Goal: Information Seeking & Learning: Learn about a topic

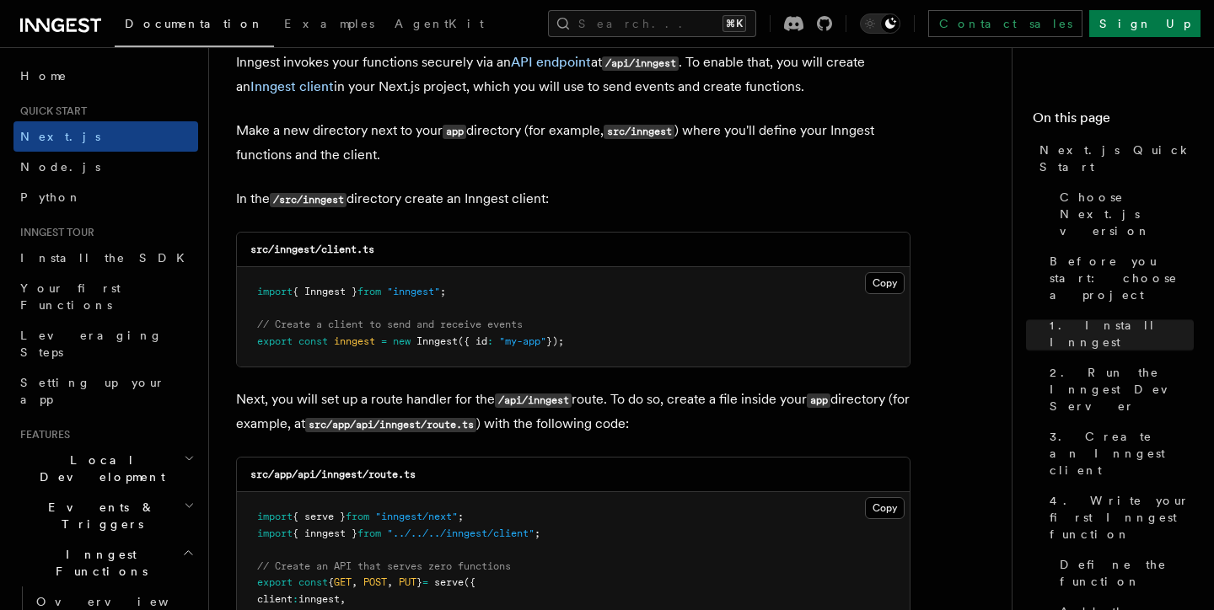
scroll to position [2049, 0]
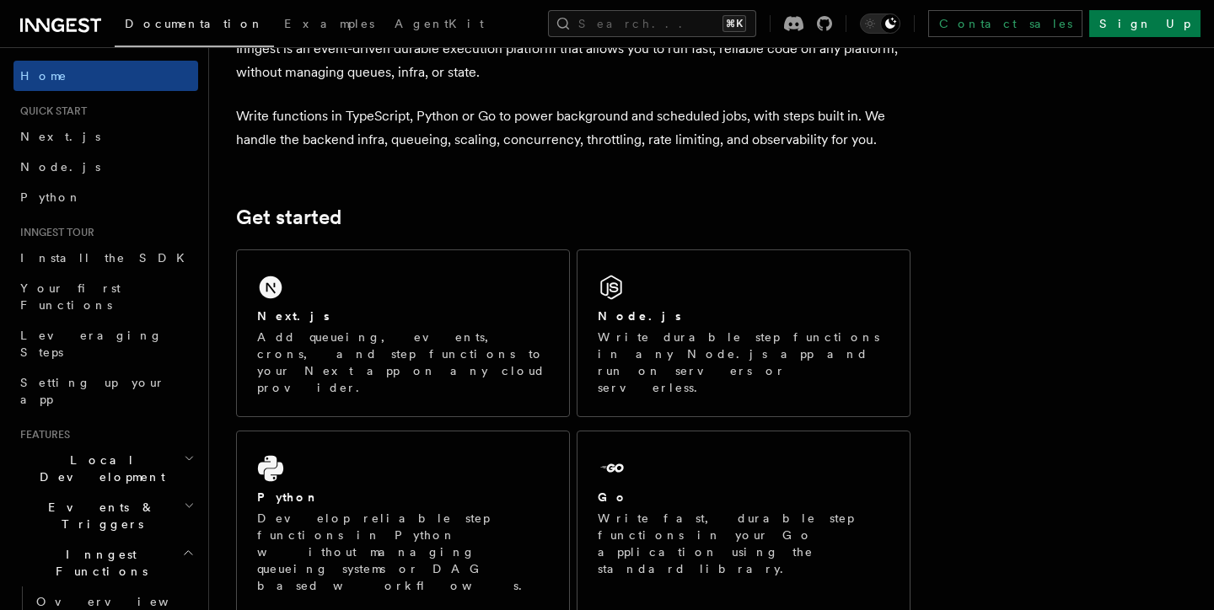
scroll to position [113, 0]
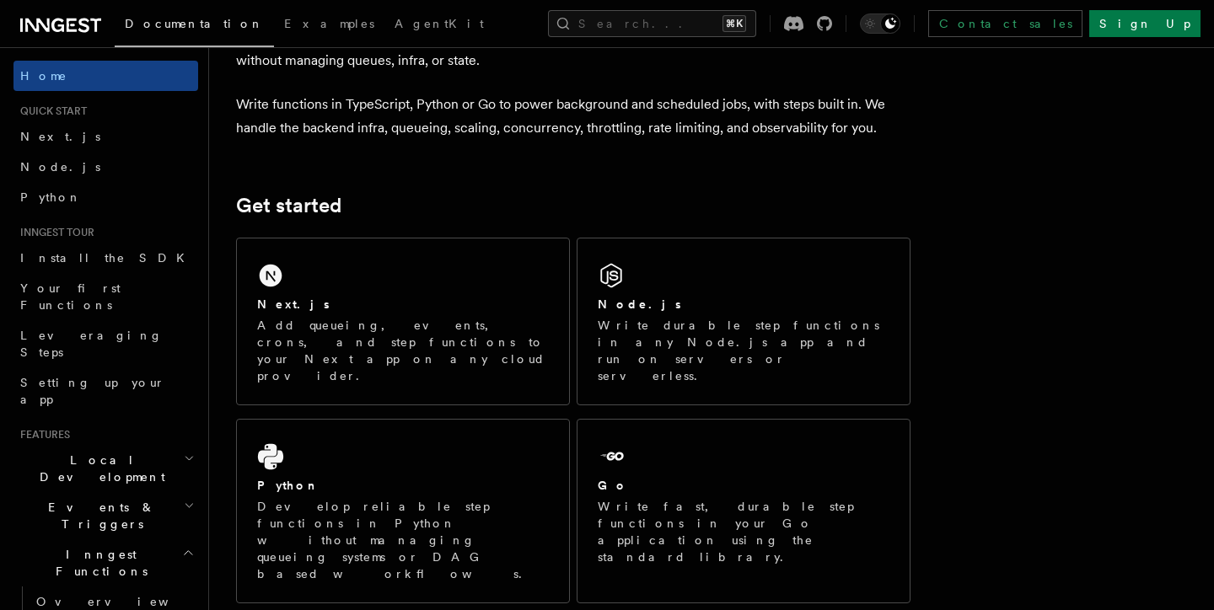
click at [358, 110] on p "Write functions in TypeScript, Python or Go to power background and scheduled j…" at bounding box center [573, 116] width 674 height 47
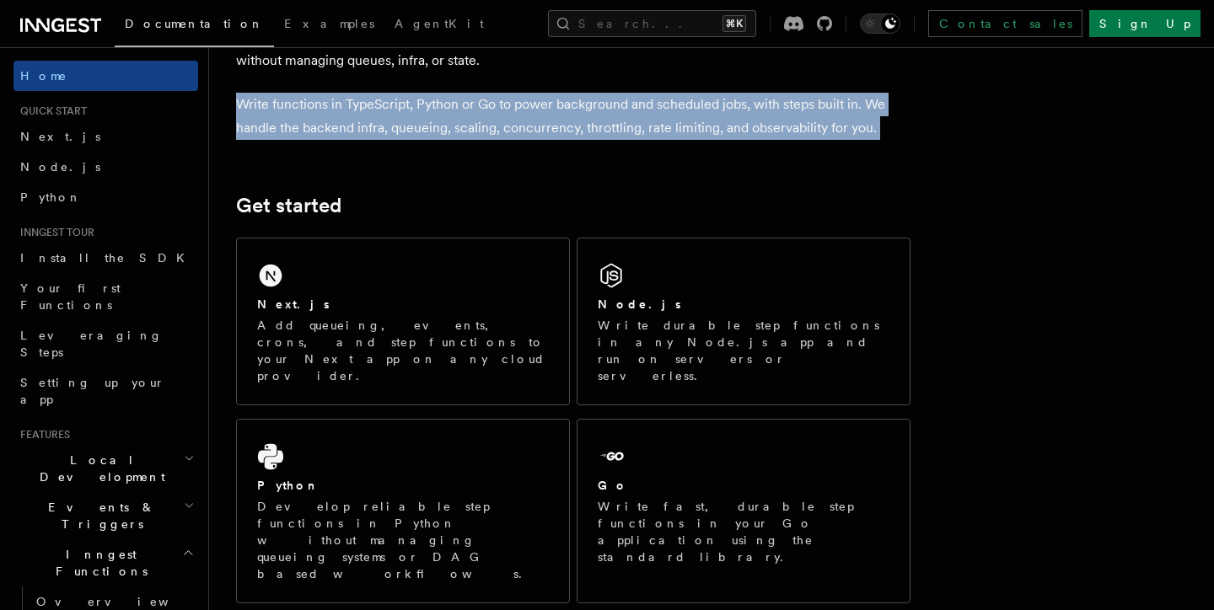
click at [358, 110] on p "Write functions in TypeScript, Python or Go to power background and scheduled j…" at bounding box center [573, 116] width 674 height 47
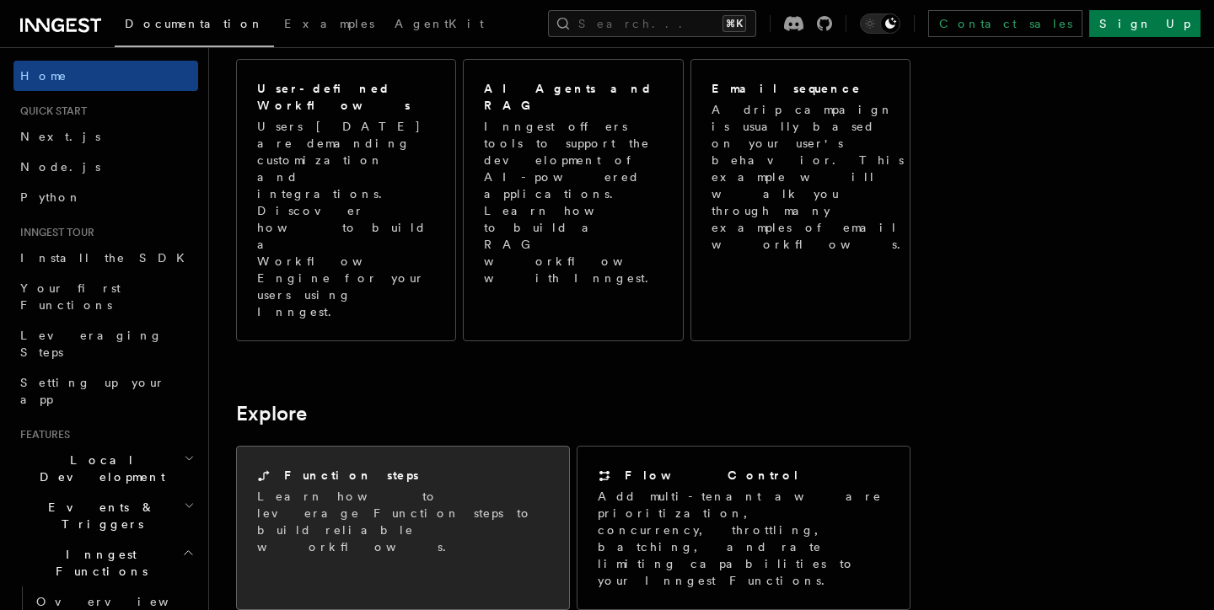
scroll to position [1013, 0]
click at [480, 449] on div "Function steps Learn how to leverage Function steps to build reliable workflows." at bounding box center [403, 513] width 332 height 129
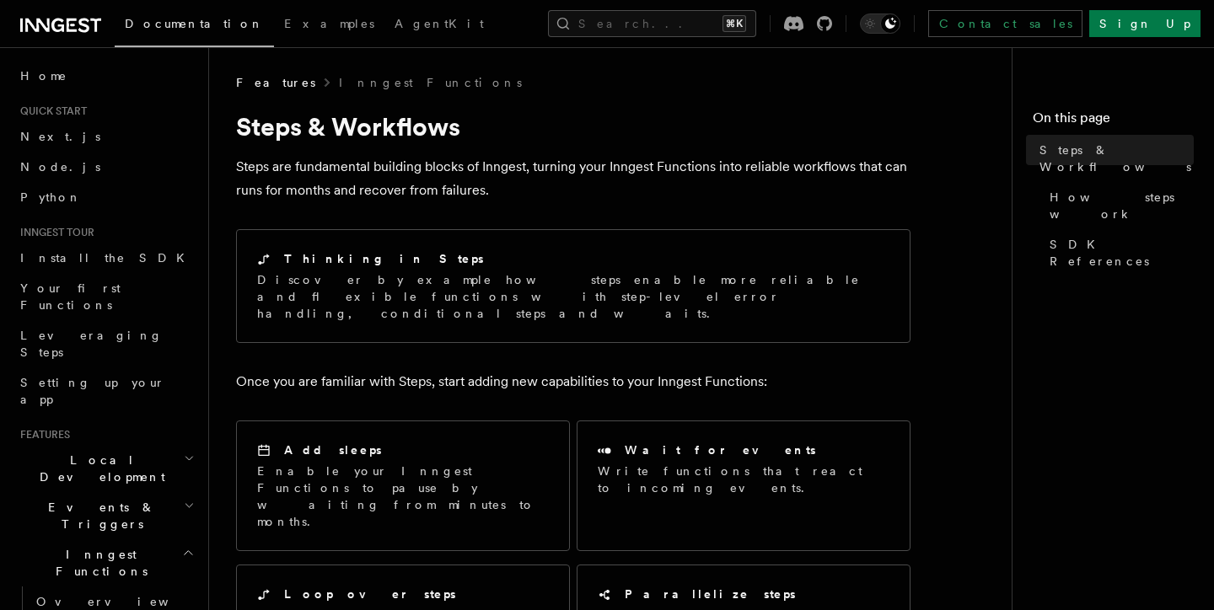
click at [535, 167] on p "Steps are fundamental building blocks of Inngest, turning your Inngest Function…" at bounding box center [573, 178] width 674 height 47
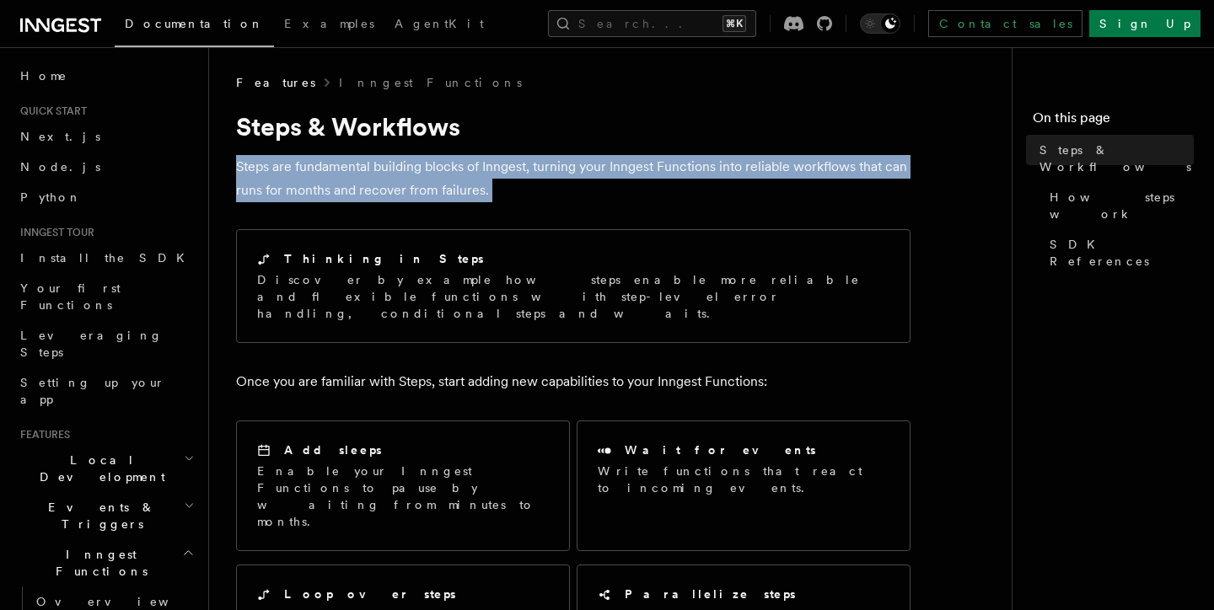
click at [535, 167] on p "Steps are fundamental building blocks of Inngest, turning your Inngest Function…" at bounding box center [573, 178] width 674 height 47
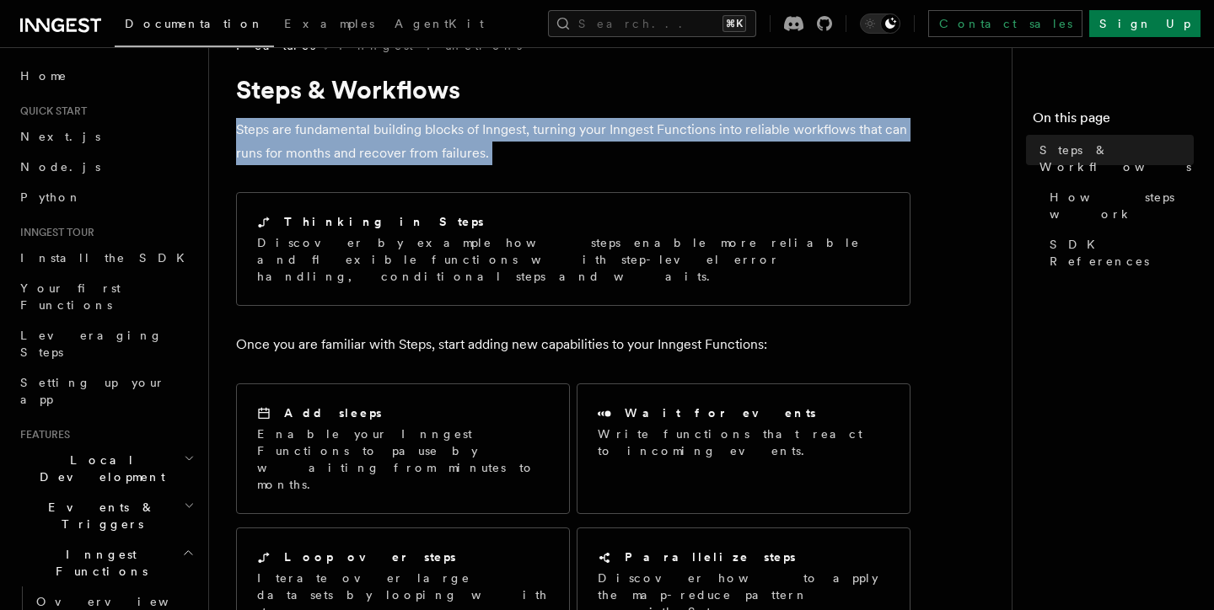
scroll to position [39, 0]
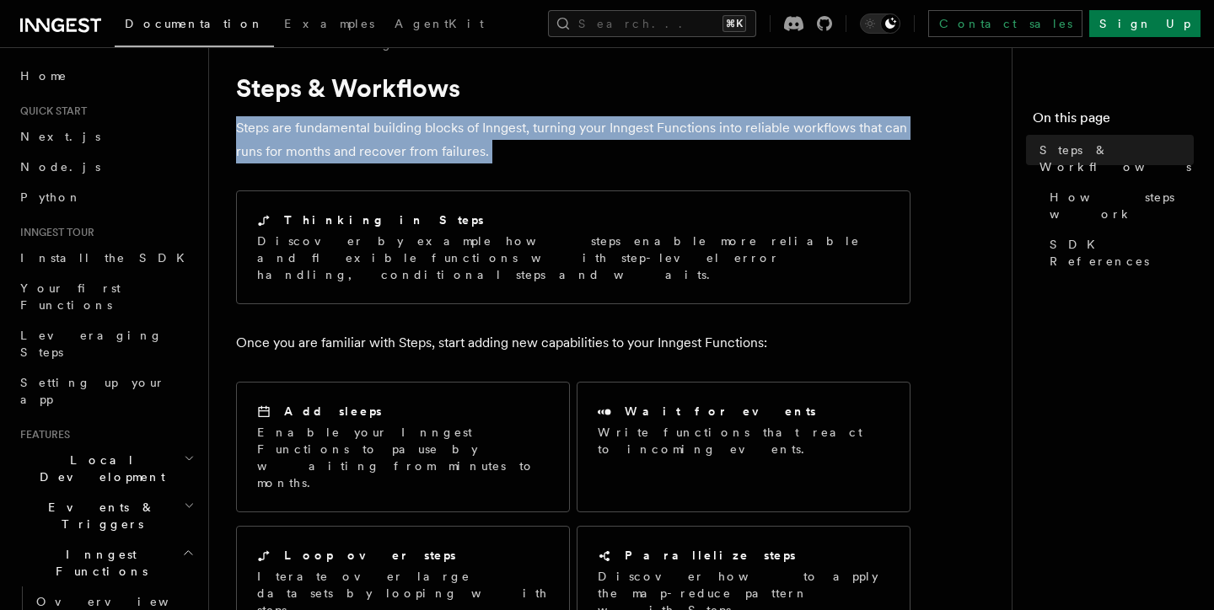
click at [582, 128] on p "Steps are fundamental building blocks of Inngest, turning your Inngest Function…" at bounding box center [573, 139] width 674 height 47
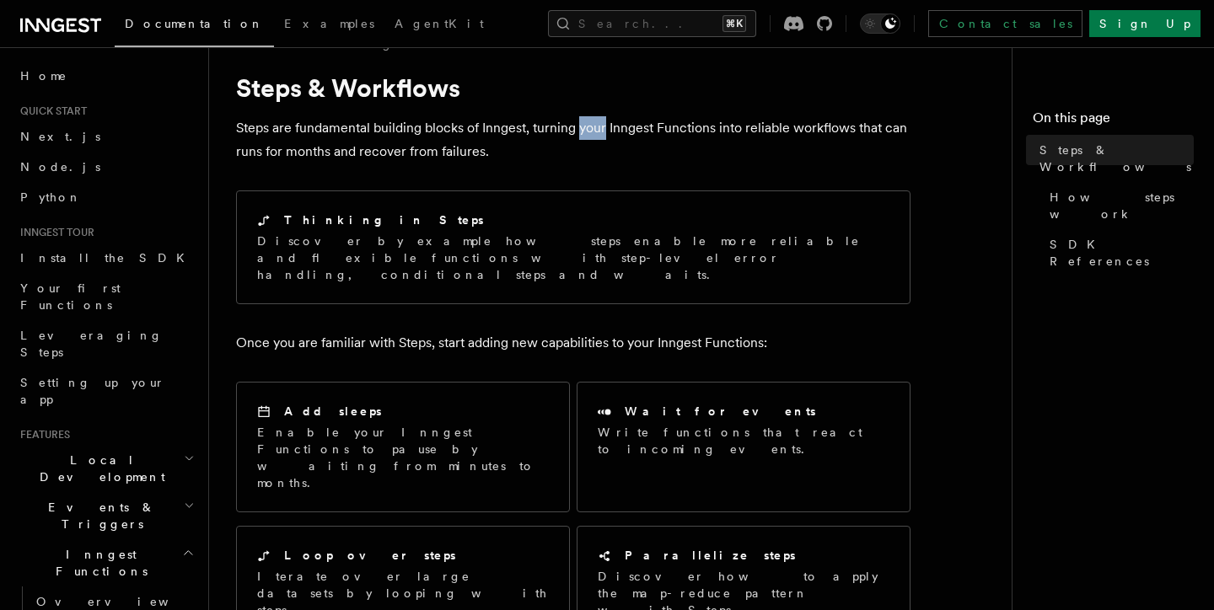
click at [582, 128] on p "Steps are fundamental building blocks of Inngest, turning your Inngest Function…" at bounding box center [573, 139] width 674 height 47
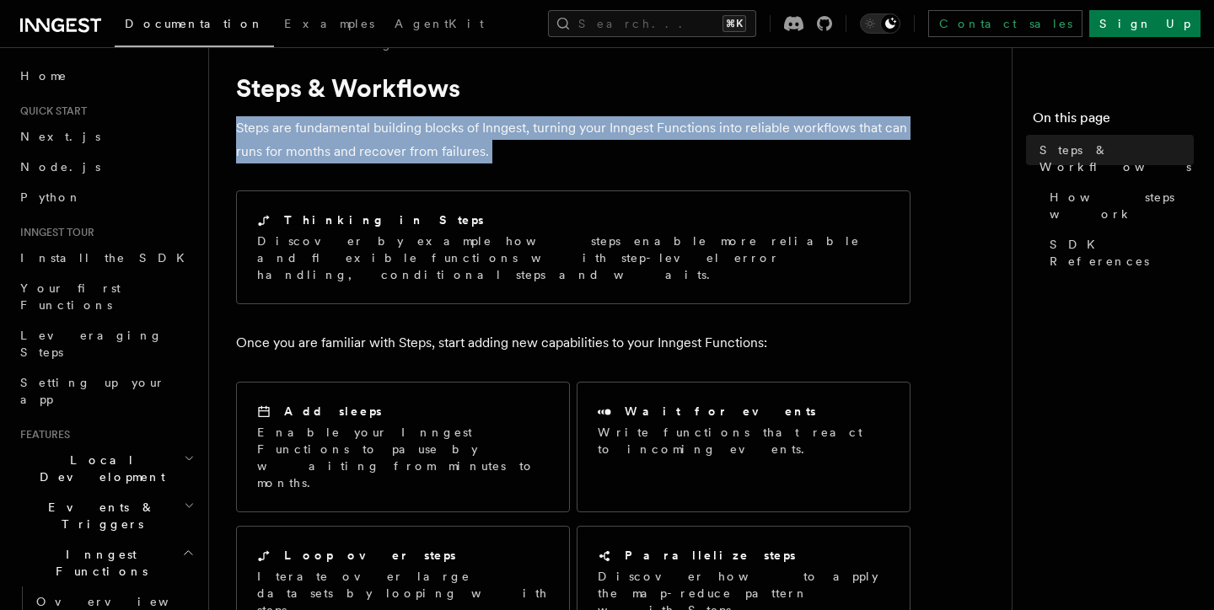
click at [582, 128] on p "Steps are fundamental building blocks of Inngest, turning your Inngest Function…" at bounding box center [573, 139] width 674 height 47
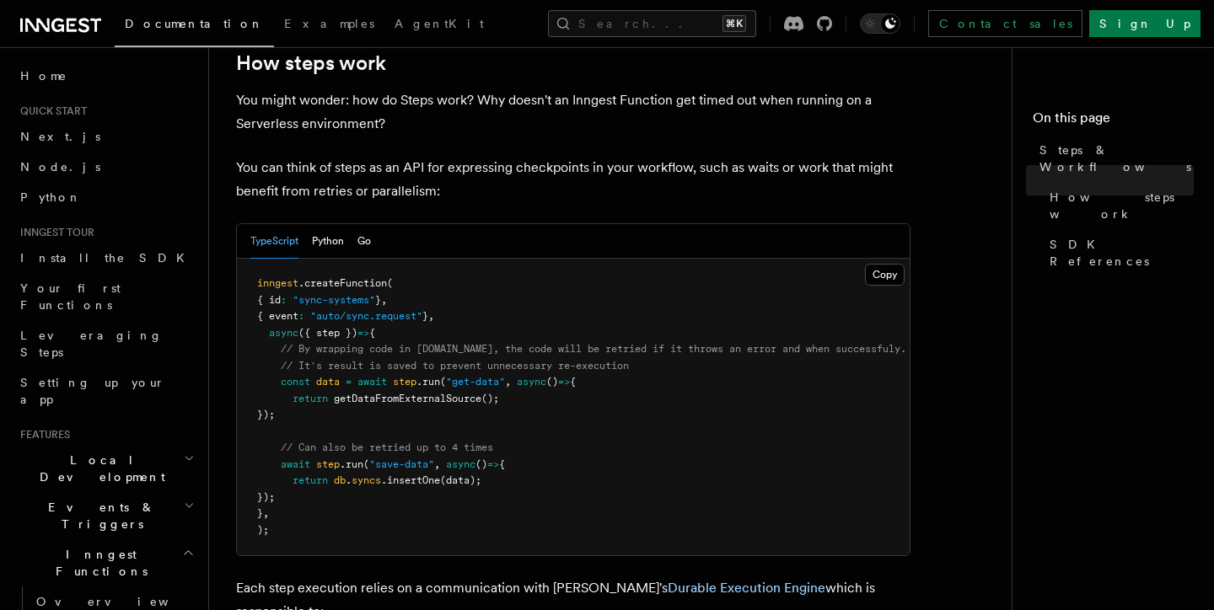
scroll to position [689, 0]
click at [282, 155] on p "You can think of steps as an API for expressing checkpoints in your workflow, s…" at bounding box center [573, 178] width 674 height 47
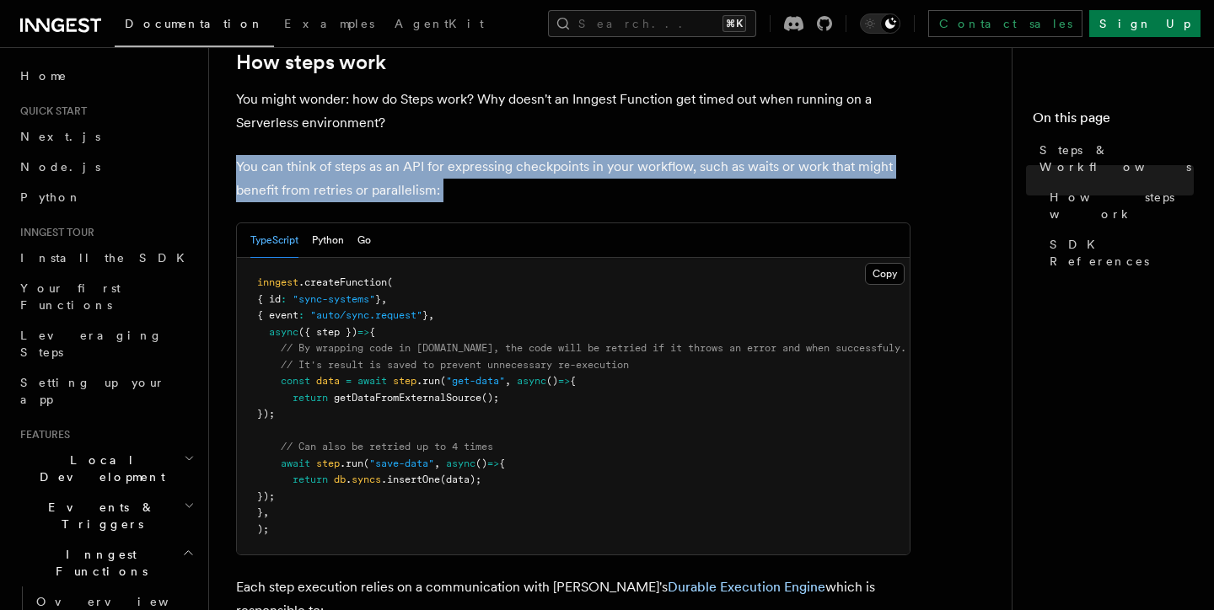
click at [282, 155] on p "You can think of steps as an API for expressing checkpoints in your workflow, s…" at bounding box center [573, 178] width 674 height 47
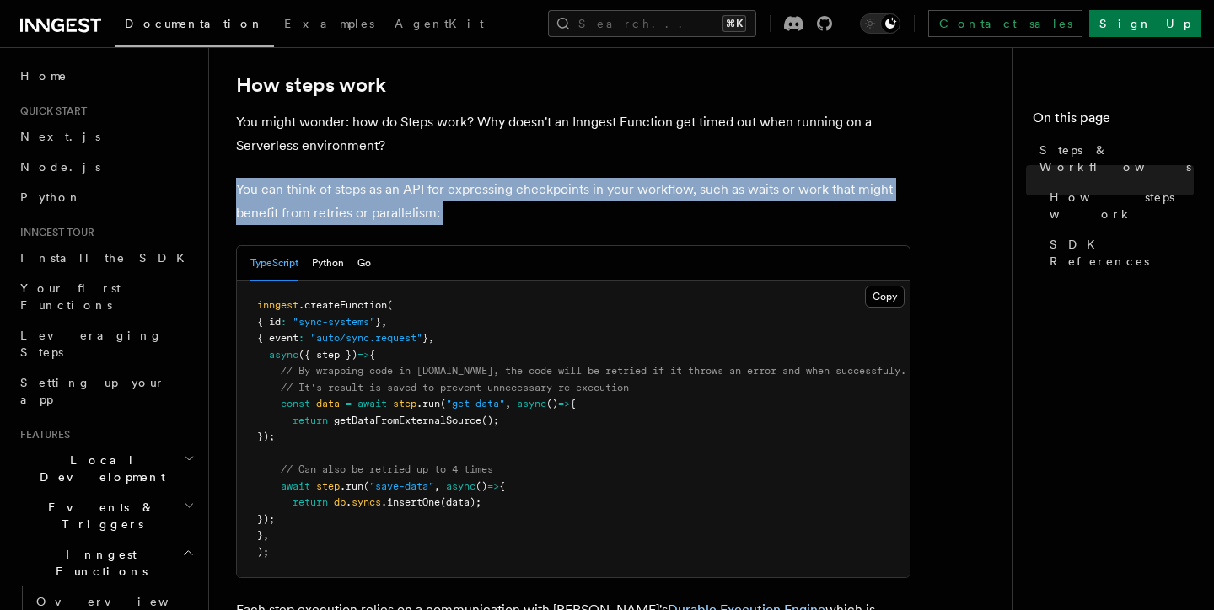
scroll to position [644, 0]
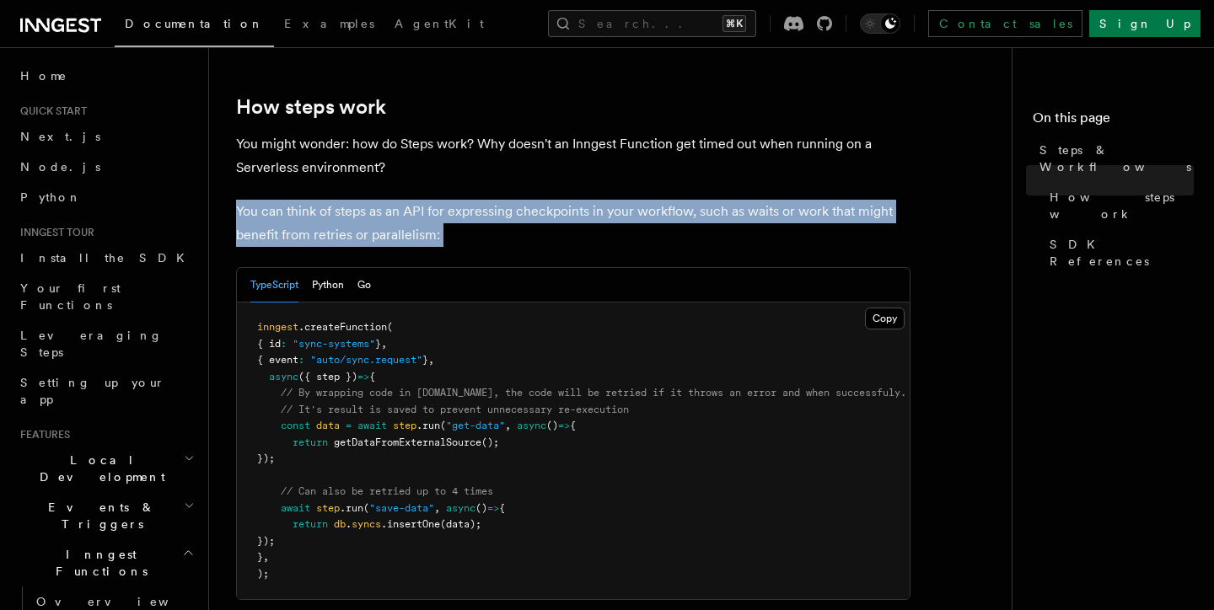
click at [497, 200] on p "You can think of steps as an API for expressing checkpoints in your workflow, s…" at bounding box center [573, 223] width 674 height 47
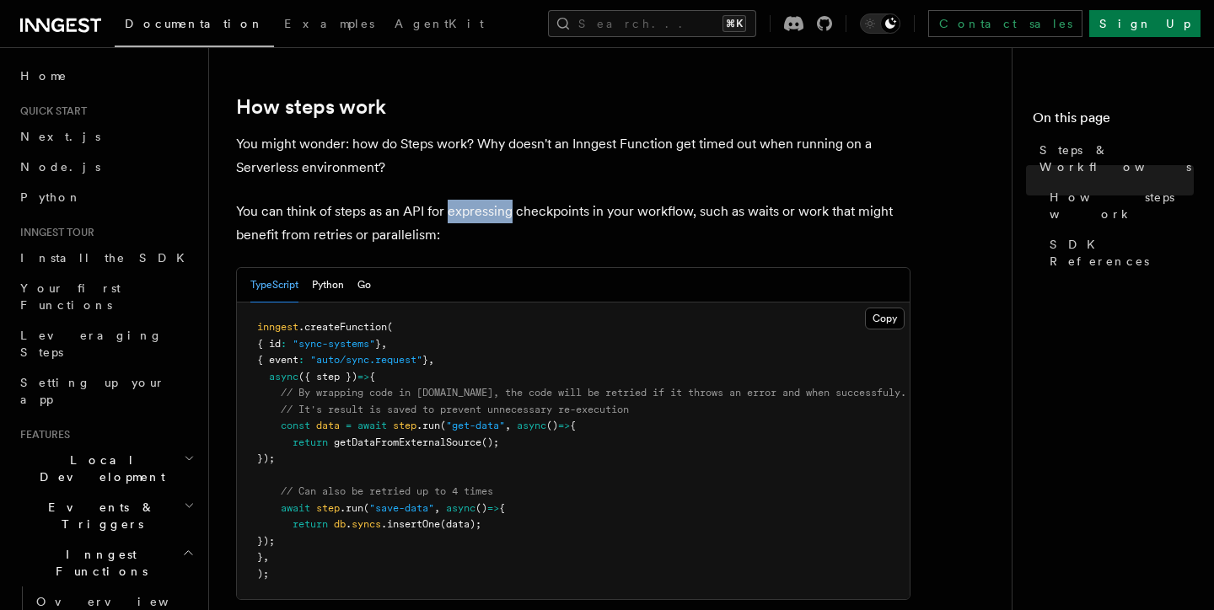
click at [497, 200] on p "You can think of steps as an API for expressing checkpoints in your workflow, s…" at bounding box center [573, 223] width 674 height 47
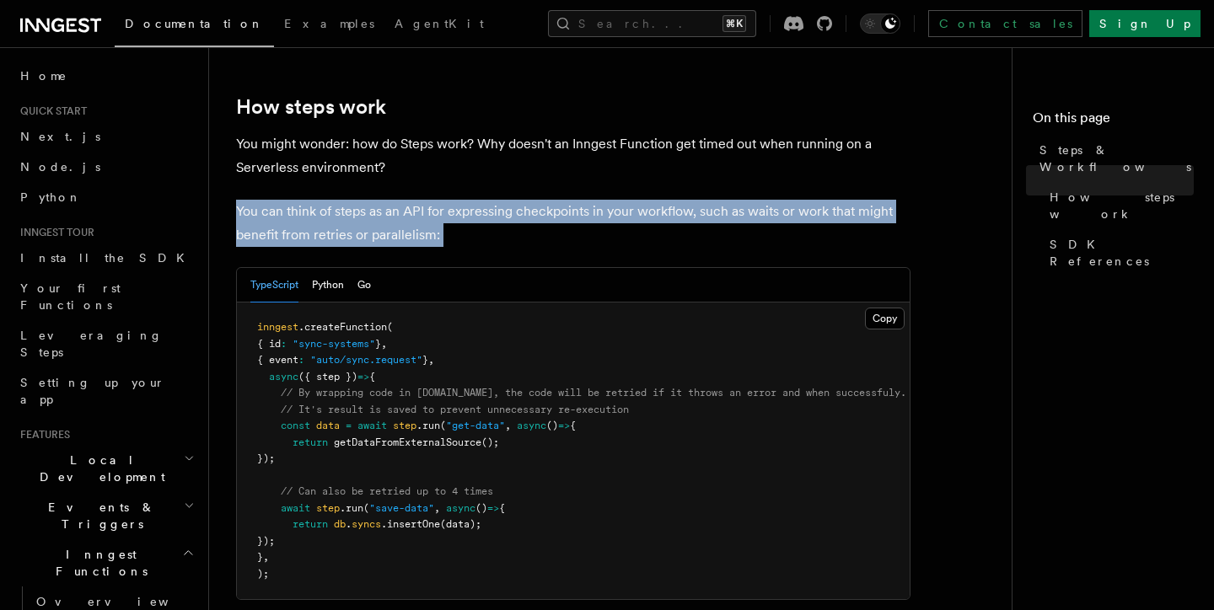
click at [497, 200] on p "You can think of steps as an API for expressing checkpoints in your workflow, s…" at bounding box center [573, 223] width 674 height 47
click at [643, 200] on p "You can think of steps as an API for expressing checkpoints in your workflow, s…" at bounding box center [573, 223] width 674 height 47
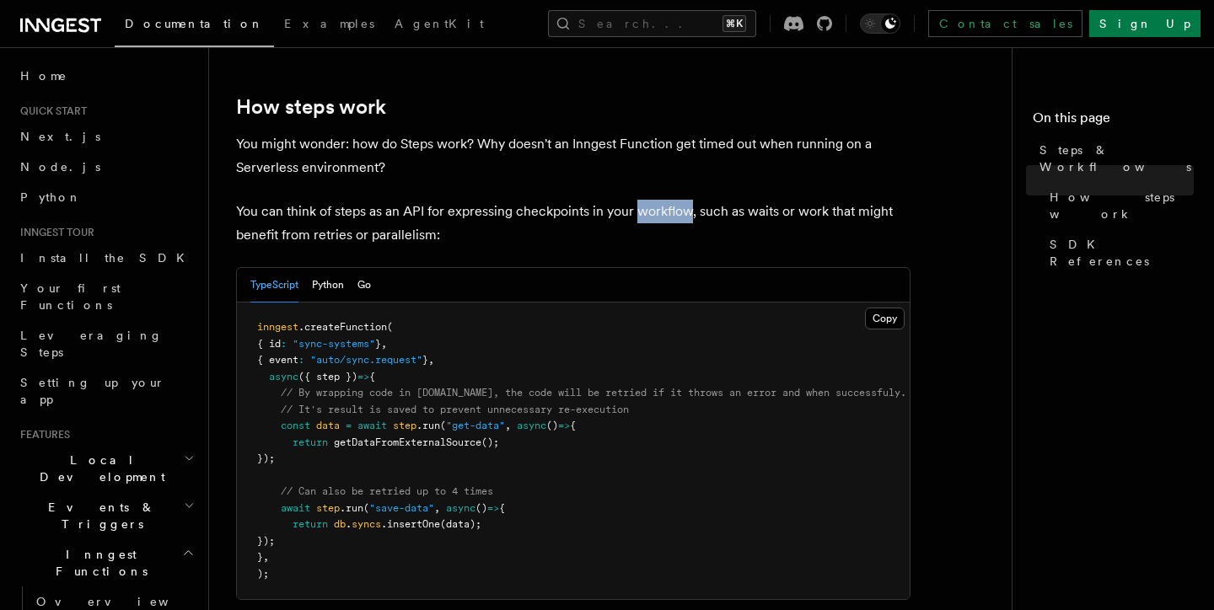
click at [643, 200] on p "You can think of steps as an API for expressing checkpoints in your workflow, s…" at bounding box center [573, 223] width 674 height 47
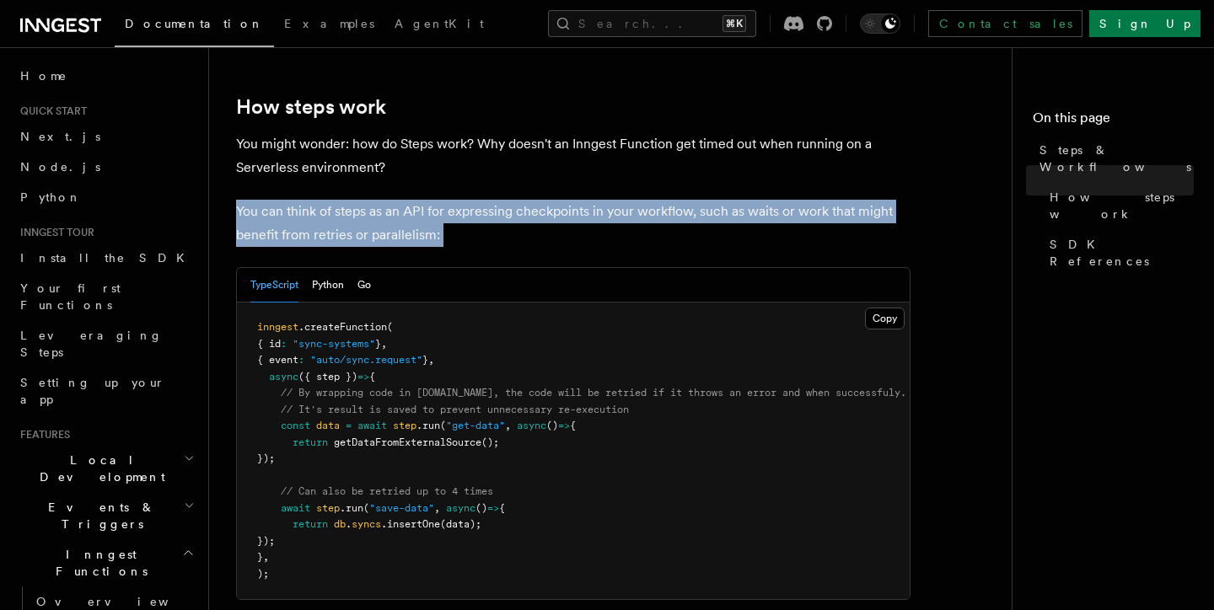
click at [643, 200] on p "You can think of steps as an API for expressing checkpoints in your workflow, s…" at bounding box center [573, 223] width 674 height 47
click at [345, 200] on p "You can think of steps as an API for expressing checkpoints in your workflow, s…" at bounding box center [573, 223] width 674 height 47
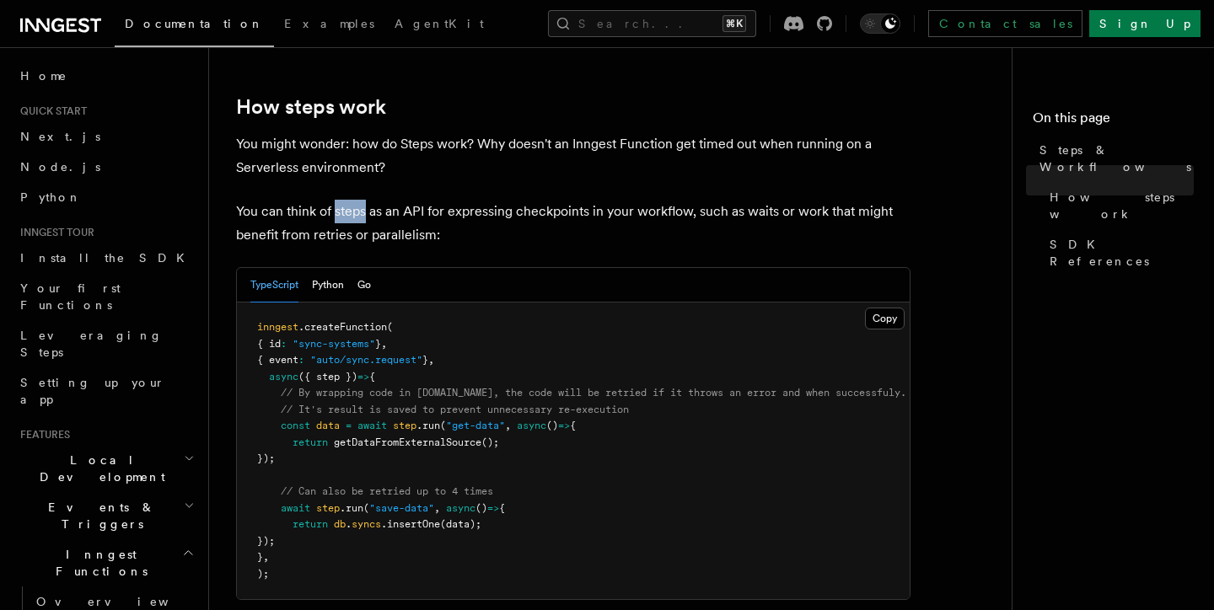
click at [345, 200] on p "You can think of steps as an API for expressing checkpoints in your workflow, s…" at bounding box center [573, 223] width 674 height 47
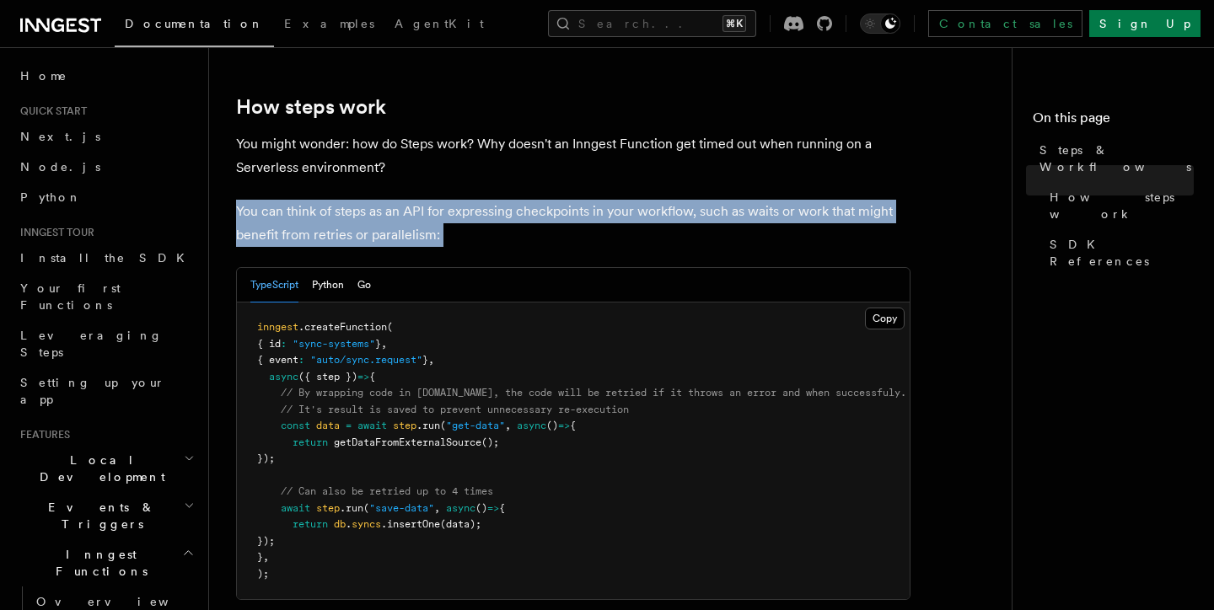
click at [345, 200] on p "You can think of steps as an API for expressing checkpoints in your workflow, s…" at bounding box center [573, 223] width 674 height 47
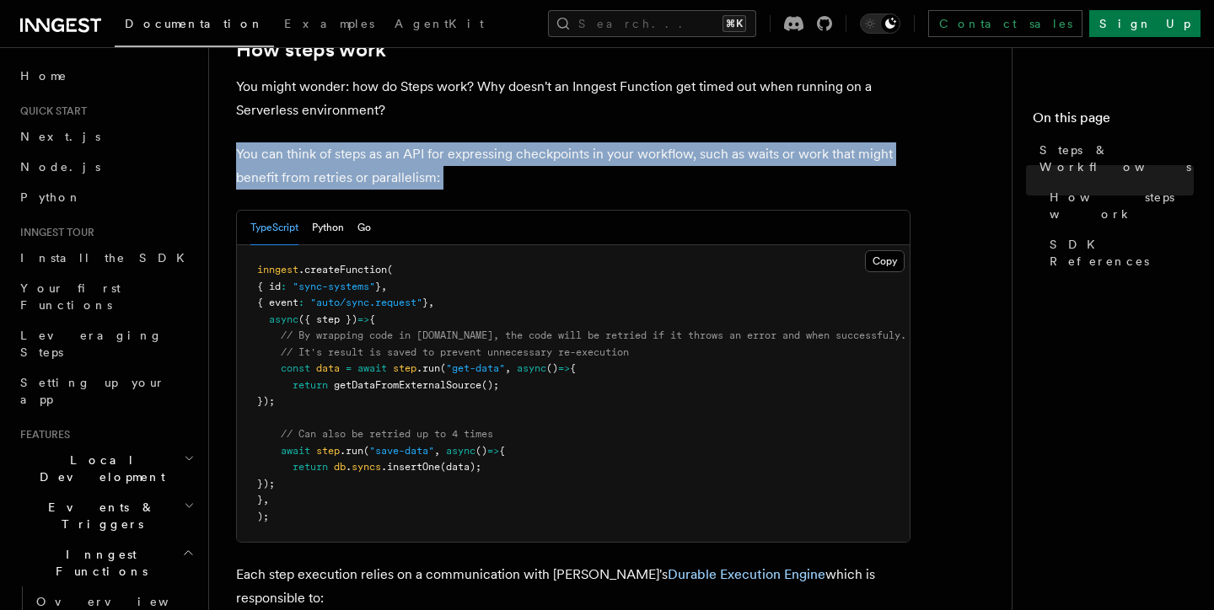
scroll to position [705, 0]
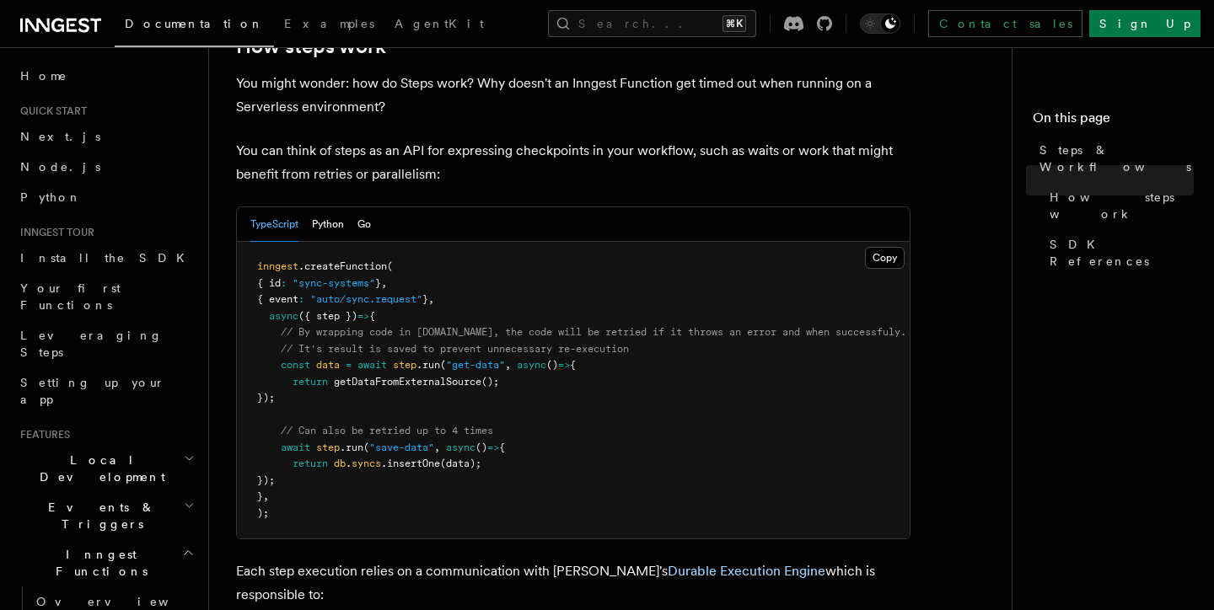
click at [363, 242] on pre "inngest .createFunction ( { id : "sync-systems" } , { event : "auto/sync.reques…" at bounding box center [573, 390] width 673 height 297
click at [406, 343] on span "// It's result is saved to prevent unnecessary re-execution" at bounding box center [455, 349] width 348 height 12
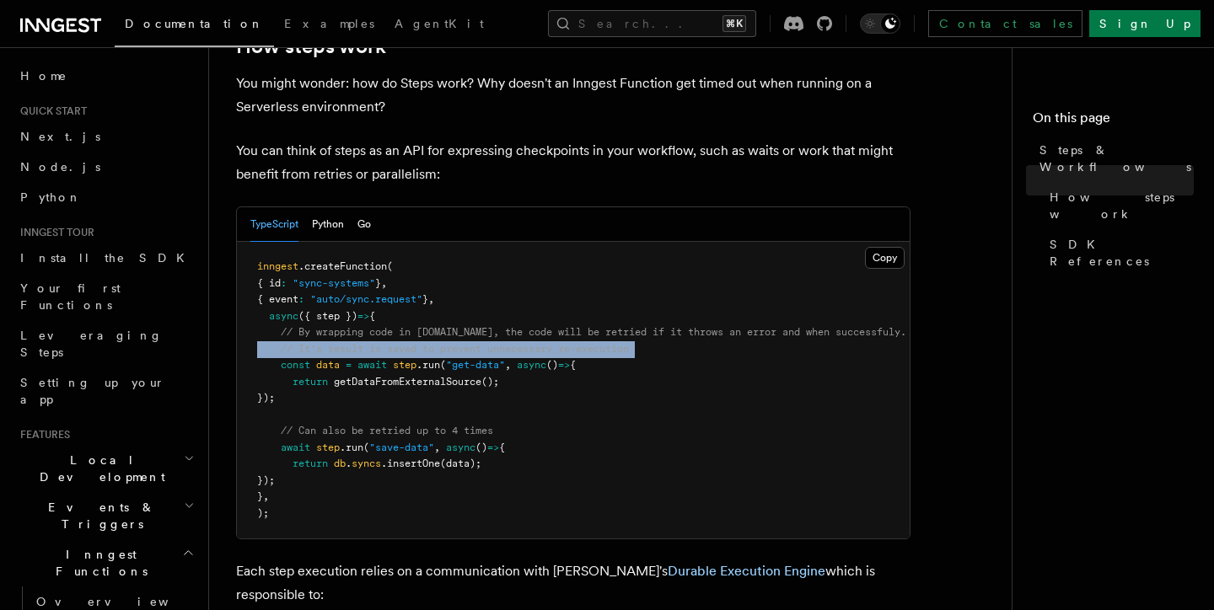
click at [406, 343] on span "// It's result is saved to prevent unnecessary re-execution" at bounding box center [455, 349] width 348 height 12
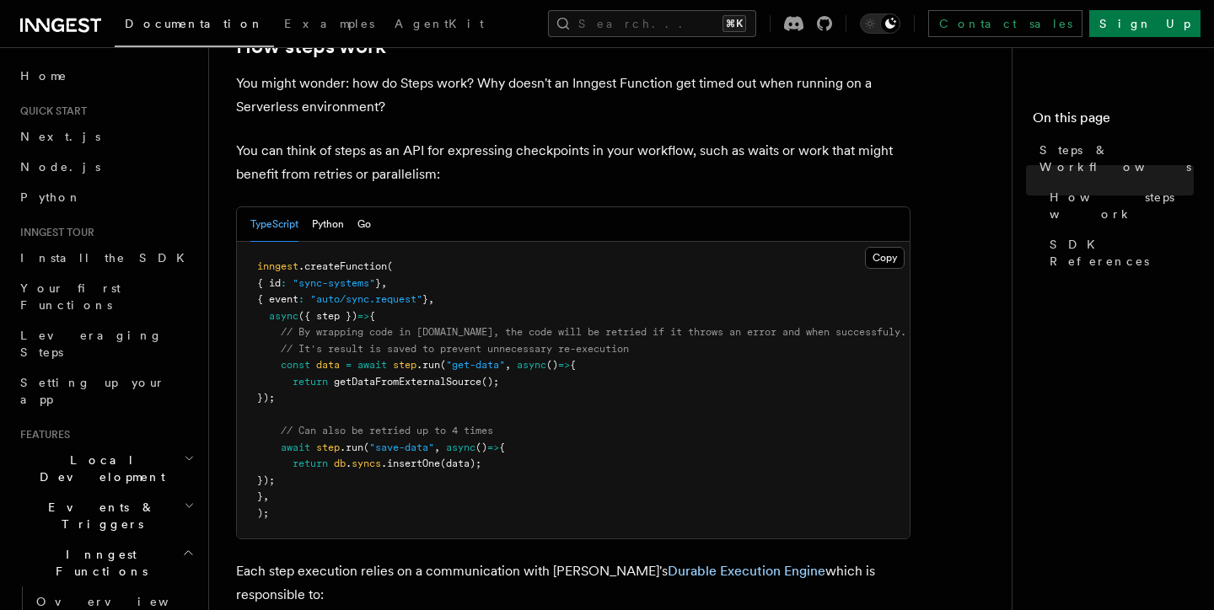
click at [287, 359] on span "const" at bounding box center [296, 365] width 30 height 12
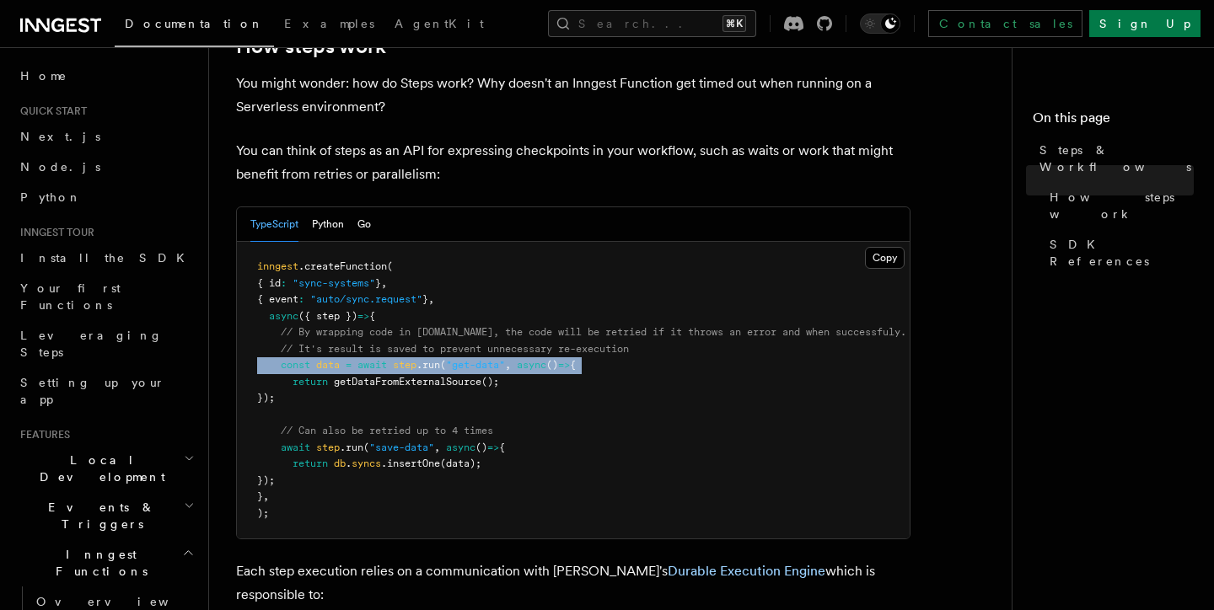
click at [287, 359] on span "const" at bounding box center [296, 365] width 30 height 12
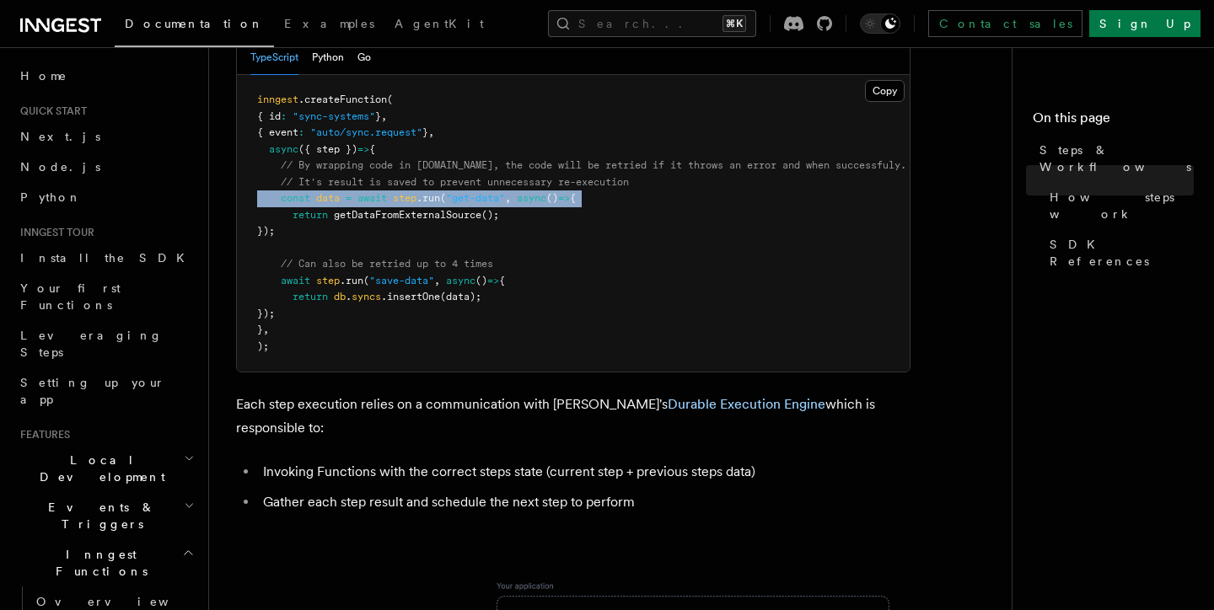
scroll to position [885, 0]
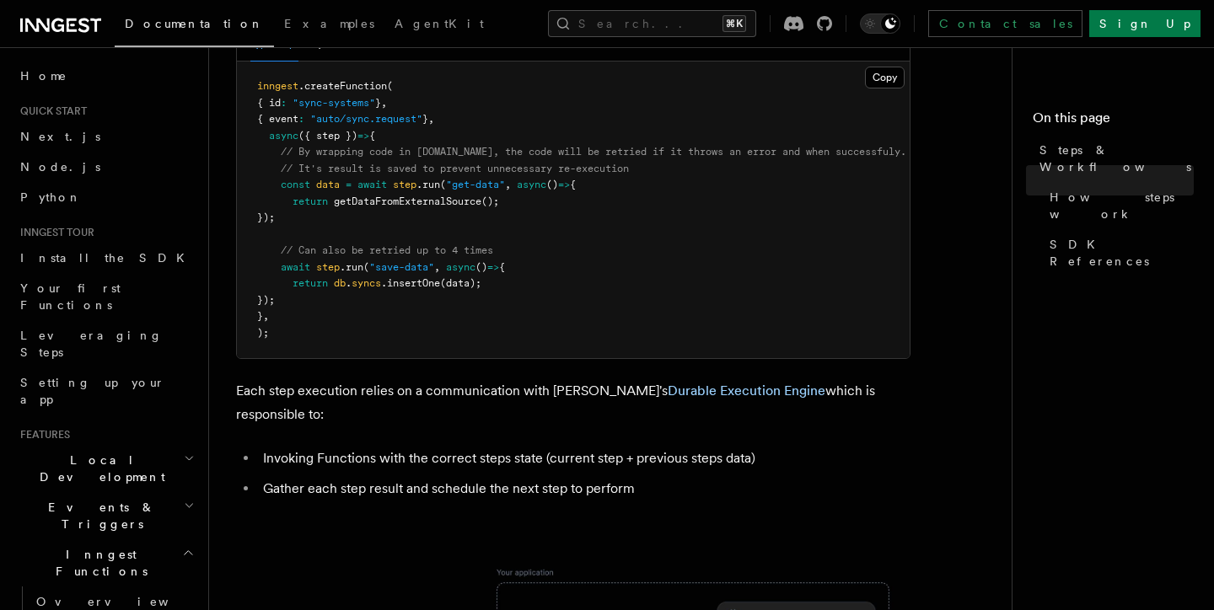
click at [396, 447] on li "Invoking Functions with the correct steps state (current step + previous steps …" at bounding box center [584, 459] width 653 height 24
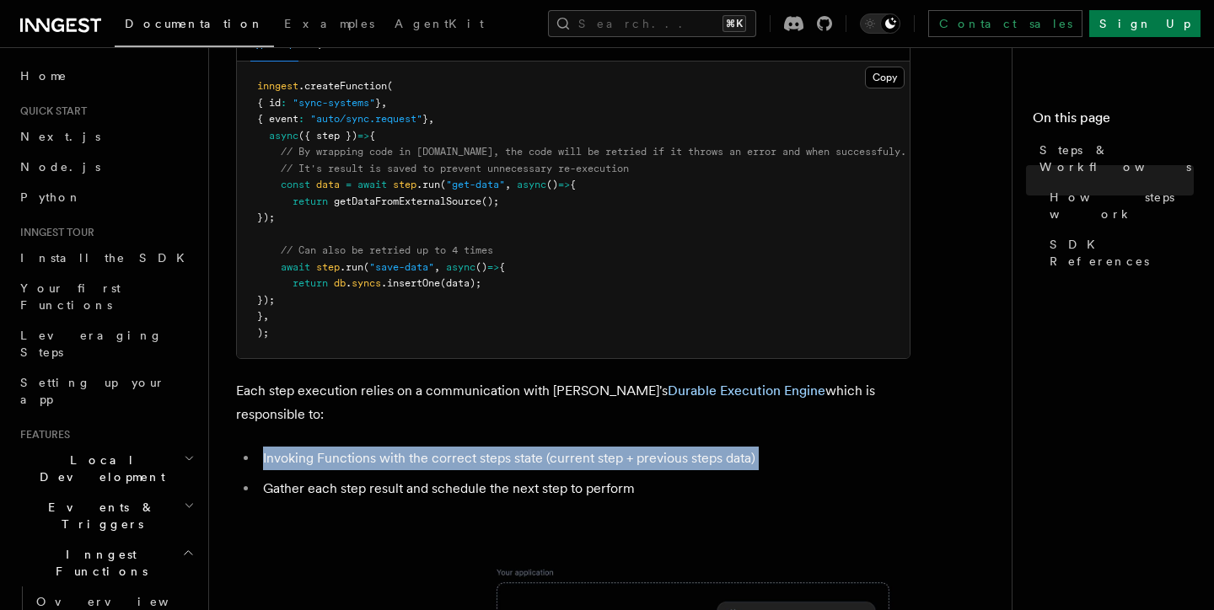
click at [396, 447] on li "Invoking Functions with the correct steps state (current step + previous steps …" at bounding box center [584, 459] width 653 height 24
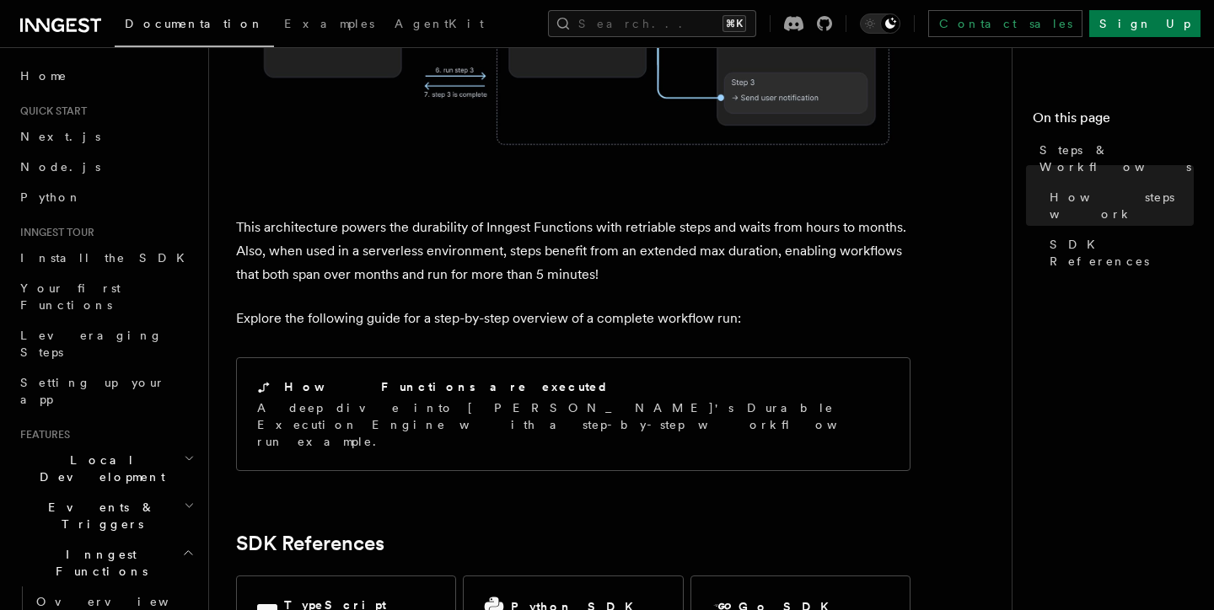
scroll to position [1608, 0]
click at [251, 214] on p "This architecture powers the durability of Inngest Functions with retriable ste…" at bounding box center [573, 249] width 674 height 71
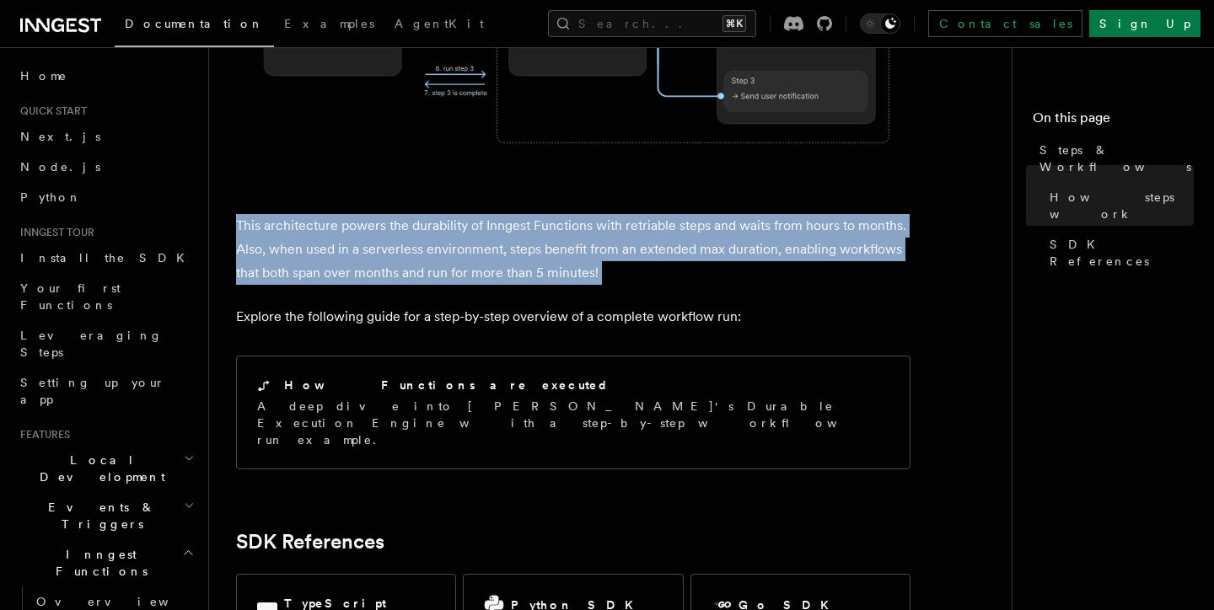
click at [251, 214] on p "This architecture powers the durability of Inngest Functions with retriable ste…" at bounding box center [573, 249] width 674 height 71
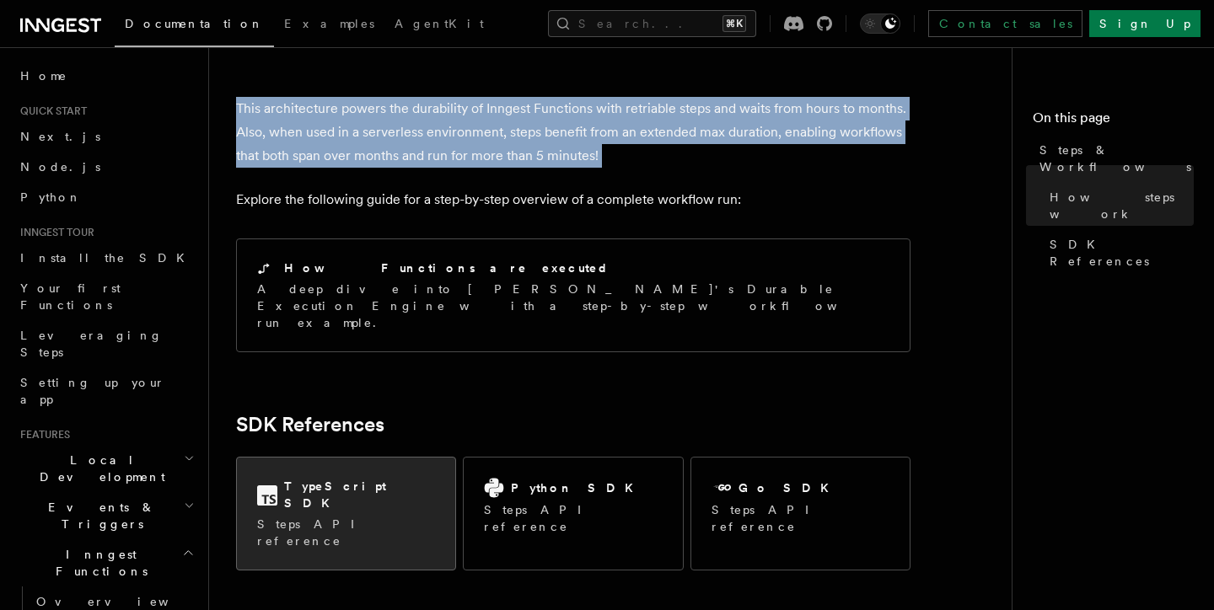
click at [348, 458] on div "TypeScript SDK Steps API reference" at bounding box center [346, 514] width 218 height 112
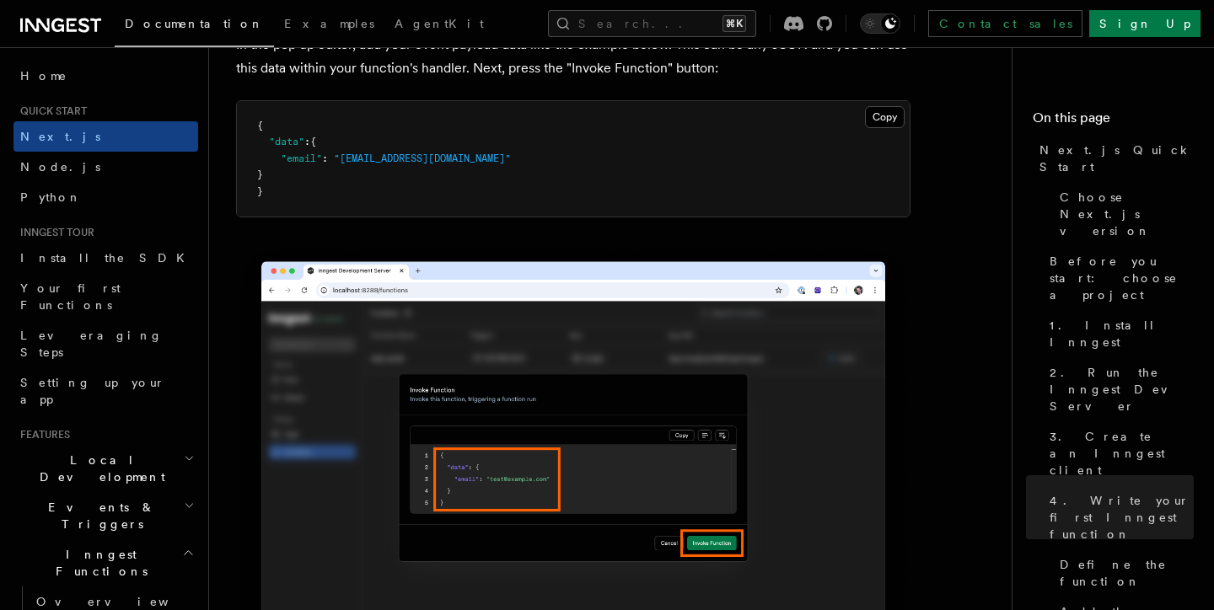
scroll to position [5159, 0]
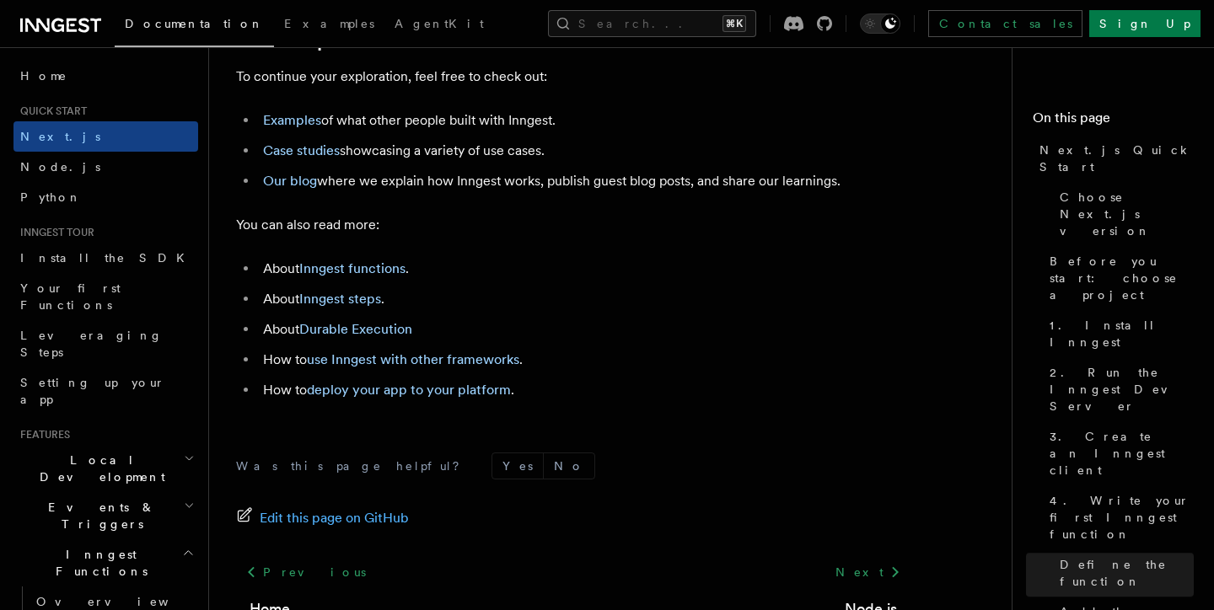
scroll to position [10756, 0]
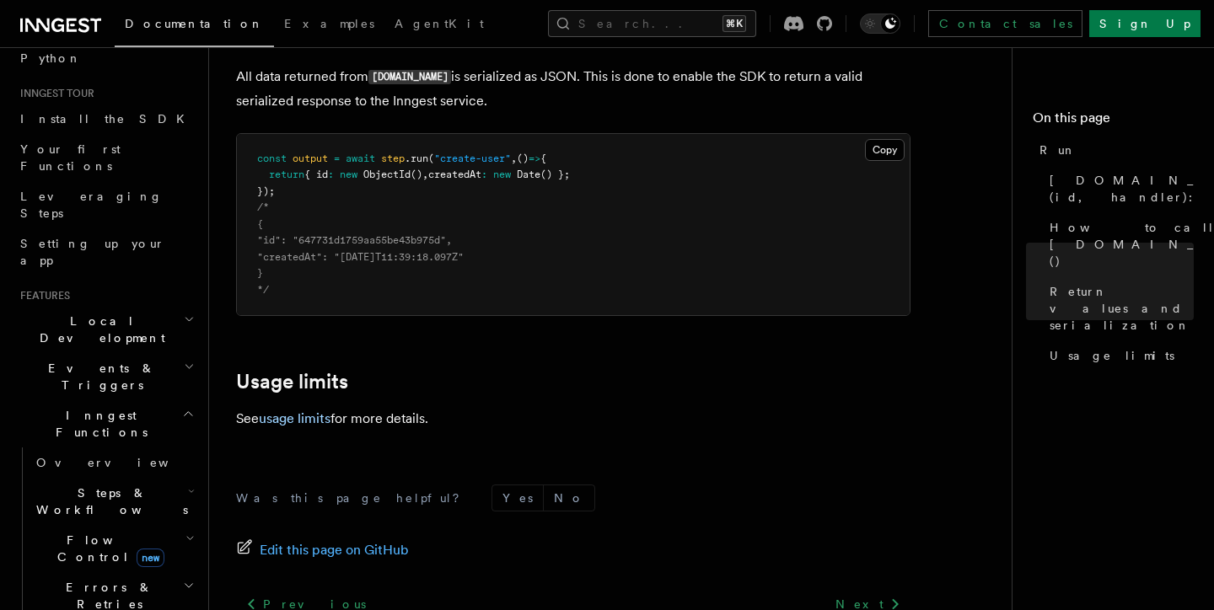
scroll to position [1524, 0]
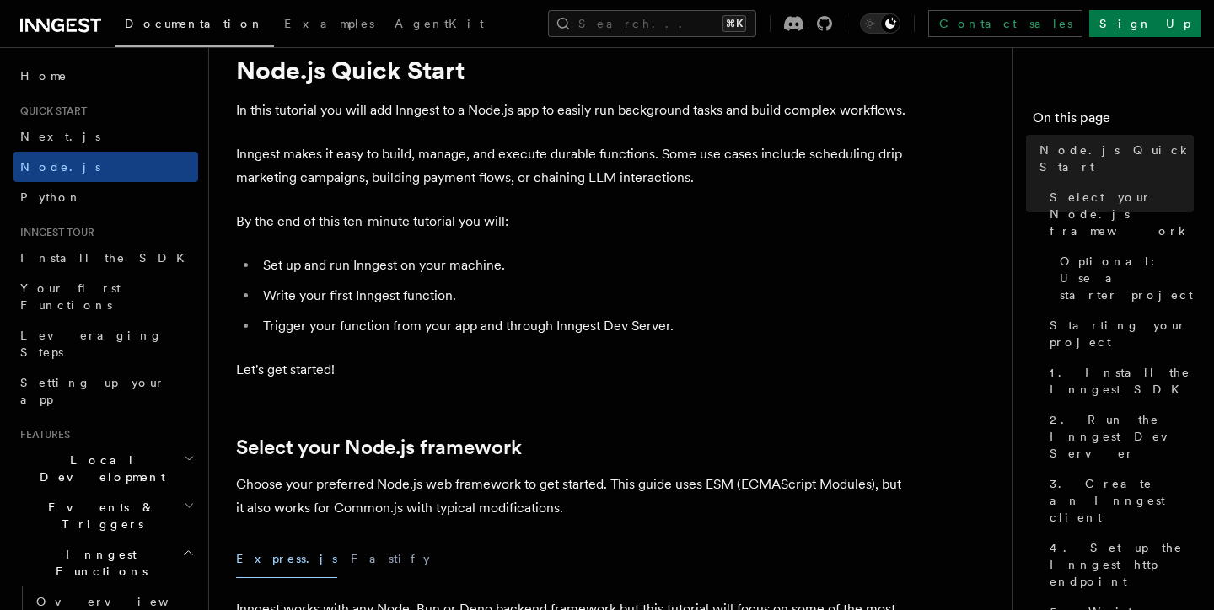
scroll to position [70, 0]
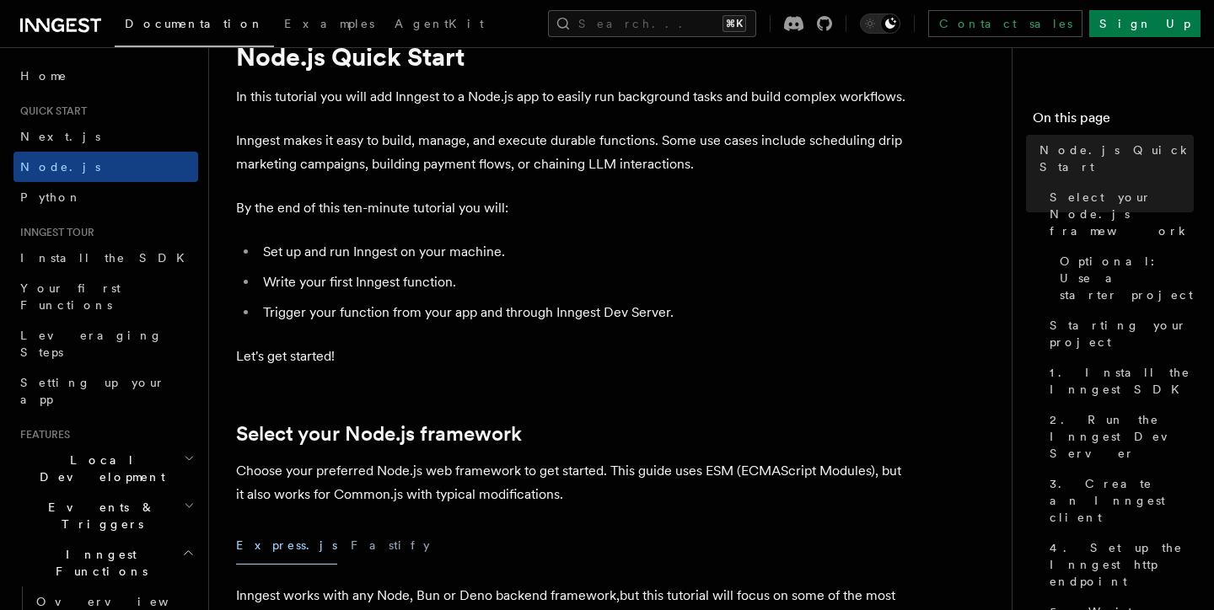
click at [346, 95] on p "In this tutorial you will add Inngest to a Node.js app to easily run background…" at bounding box center [573, 97] width 674 height 24
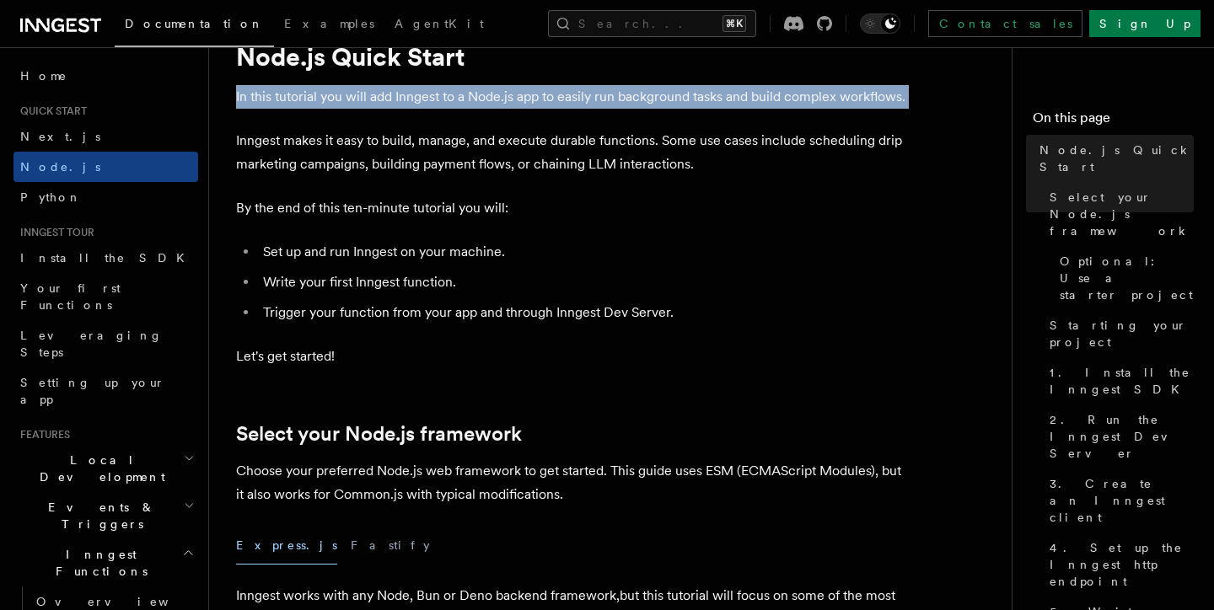
click at [346, 95] on p "In this tutorial you will add Inngest to a Node.js app to easily run background…" at bounding box center [573, 97] width 674 height 24
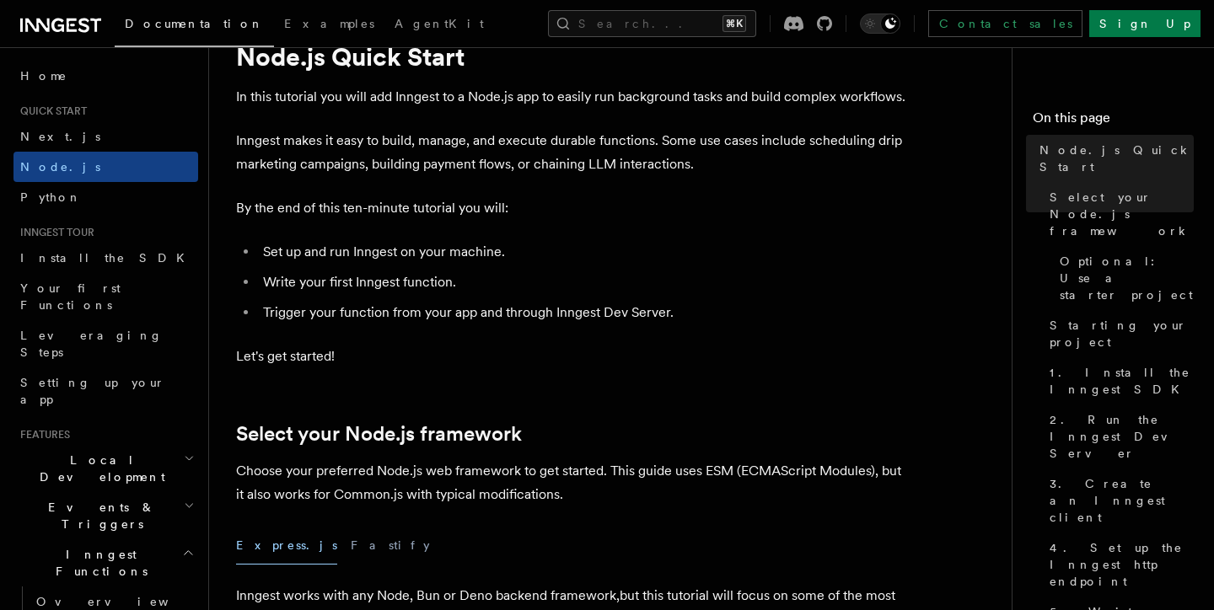
click at [287, 160] on p "Inngest makes it easy to build, manage, and execute durable functions. Some use…" at bounding box center [573, 152] width 674 height 47
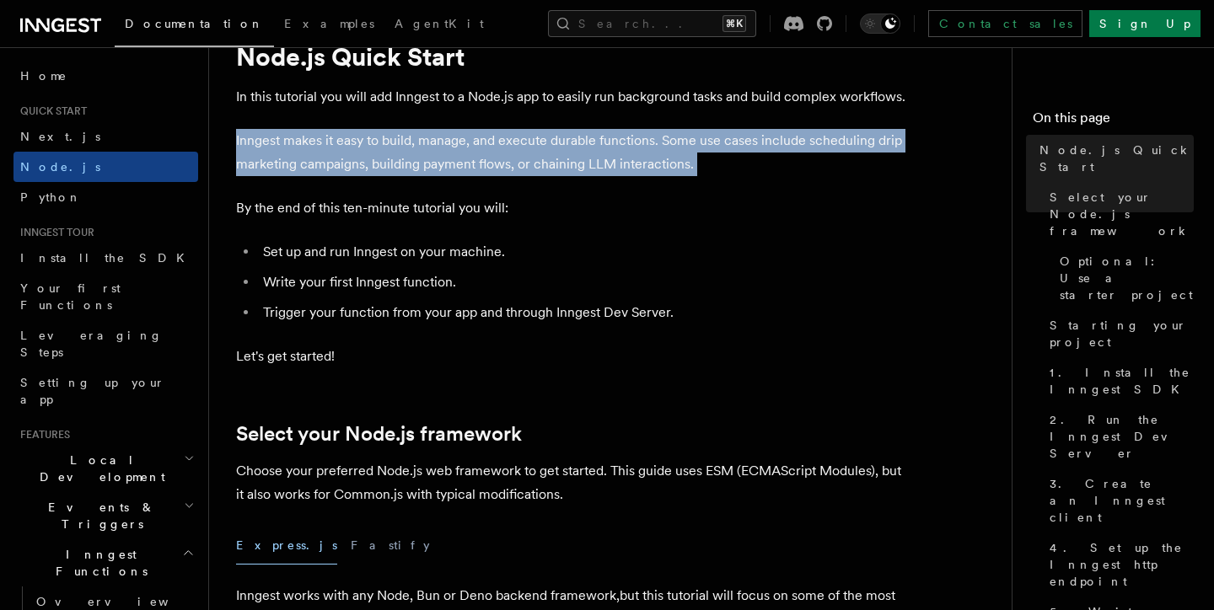
click at [287, 160] on p "Inngest makes it easy to build, manage, and execute durable functions. Some use…" at bounding box center [573, 152] width 674 height 47
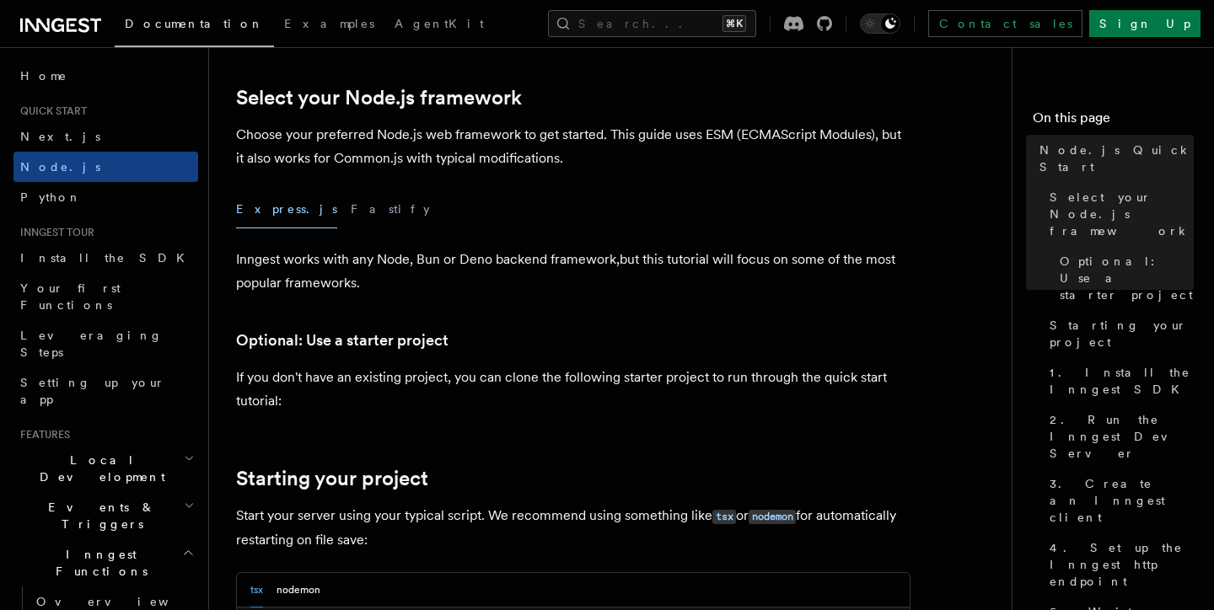
scroll to position [408, 0]
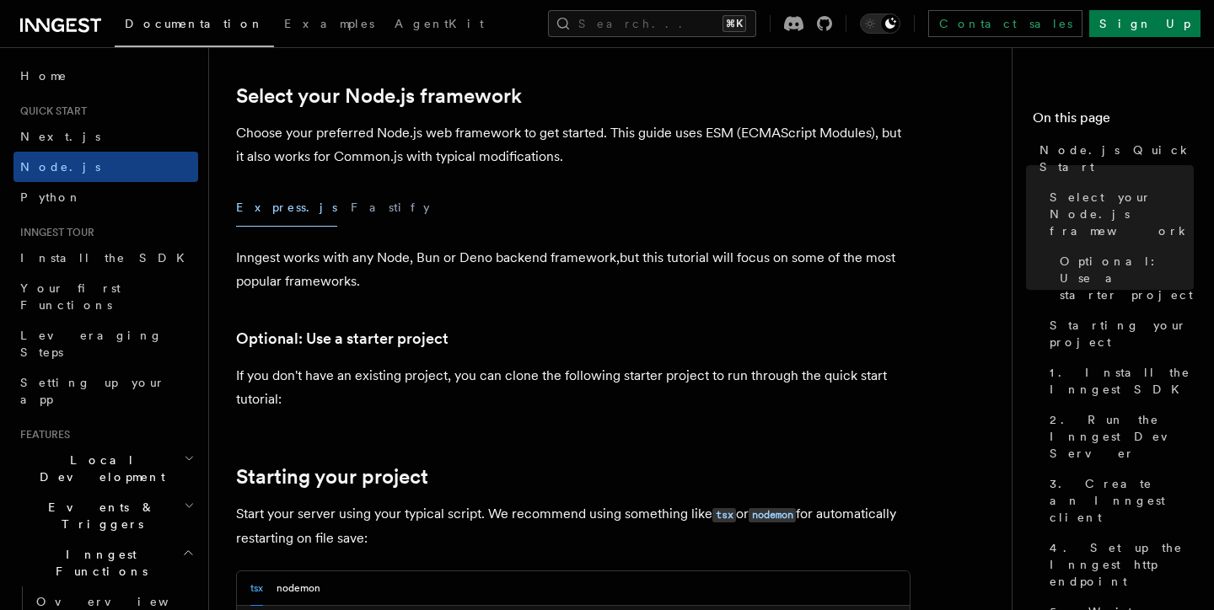
click at [327, 137] on p "Choose your preferred Node.js web framework to get started. This guide uses ESM…" at bounding box center [573, 144] width 674 height 47
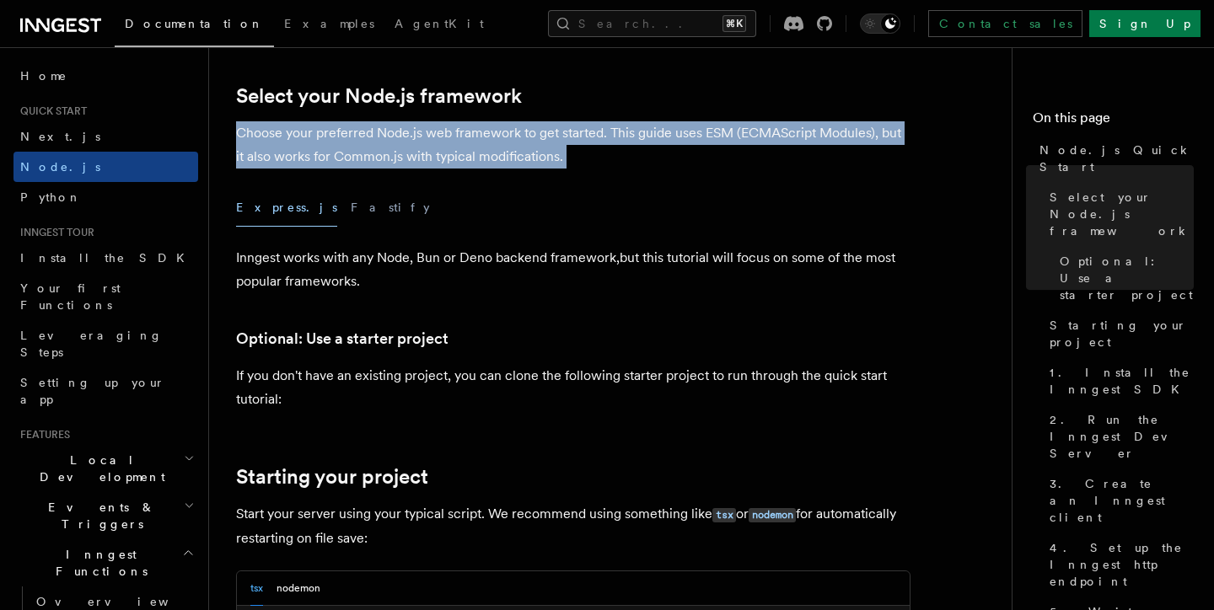
click at [327, 137] on p "Choose your preferred Node.js web framework to get started. This guide uses ESM…" at bounding box center [573, 144] width 674 height 47
click at [653, 142] on p "Choose your preferred Node.js web framework to get started. This guide uses ESM…" at bounding box center [573, 144] width 674 height 47
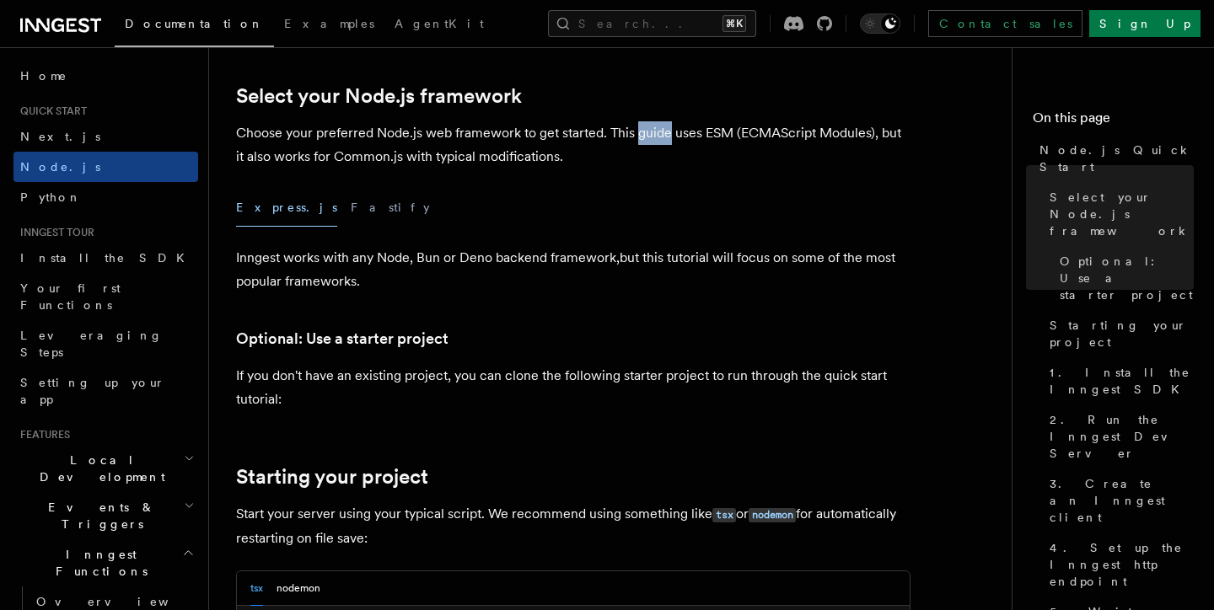
click at [653, 142] on p "Choose your preferred Node.js web framework to get started. This guide uses ESM…" at bounding box center [573, 144] width 674 height 47
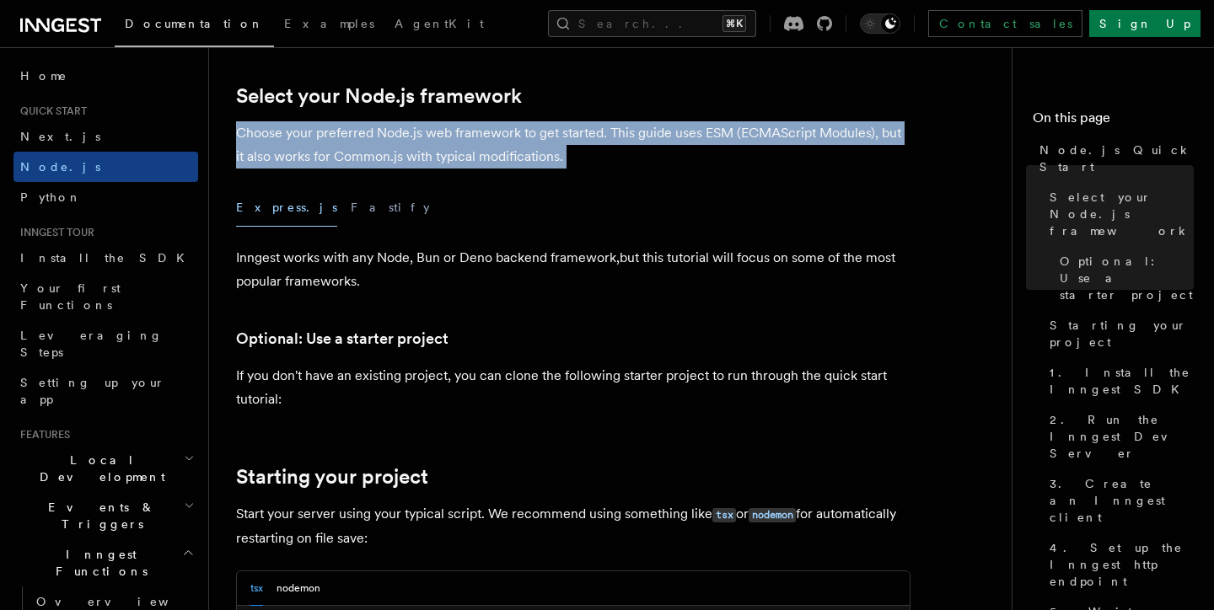
click at [653, 142] on p "Choose your preferred Node.js web framework to get started. This guide uses ESM…" at bounding box center [573, 144] width 674 height 47
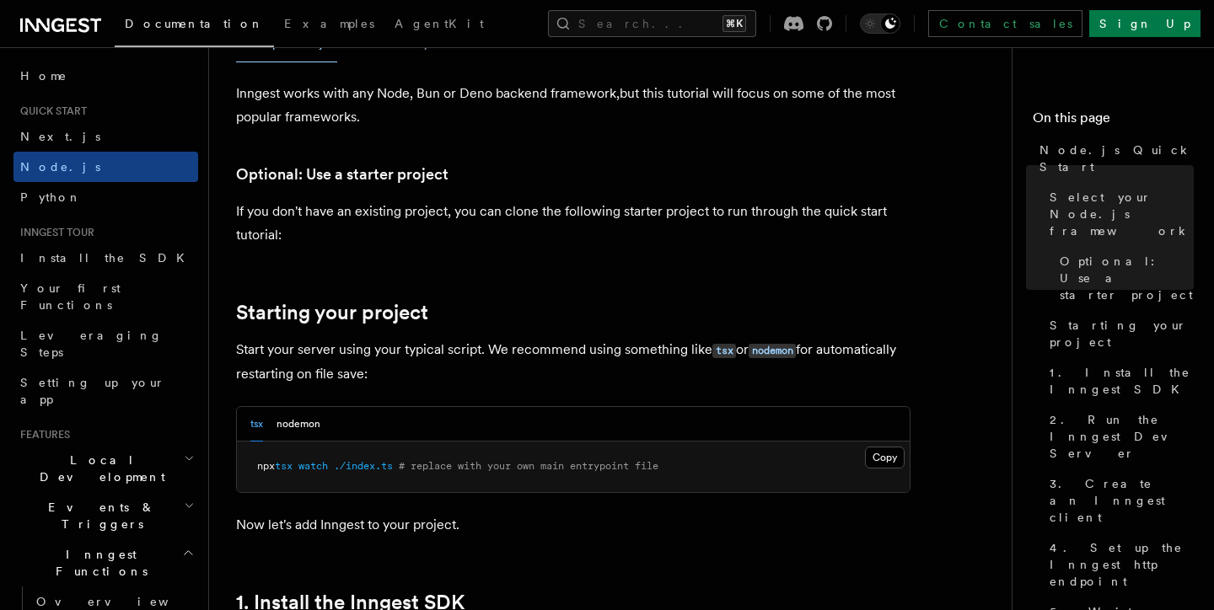
scroll to position [574, 0]
click at [320, 211] on p "If you don't have an existing project, you can clone the following starter proj…" at bounding box center [573, 221] width 674 height 47
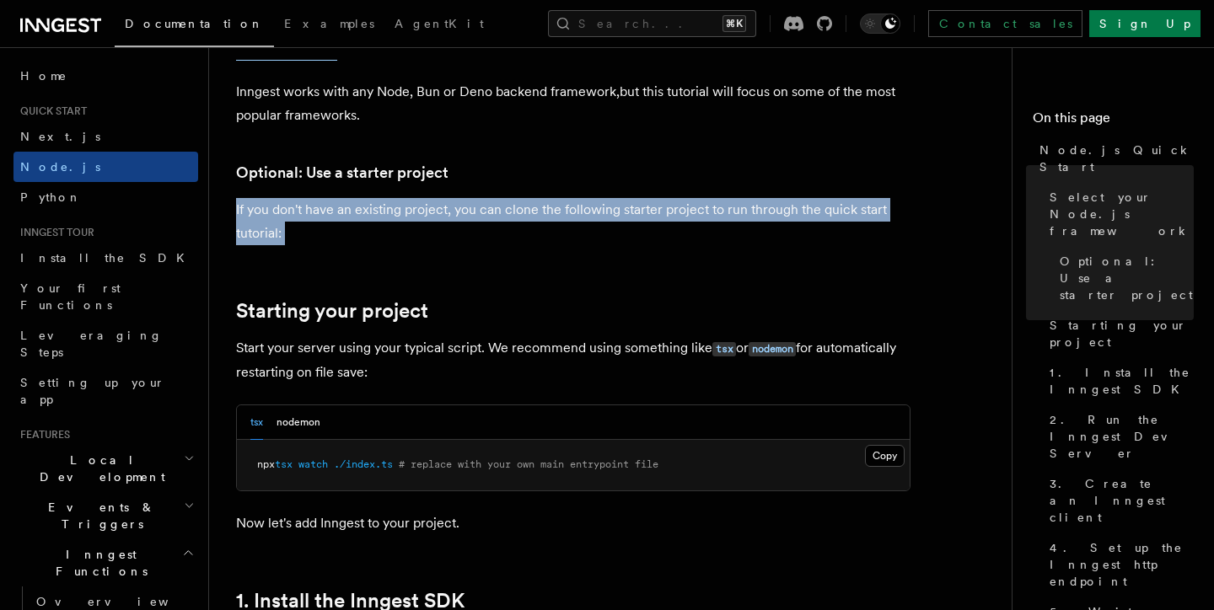
click at [320, 211] on p "If you don't have an existing project, you can clone the following starter proj…" at bounding box center [573, 221] width 674 height 47
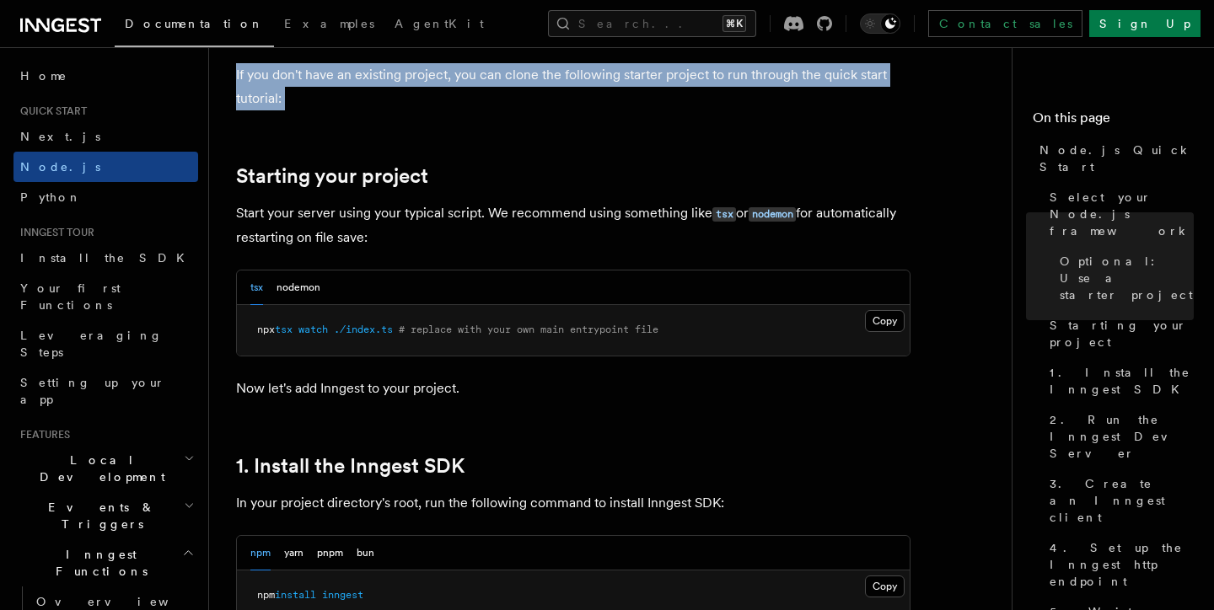
scroll to position [713, 0]
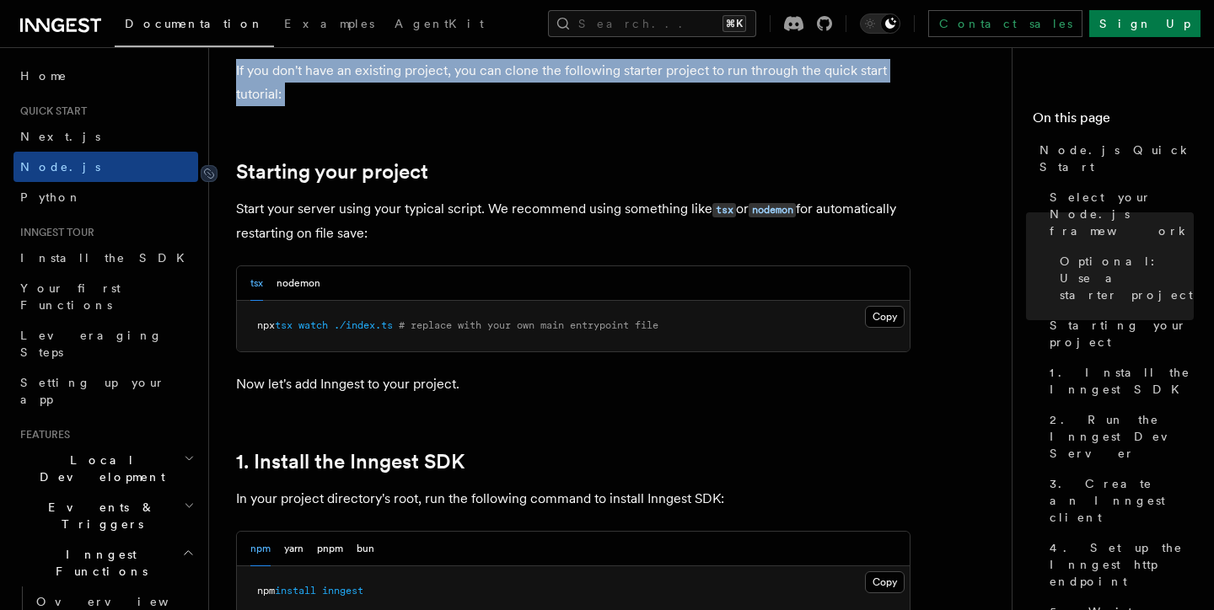
click at [272, 168] on link "Starting your project" at bounding box center [332, 172] width 192 height 24
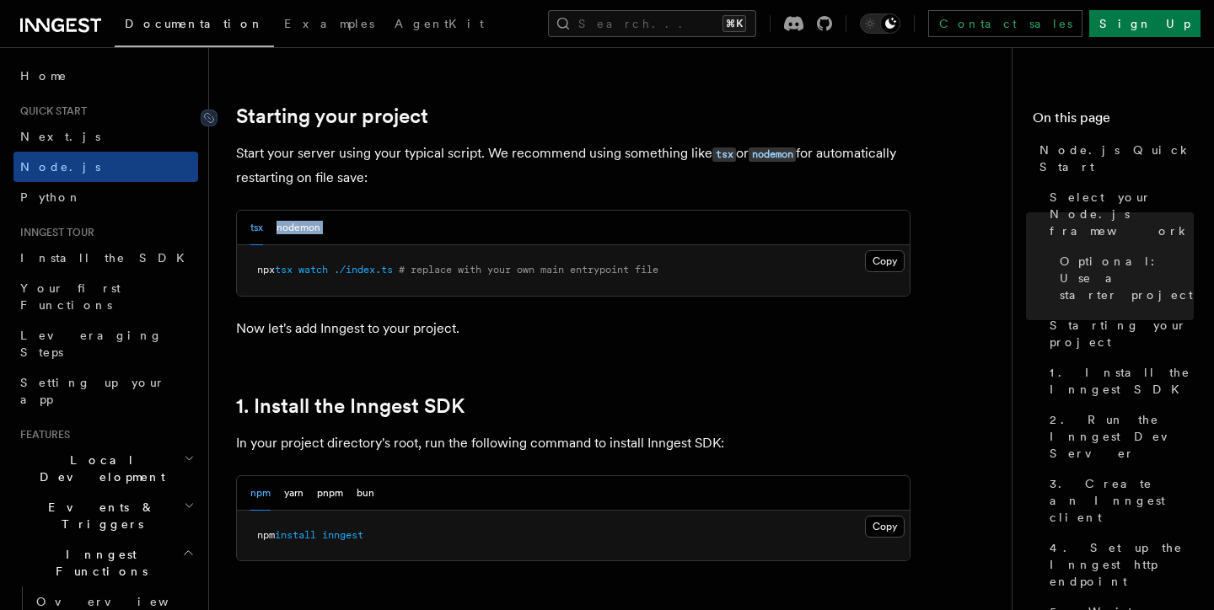
click at [266, 119] on link "Starting your project" at bounding box center [332, 117] width 192 height 24
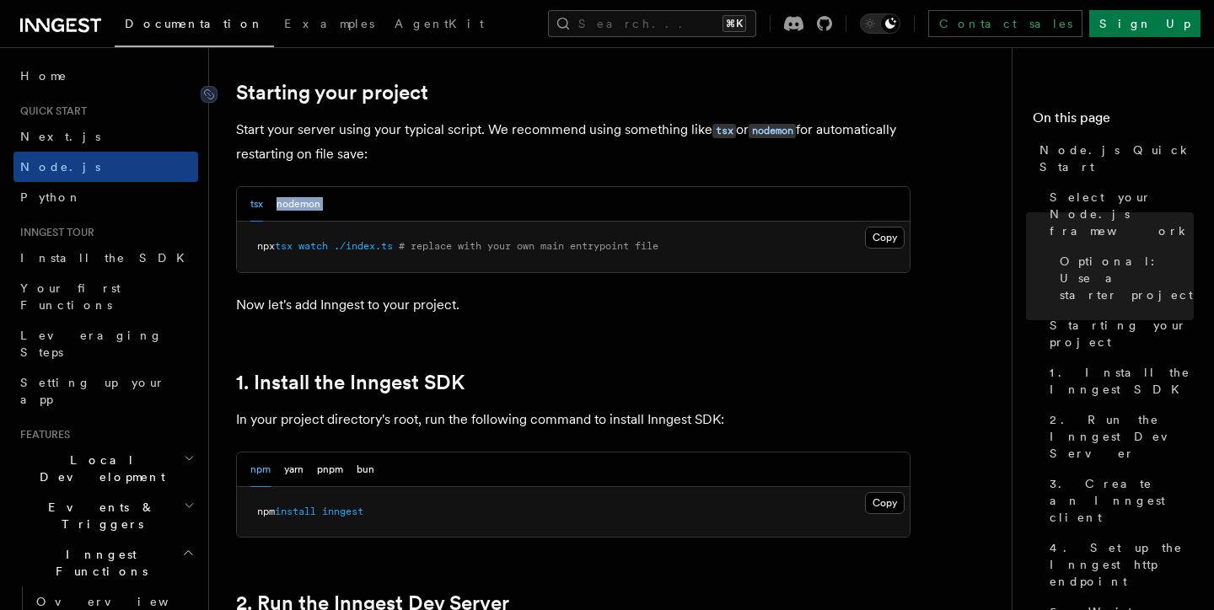
click at [266, 119] on p "Start your server using your typical script. We recommend using something like …" at bounding box center [573, 142] width 674 height 48
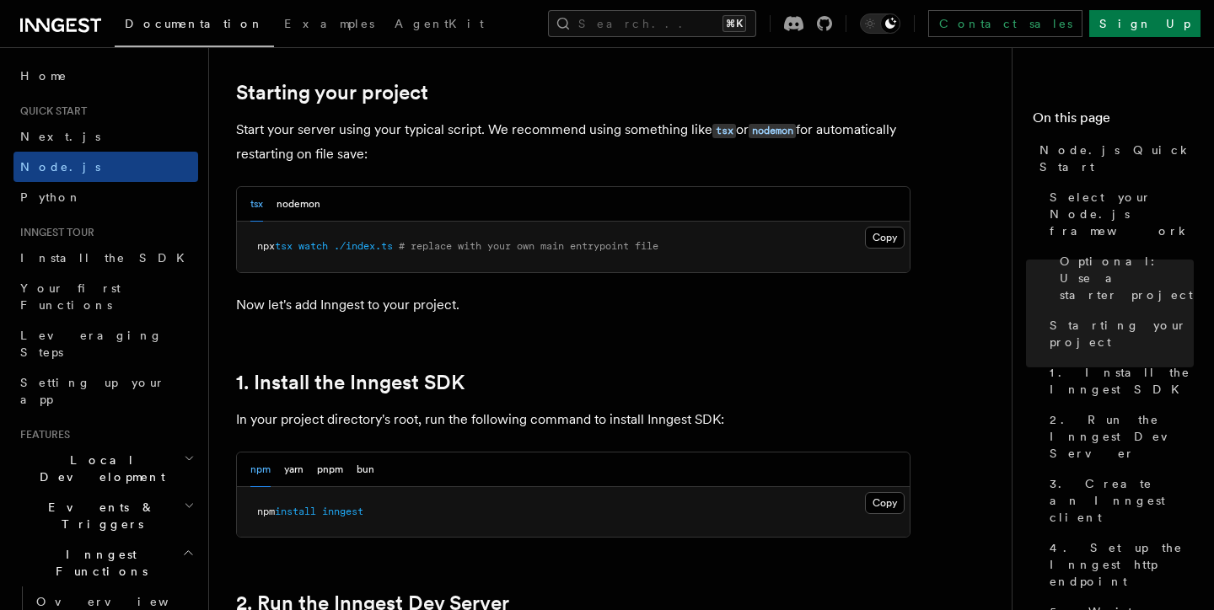
click at [301, 137] on p "Start your server using your typical script. We recommend using something like …" at bounding box center [573, 142] width 674 height 48
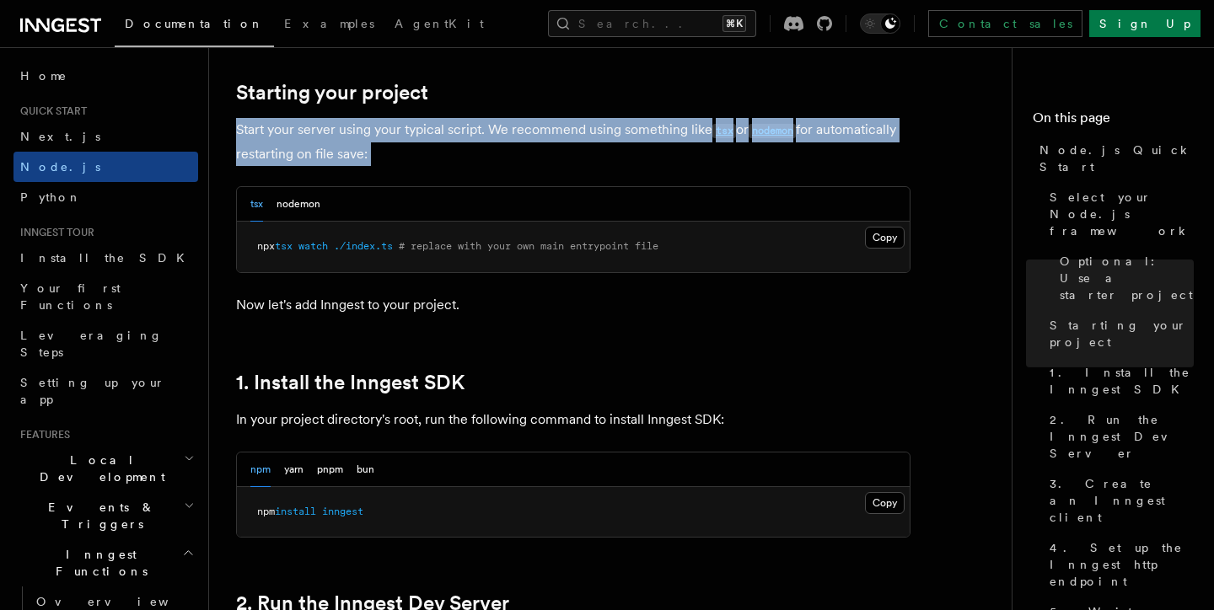
click at [301, 137] on p "Start your server using your typical script. We recommend using something like …" at bounding box center [573, 142] width 674 height 48
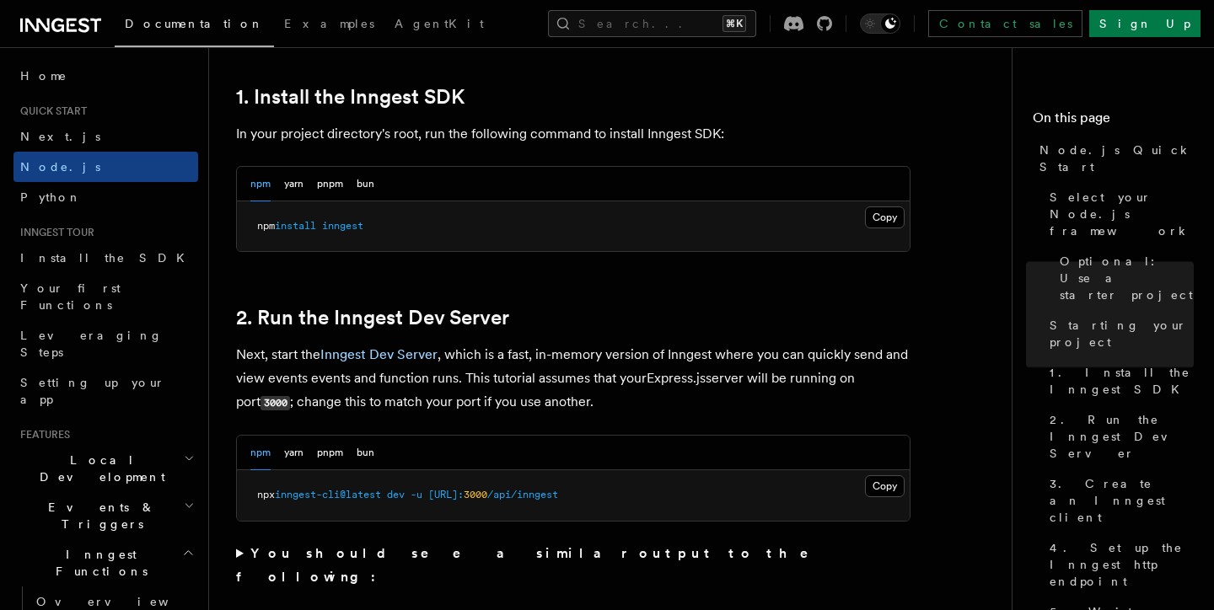
scroll to position [1140, 0]
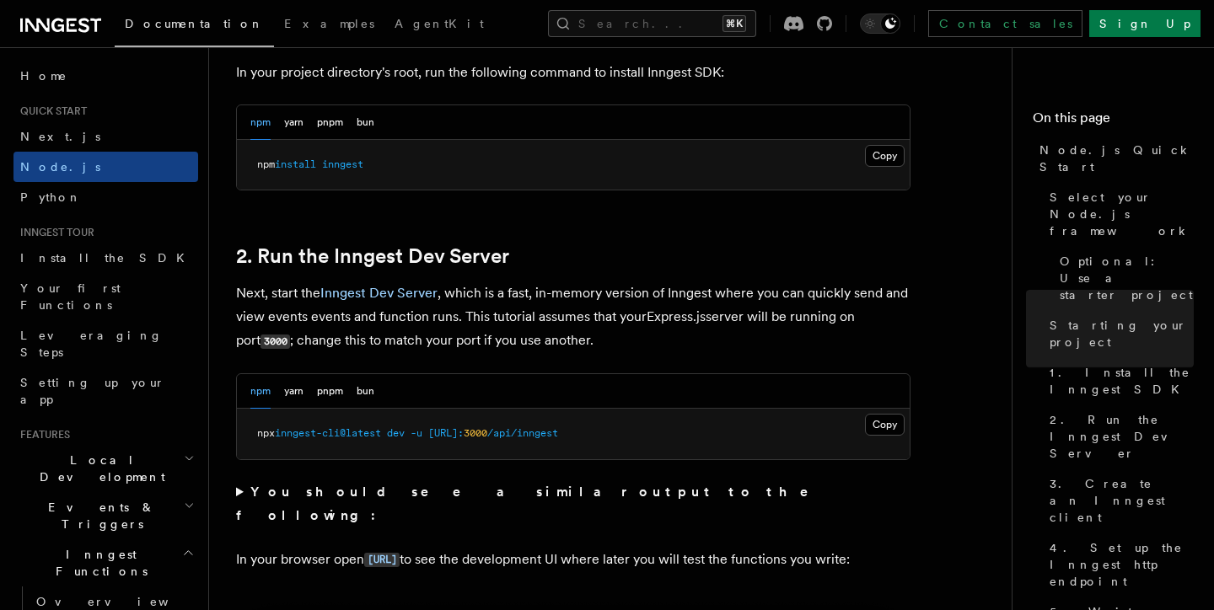
click at [239, 496] on summary "You should see a similar output to the following:" at bounding box center [573, 504] width 674 height 47
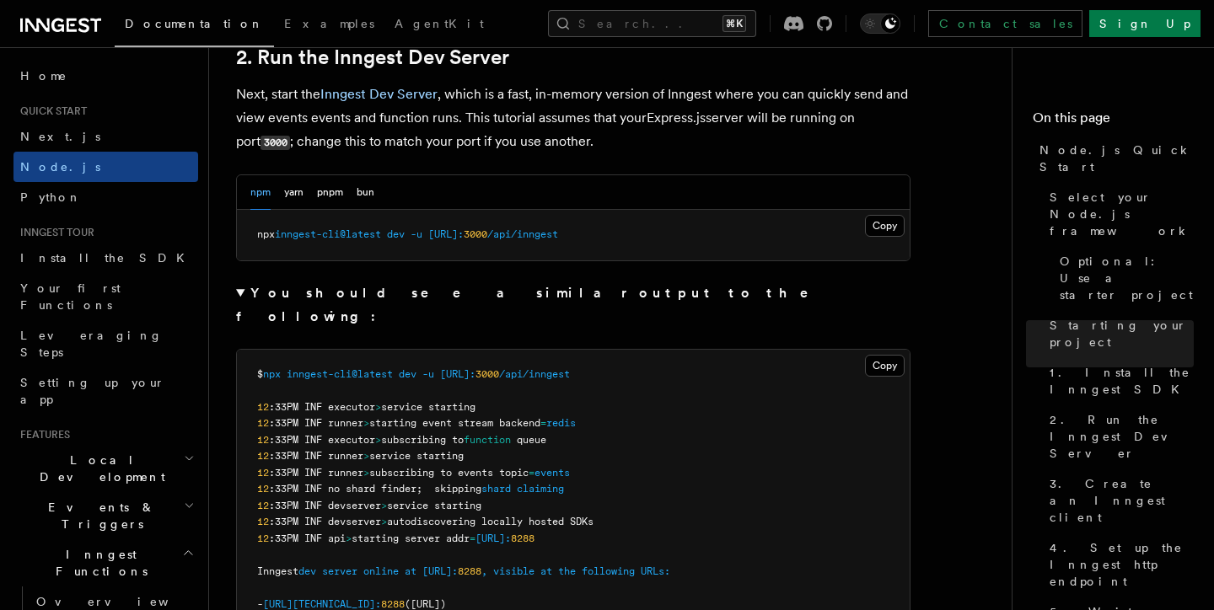
scroll to position [1342, 0]
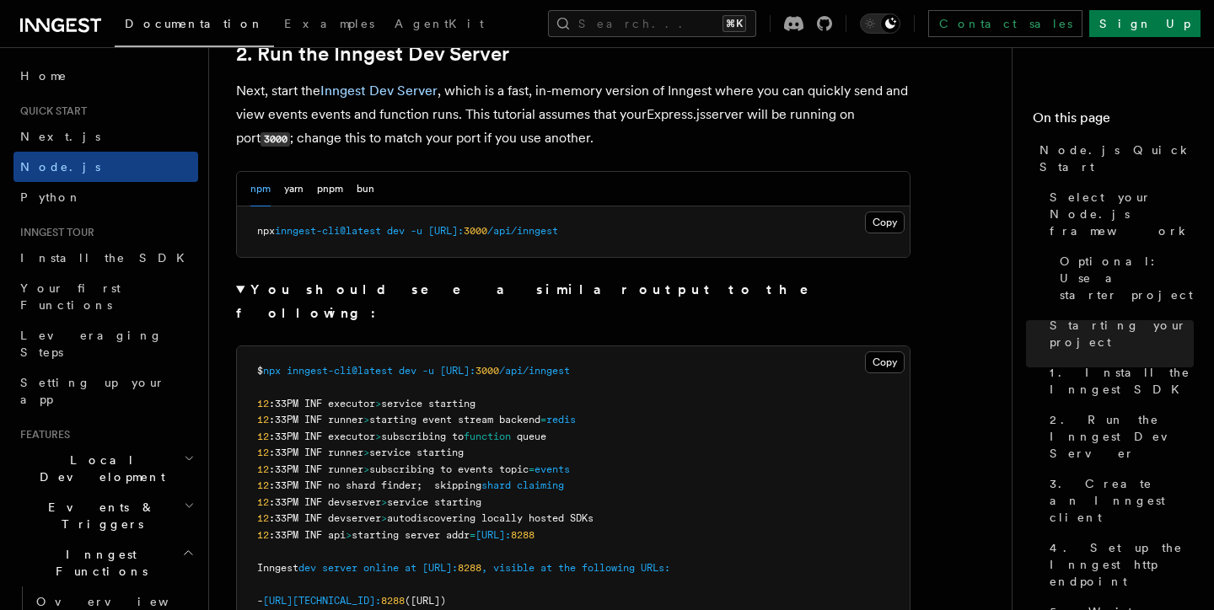
click at [373, 497] on span ":33PM INF devserver" at bounding box center [325, 503] width 112 height 12
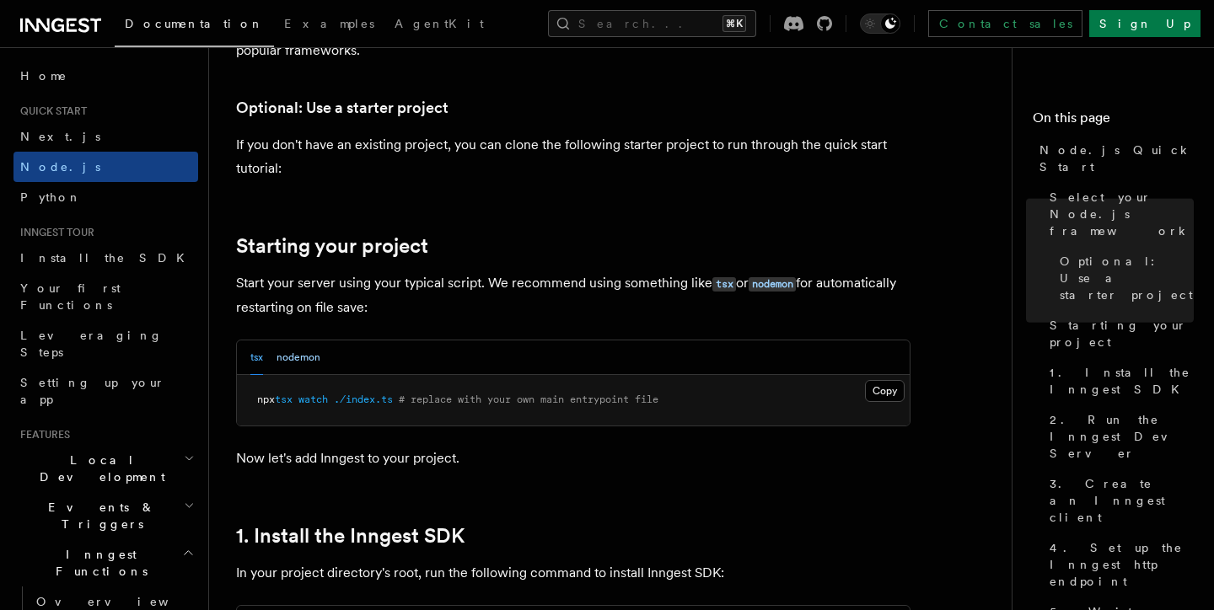
scroll to position [634, 0]
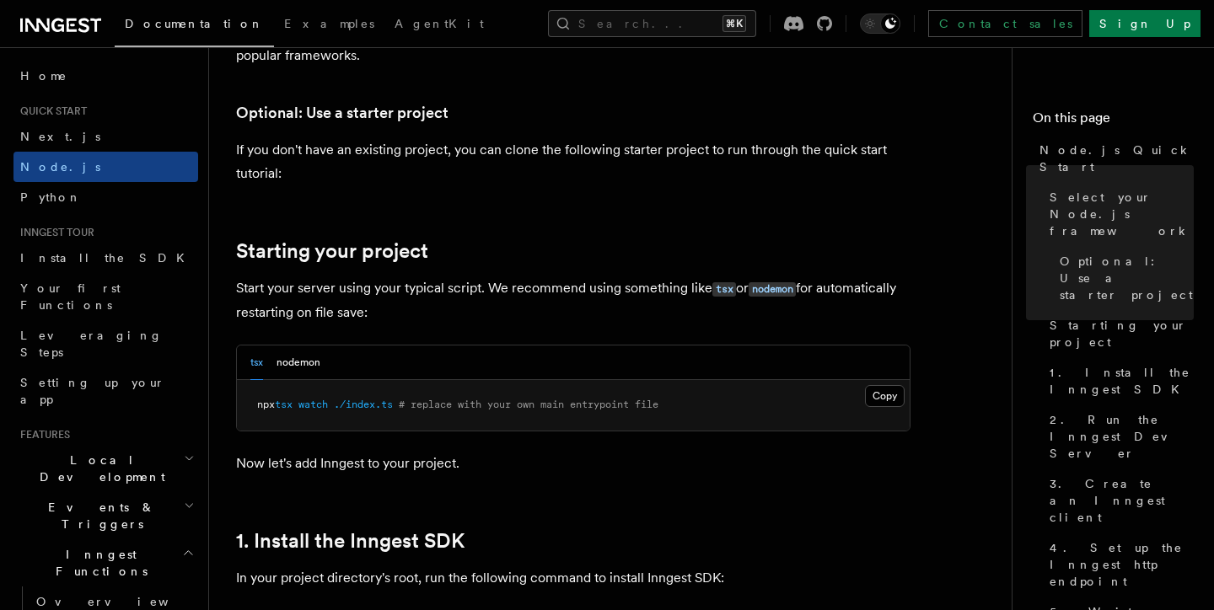
click at [315, 145] on p "If you don't have an existing project, you can clone the following starter proj…" at bounding box center [573, 161] width 674 height 47
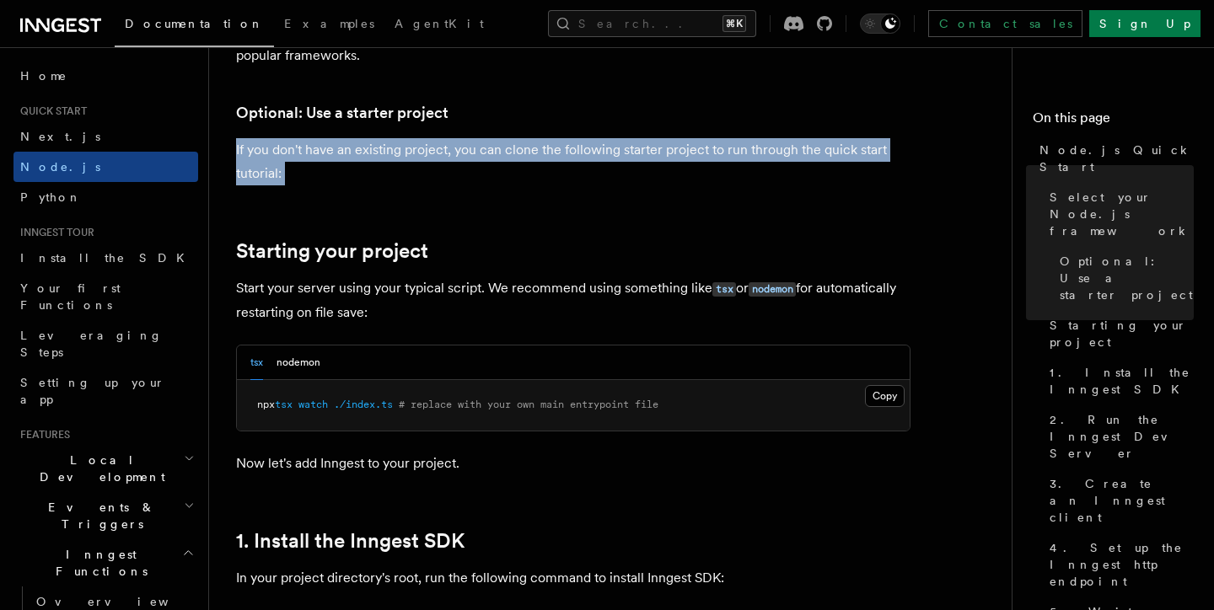
click at [315, 145] on p "If you don't have an existing project, you can clone the following starter proj…" at bounding box center [573, 161] width 674 height 47
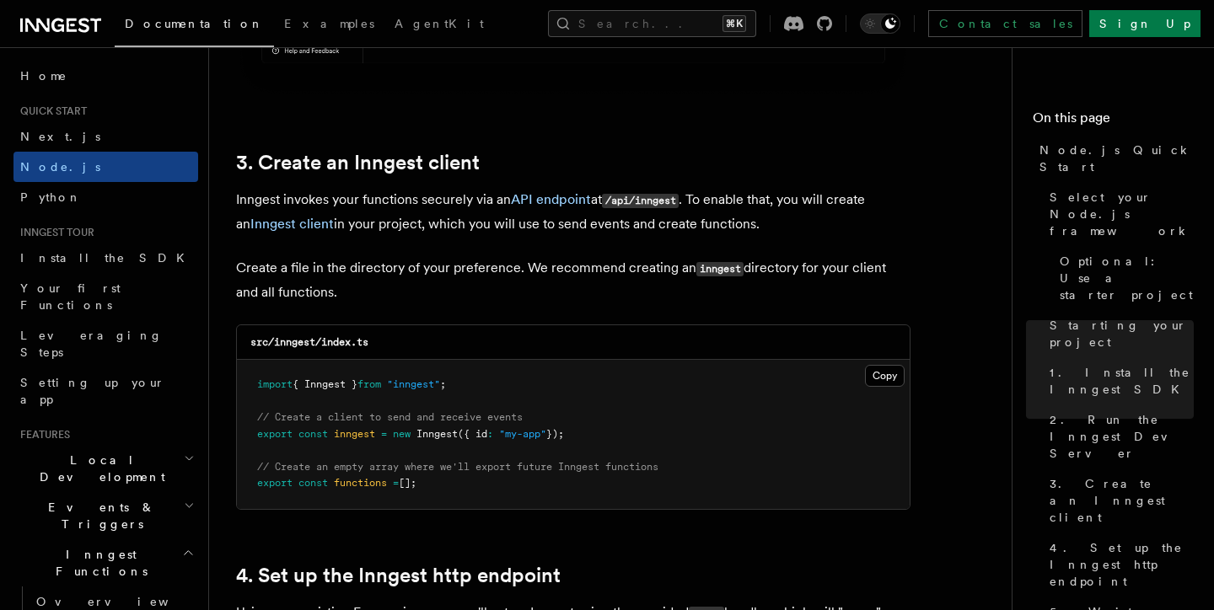
scroll to position [2436, 0]
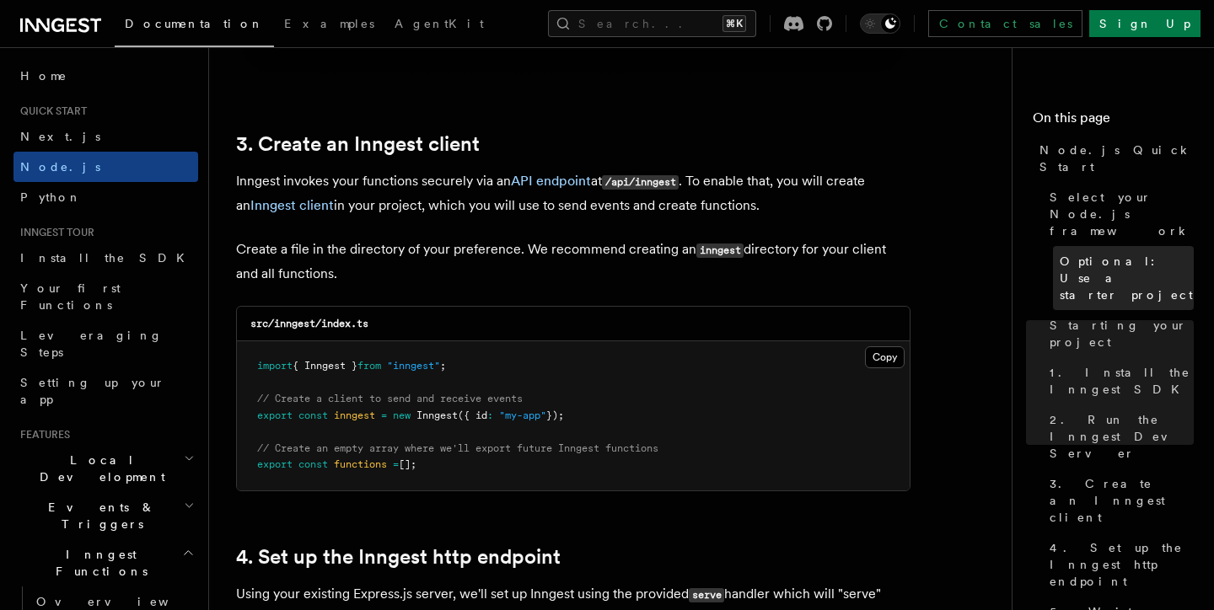
click at [1081, 253] on span "Optional: Use a starter project" at bounding box center [1127, 278] width 134 height 51
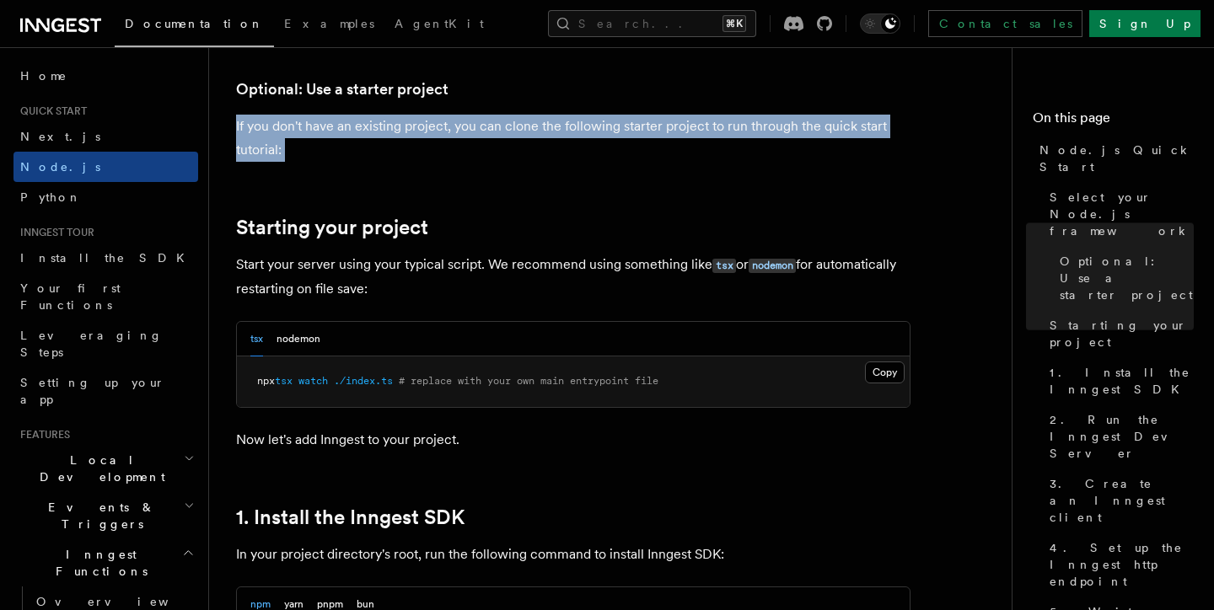
scroll to position [654, 0]
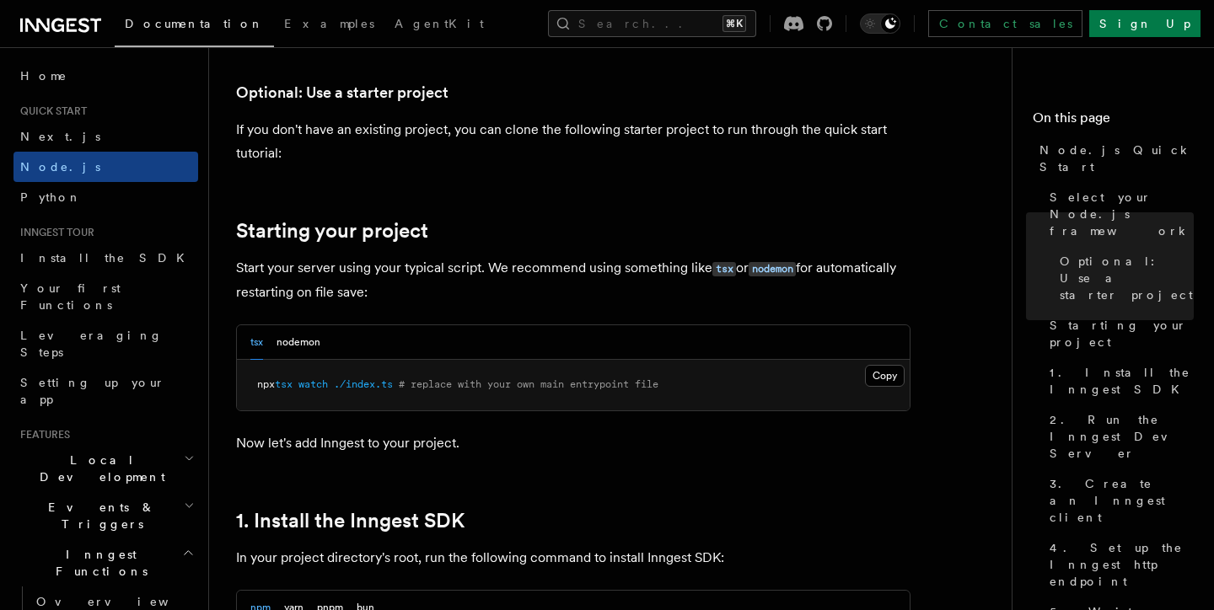
click at [373, 132] on p "If you don't have an existing project, you can clone the following starter proj…" at bounding box center [573, 141] width 674 height 47
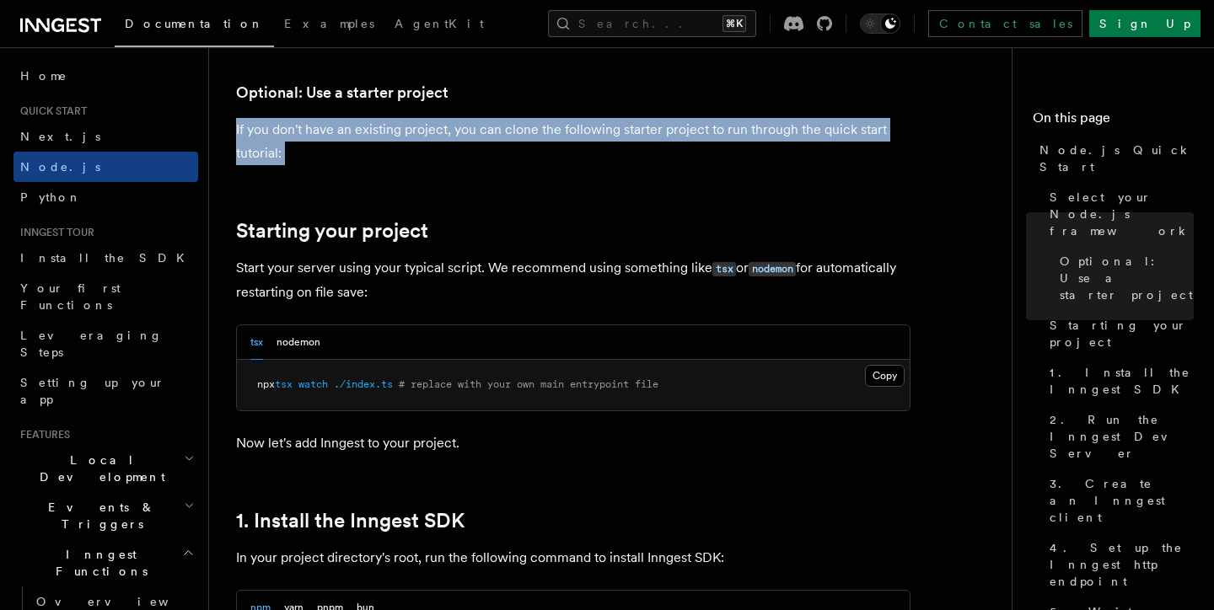
click at [373, 132] on p "If you don't have an existing project, you can clone the following starter proj…" at bounding box center [573, 141] width 674 height 47
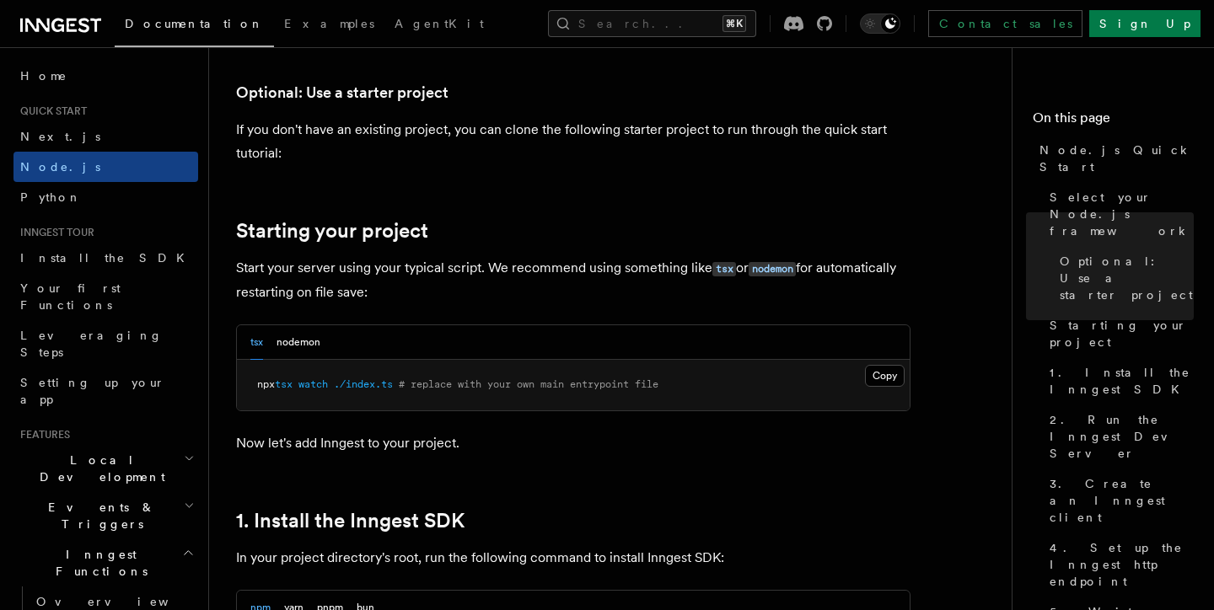
click at [422, 142] on p "If you don't have an existing project, you can clone the following starter proj…" at bounding box center [573, 141] width 674 height 47
click at [455, 126] on p "If you don't have an existing project, you can clone the following starter proj…" at bounding box center [573, 141] width 674 height 47
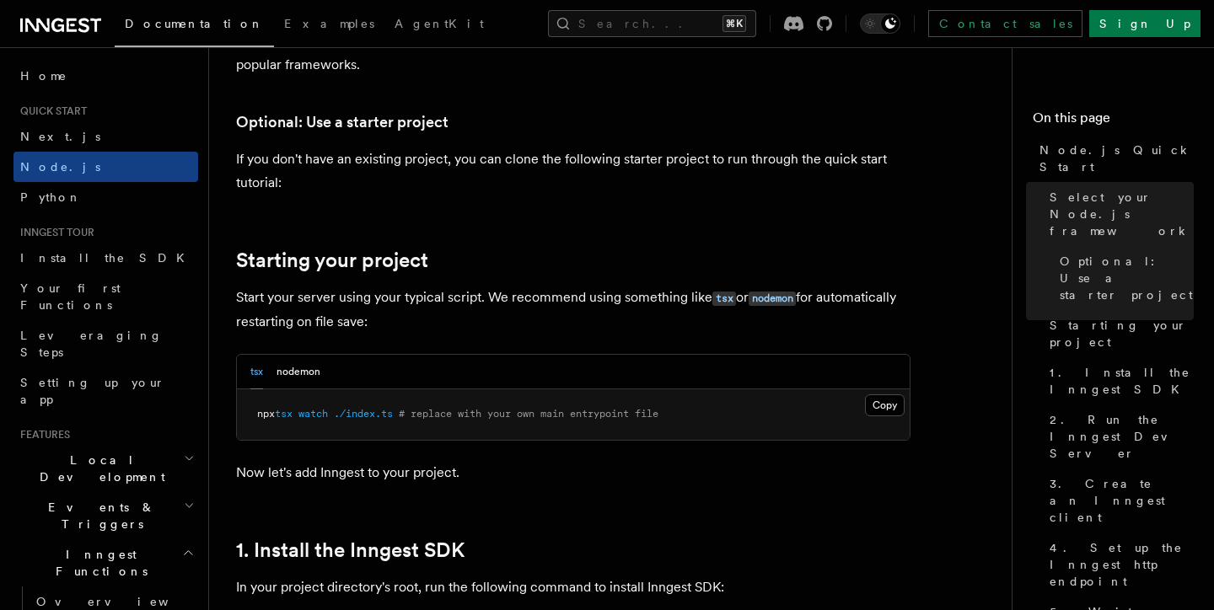
scroll to position [618, 0]
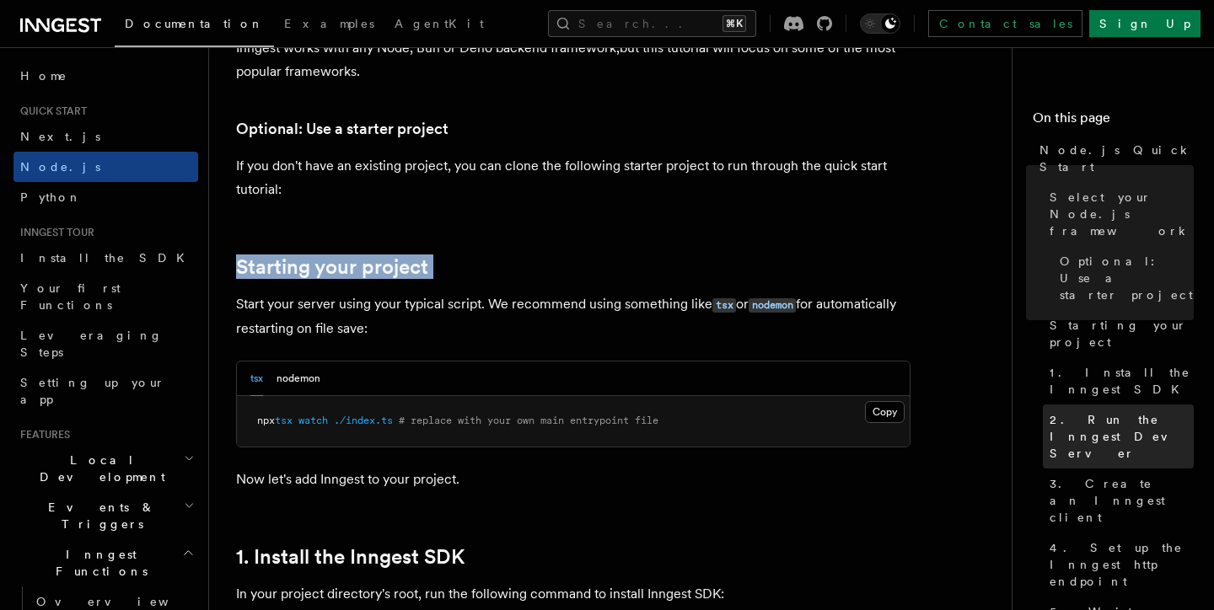
click at [1099, 411] on span "2. Run the Inngest Dev Server" at bounding box center [1122, 436] width 144 height 51
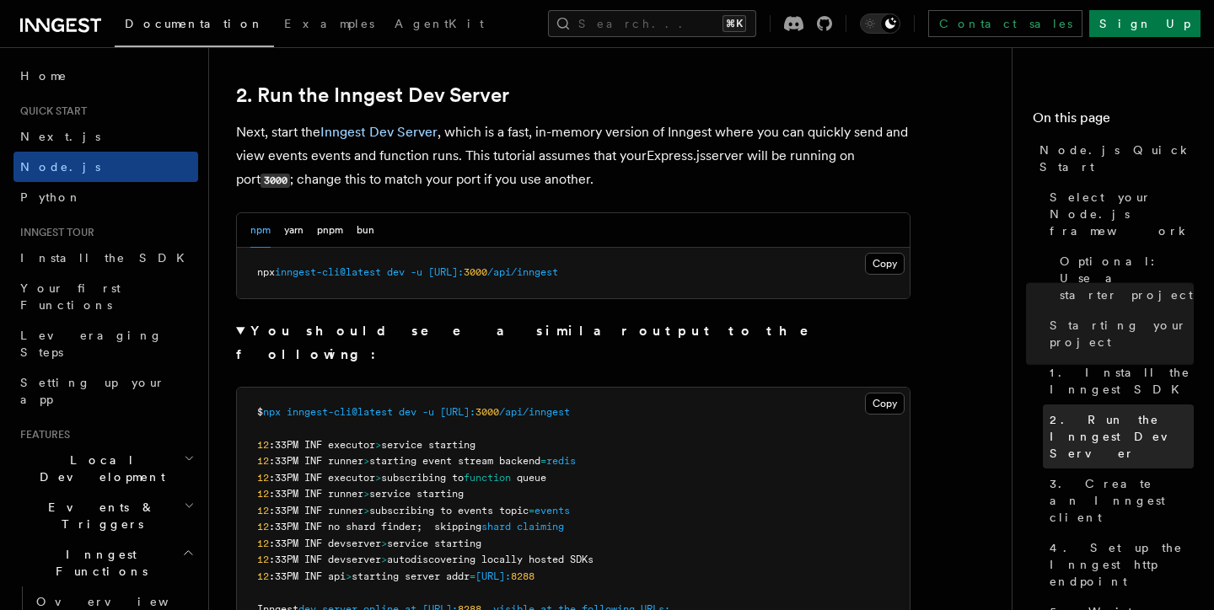
scroll to position [1303, 0]
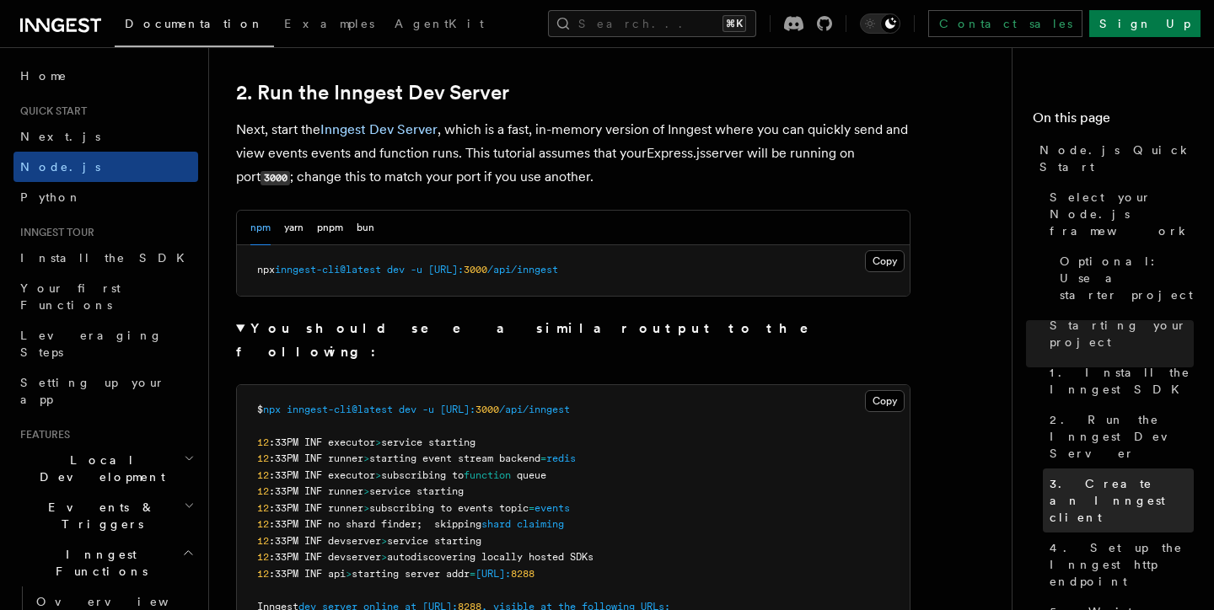
click at [1086, 476] on span "3. Create an Inngest client" at bounding box center [1122, 501] width 144 height 51
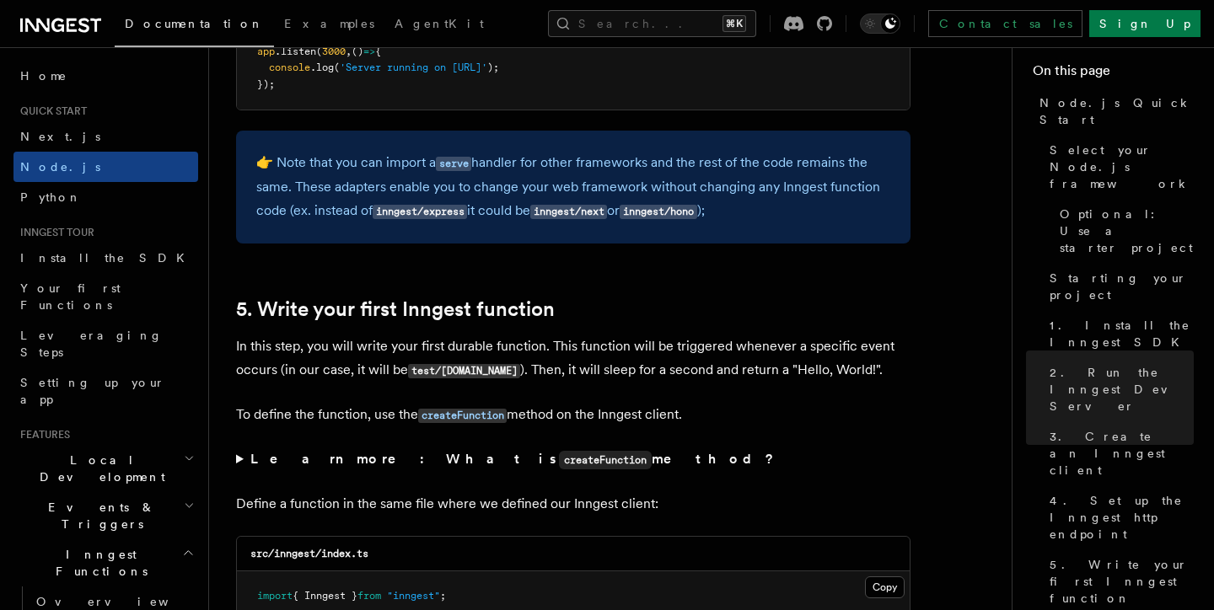
scroll to position [3285, 0]
click at [511, 155] on p "👉 Note that you can import a serve handler for other frameworks and the rest of…" at bounding box center [573, 186] width 634 height 73
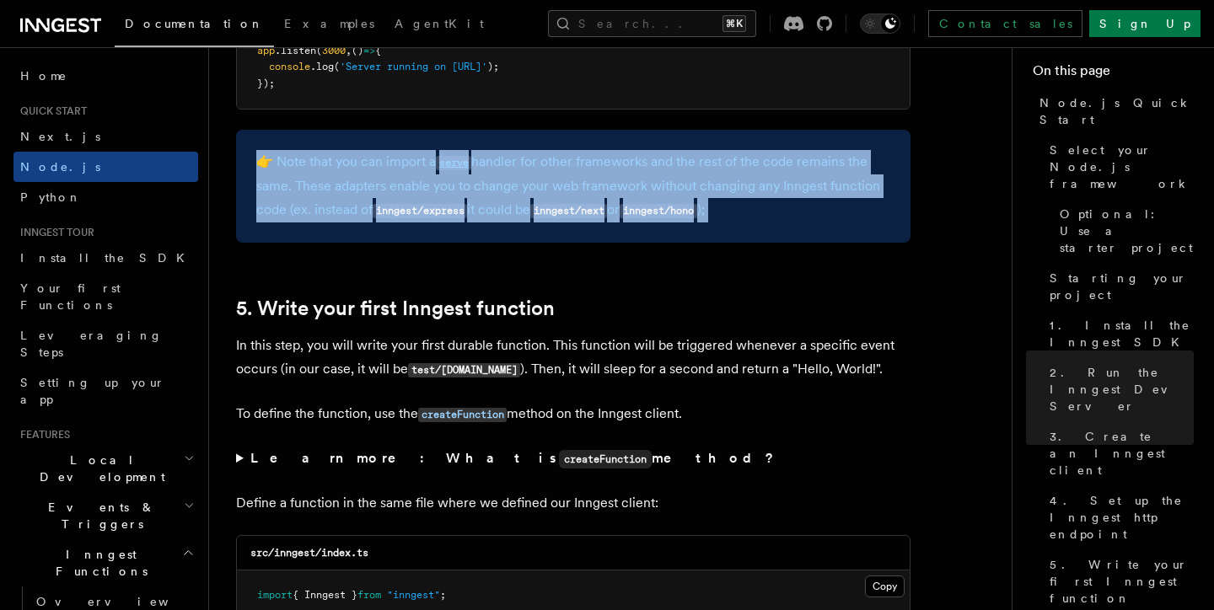
click at [511, 155] on p "👉 Note that you can import a serve handler for other frameworks and the rest of…" at bounding box center [573, 186] width 634 height 73
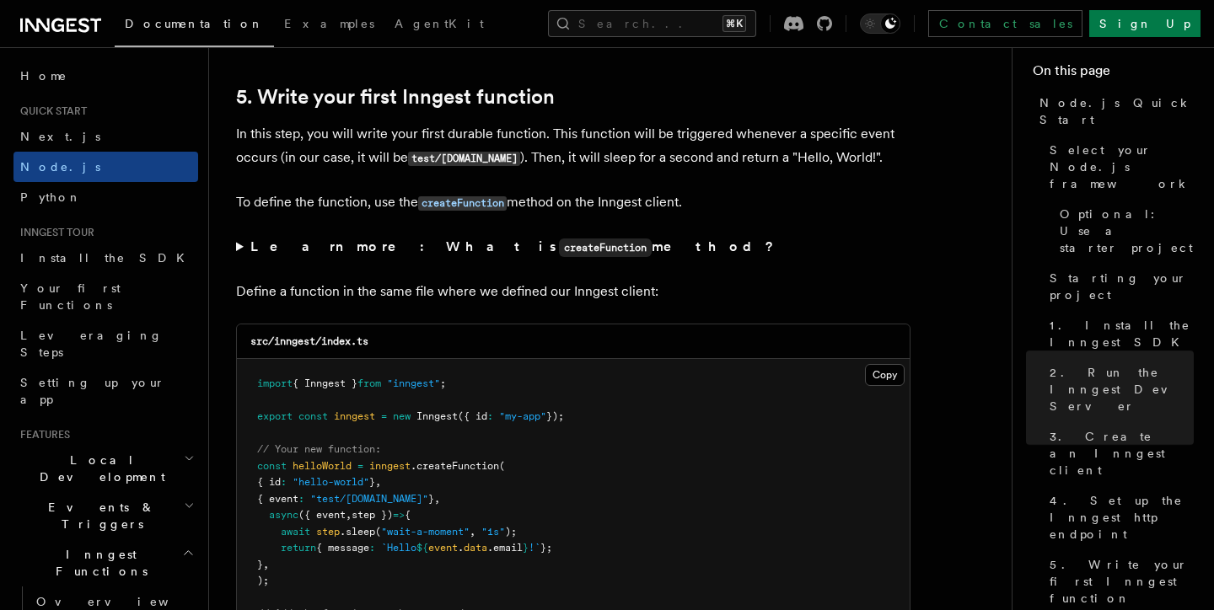
scroll to position [3524, 0]
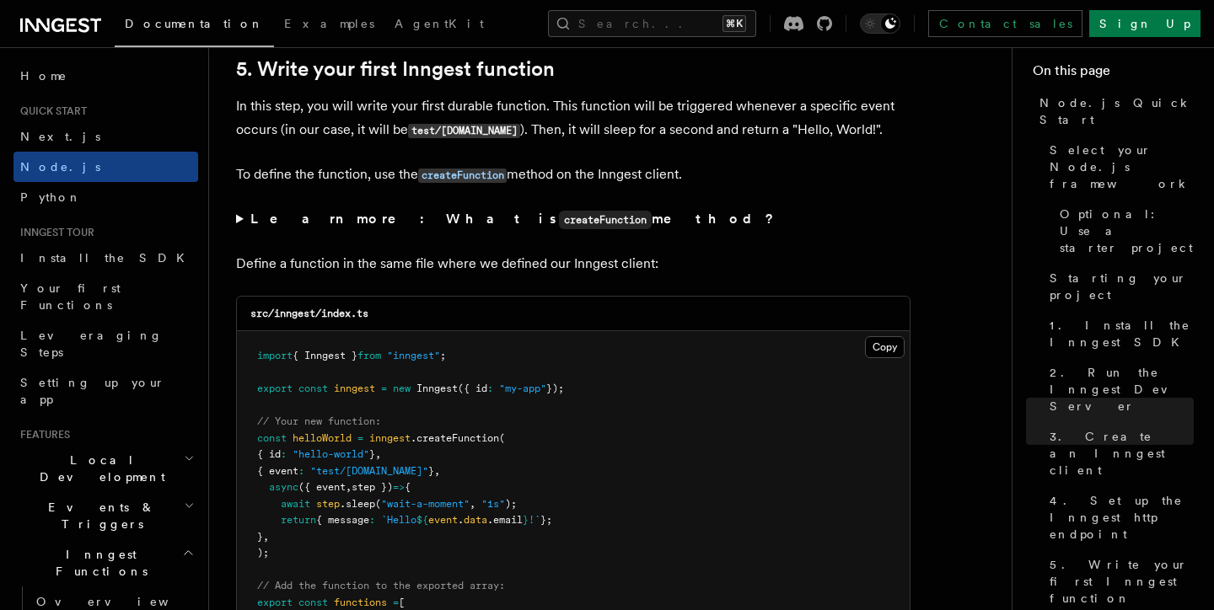
click at [240, 218] on summary "Learn more: What is createFunction method?" at bounding box center [573, 219] width 674 height 24
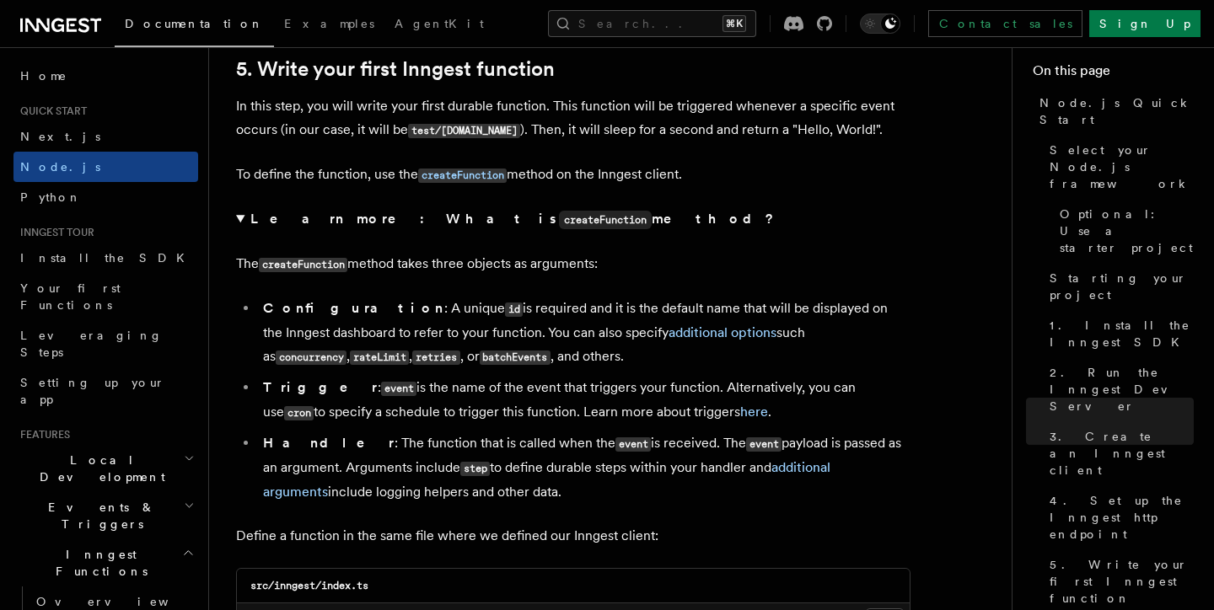
click at [335, 113] on p "In this step, you will write your first durable function. This function will be…" at bounding box center [573, 118] width 674 height 48
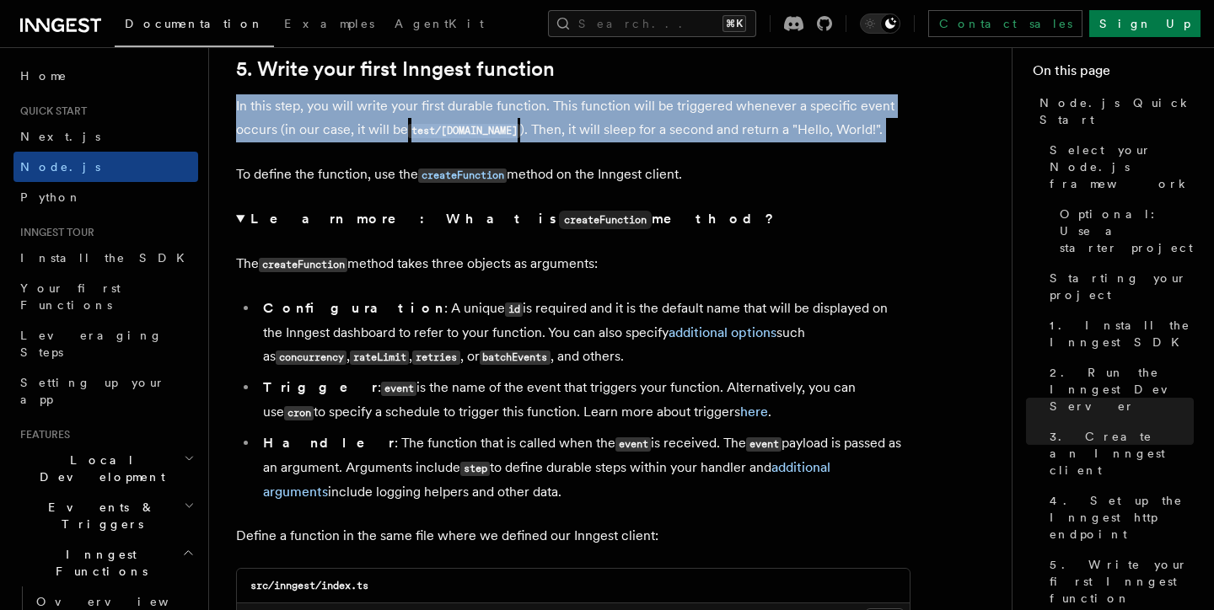
click at [335, 113] on p "In this step, you will write your first durable function. This function will be…" at bounding box center [573, 118] width 674 height 48
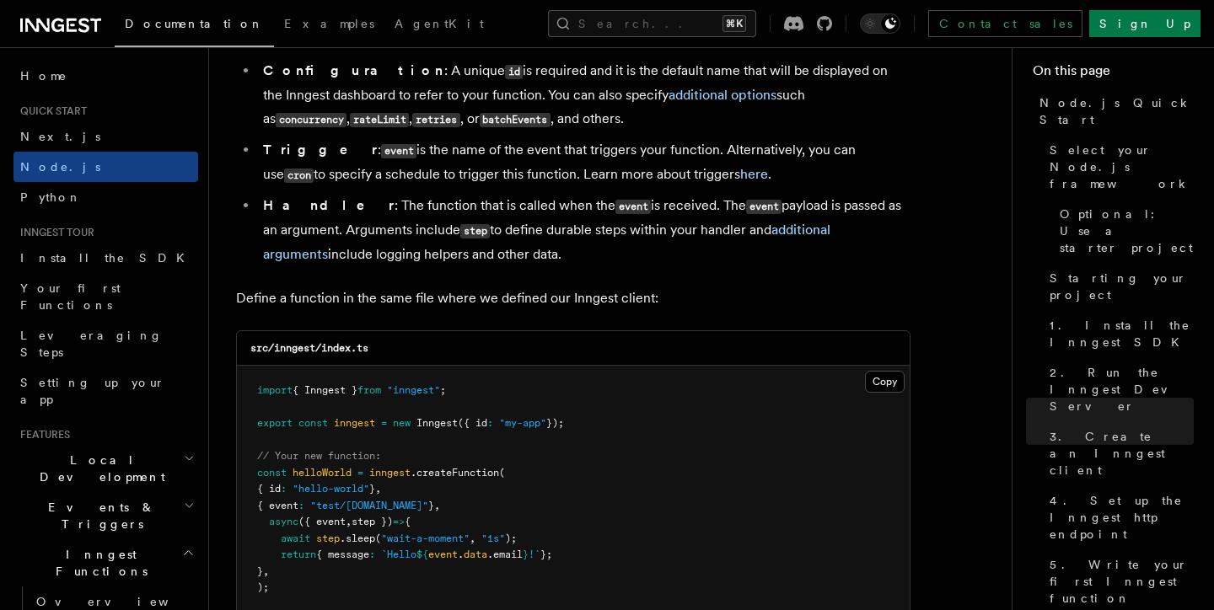
scroll to position [3763, 0]
click at [790, 160] on li "Trigger : event is the name of the event that triggers your function. Alternati…" at bounding box center [584, 161] width 653 height 49
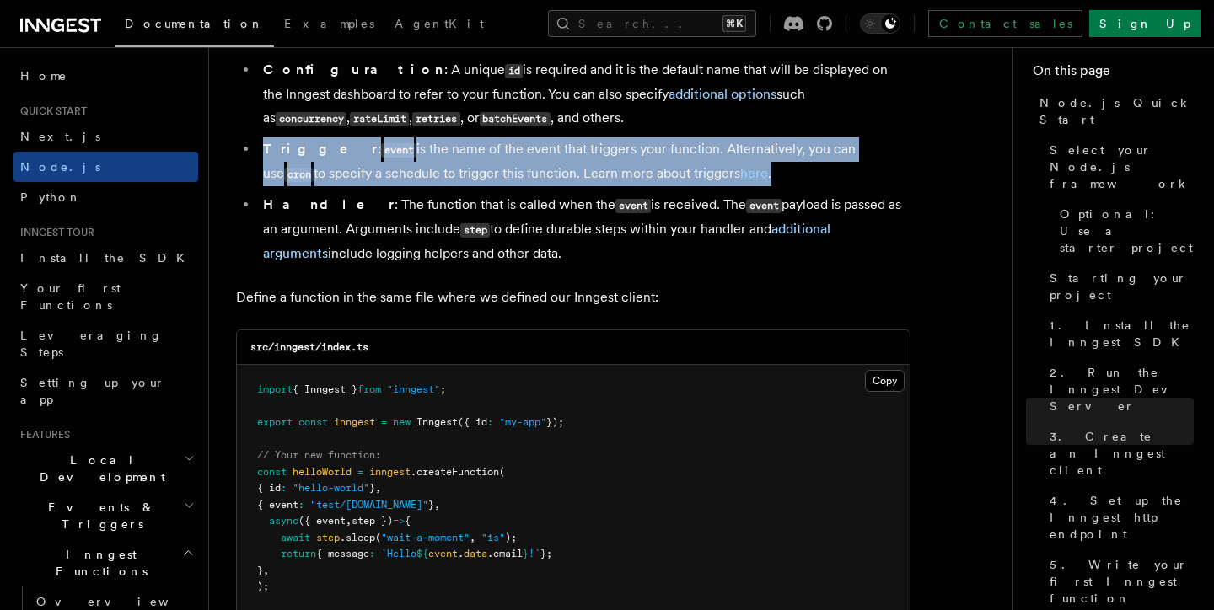
click at [790, 160] on li "Trigger : event is the name of the event that triggers your function. Alternati…" at bounding box center [584, 161] width 653 height 49
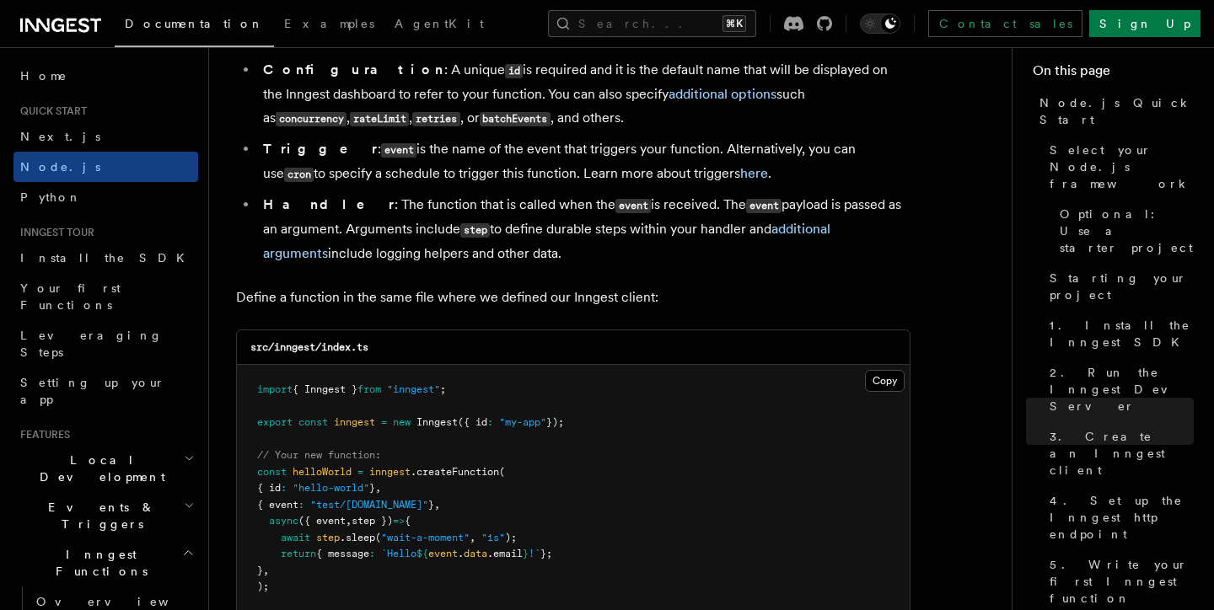
click at [776, 258] on li "Handler : The function that is called when the event is received. The event pay…" at bounding box center [584, 229] width 653 height 73
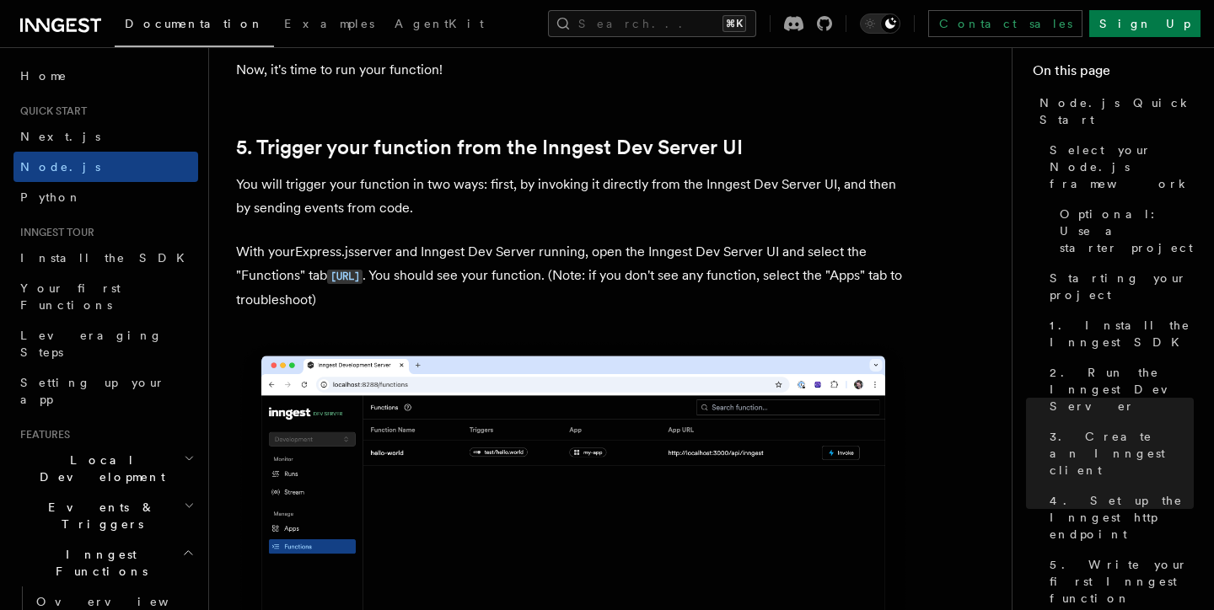
scroll to position [4534, 0]
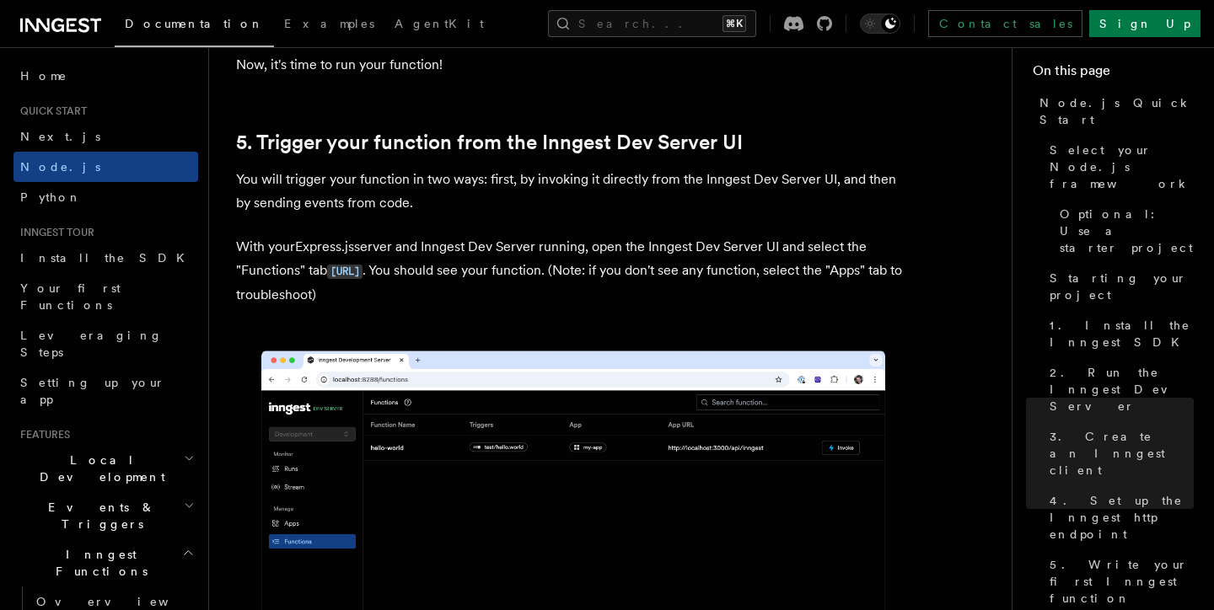
click at [583, 283] on p "With your Express.js server and Inngest Dev Server running, open the Inngest De…" at bounding box center [573, 271] width 674 height 72
click at [573, 304] on p "With your Express.js server and Inngest Dev Server running, open the Inngest De…" at bounding box center [573, 271] width 674 height 72
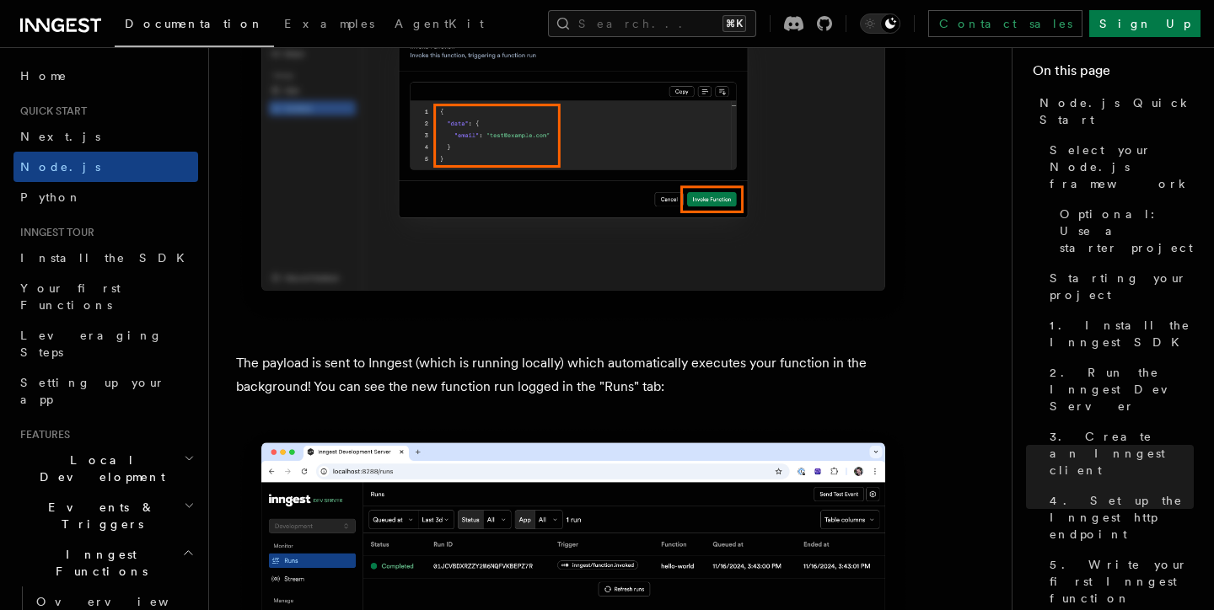
scroll to position [6137, 0]
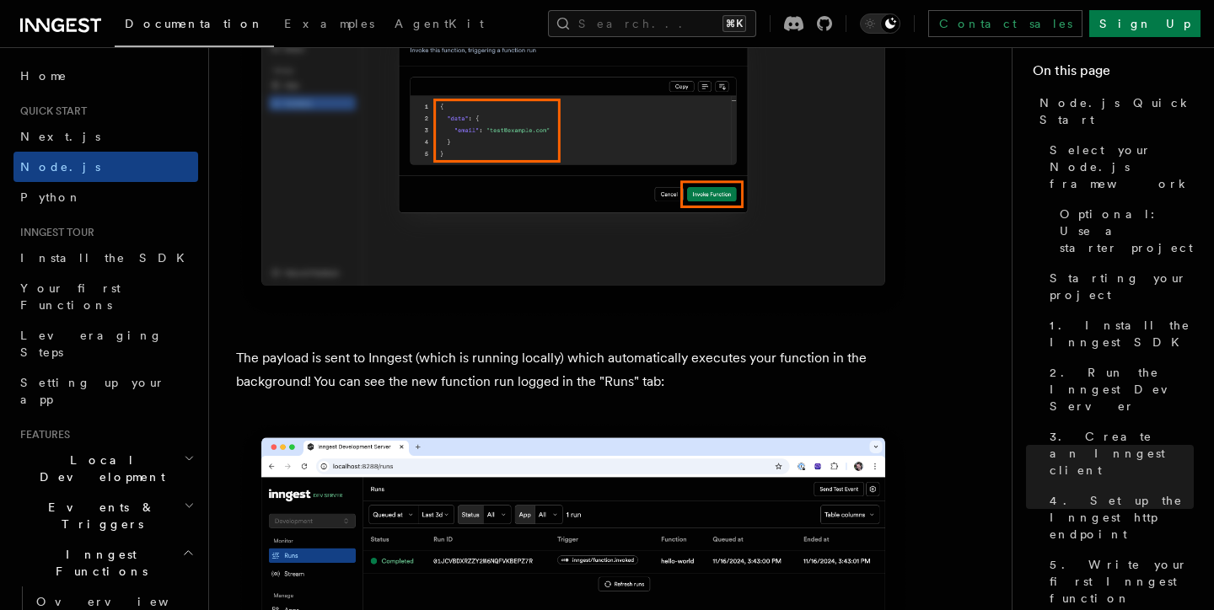
click at [591, 394] on p "The payload is sent to Inngest (which is running locally) which automatically e…" at bounding box center [573, 370] width 674 height 47
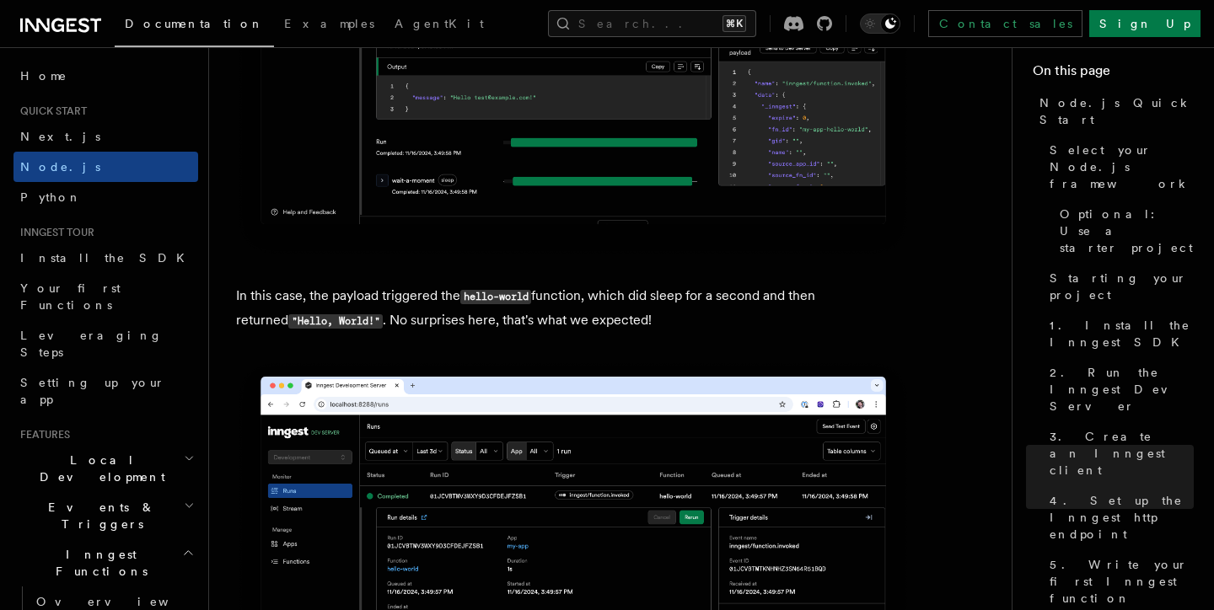
scroll to position [7293, 0]
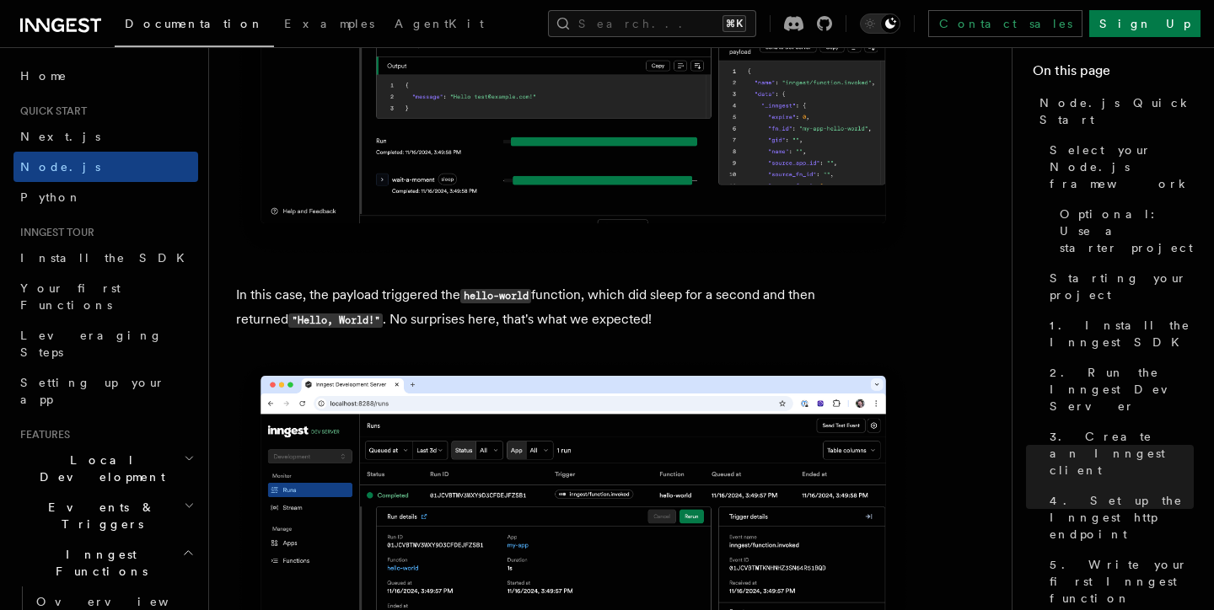
click at [344, 332] on p "In this case, the payload triggered the hello-world function, which did sleep f…" at bounding box center [573, 307] width 674 height 49
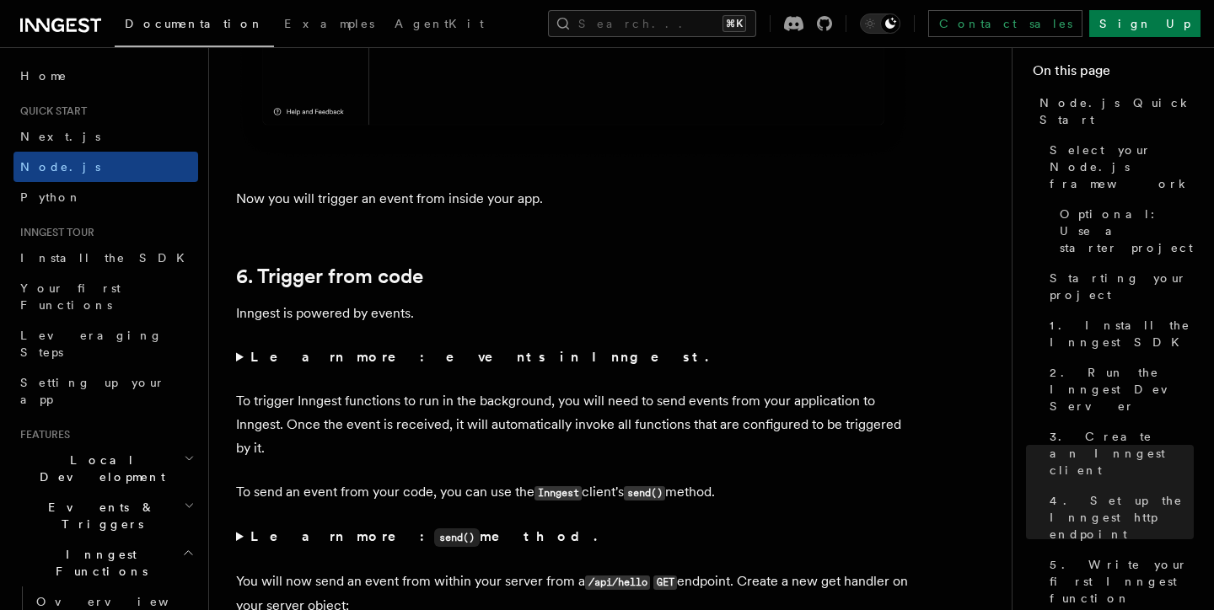
scroll to position [9052, 0]
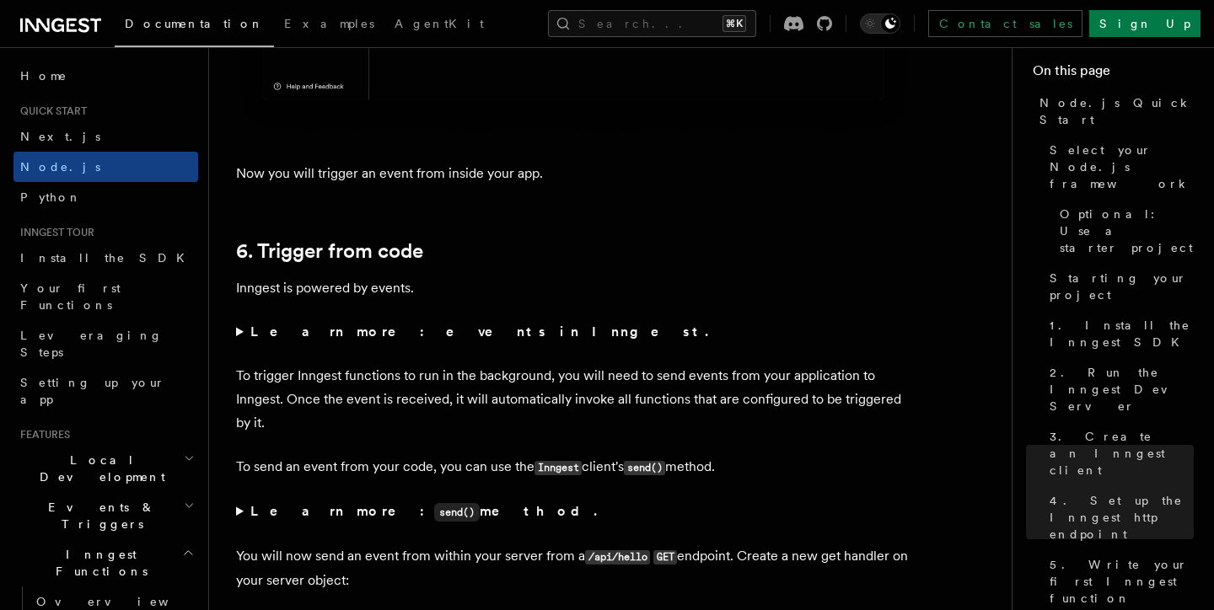
click at [344, 185] on p "Now you will trigger an event from inside your app." at bounding box center [573, 174] width 674 height 24
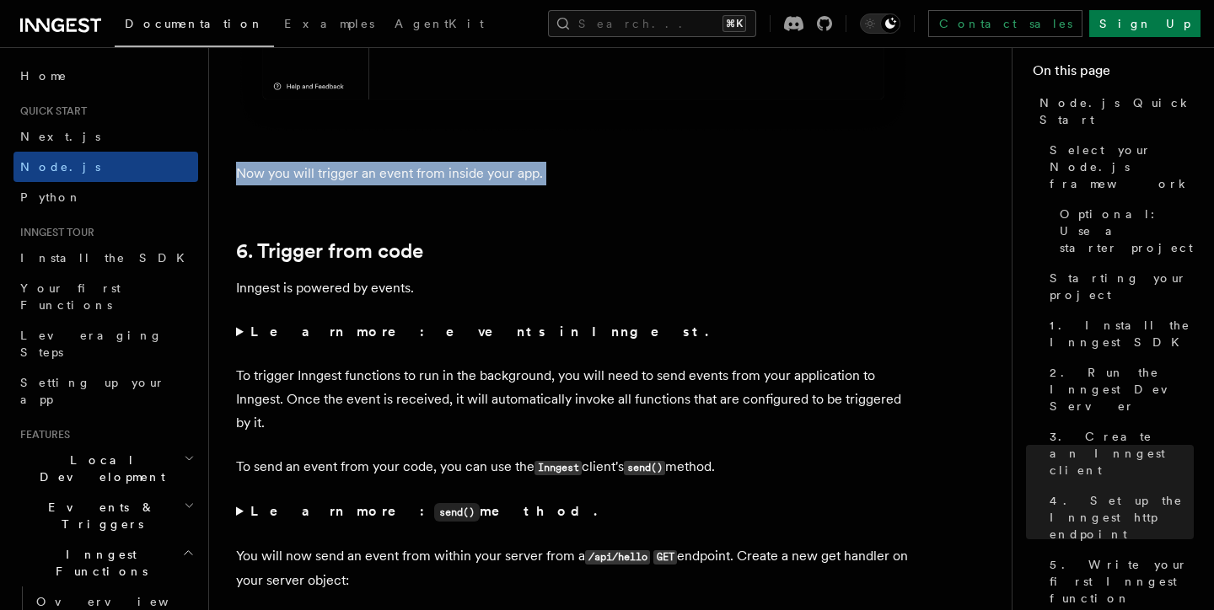
click at [344, 185] on p "Now you will trigger an event from inside your app." at bounding box center [573, 174] width 674 height 24
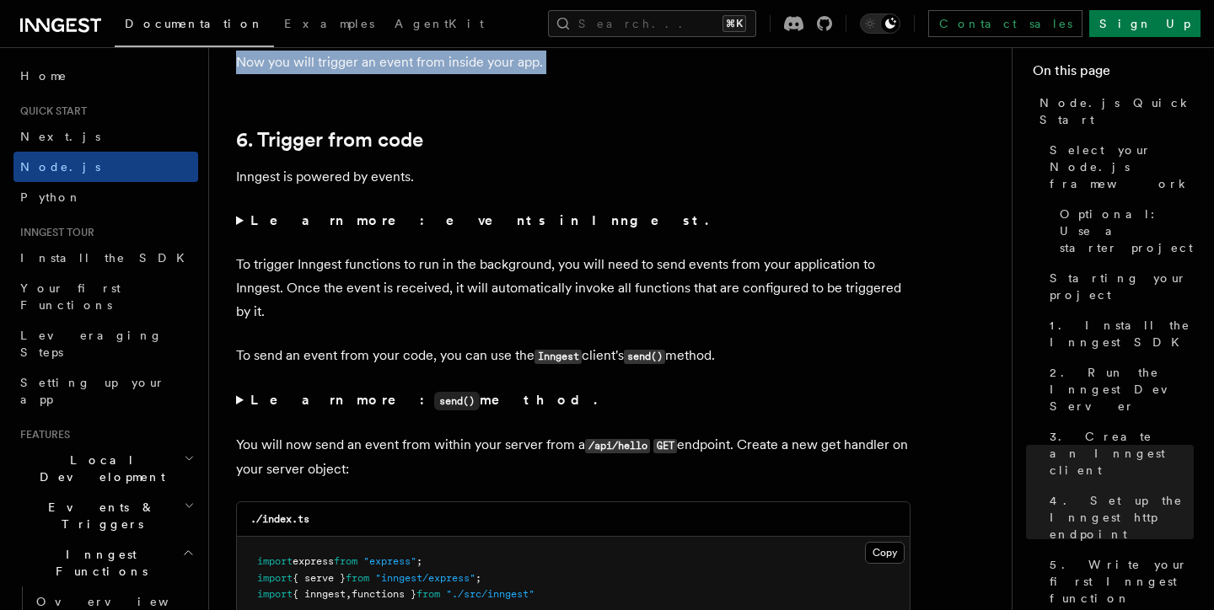
scroll to position [9178, 0]
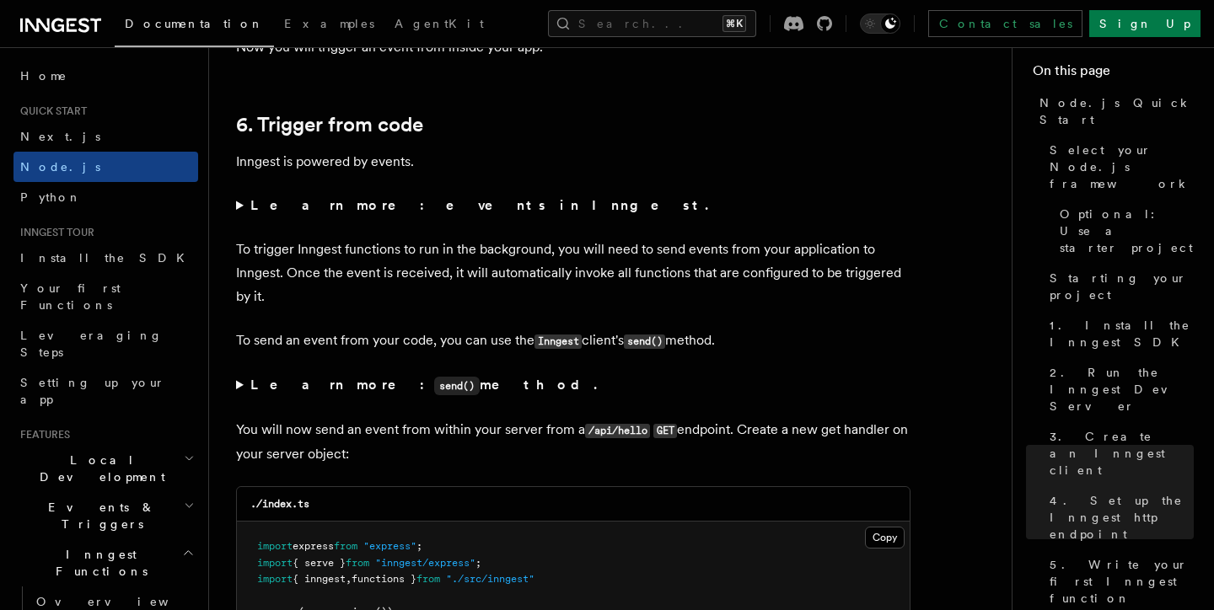
click at [245, 218] on summary "Learn more: events in Inngest." at bounding box center [573, 206] width 674 height 24
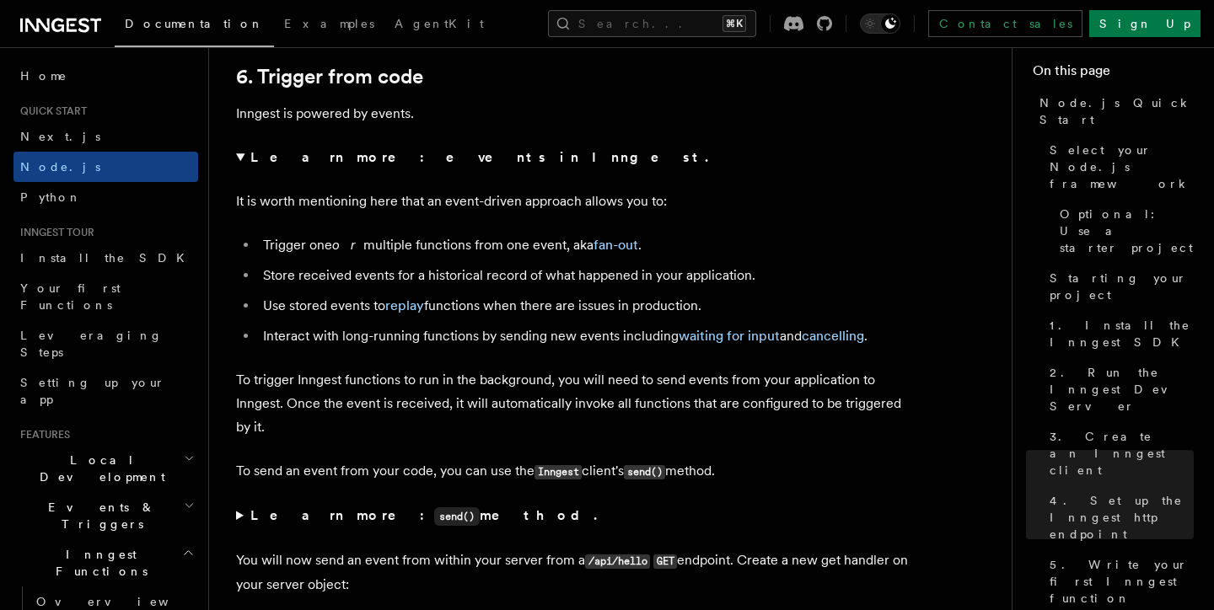
scroll to position [9225, 0]
click at [330, 126] on p "Inngest is powered by events." at bounding box center [573, 115] width 674 height 24
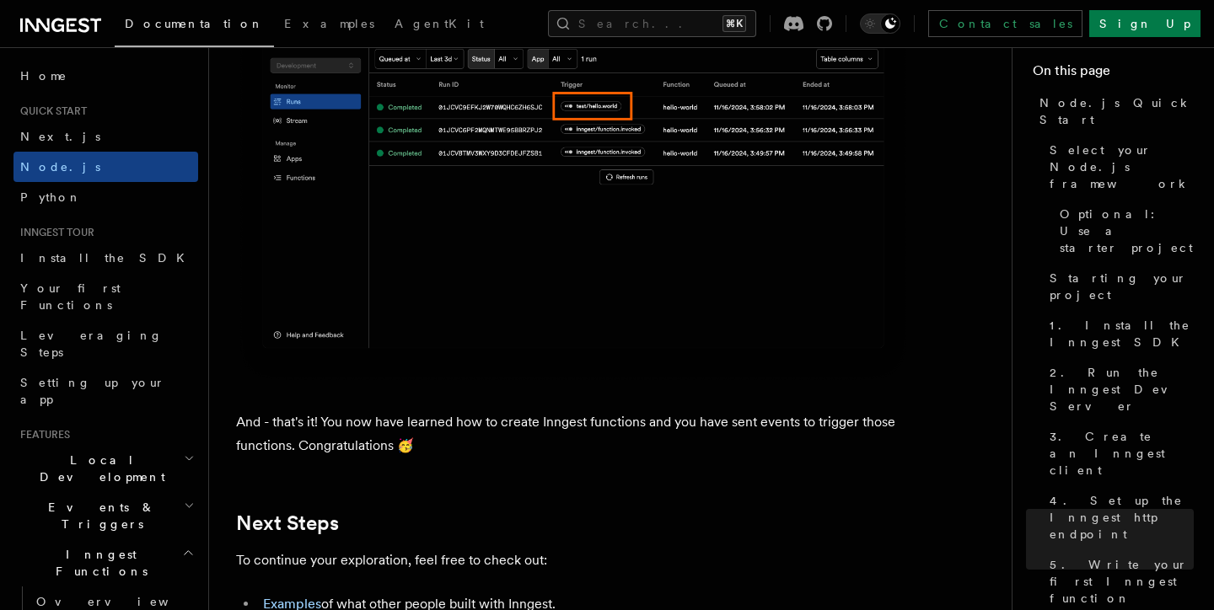
scroll to position [10870, 0]
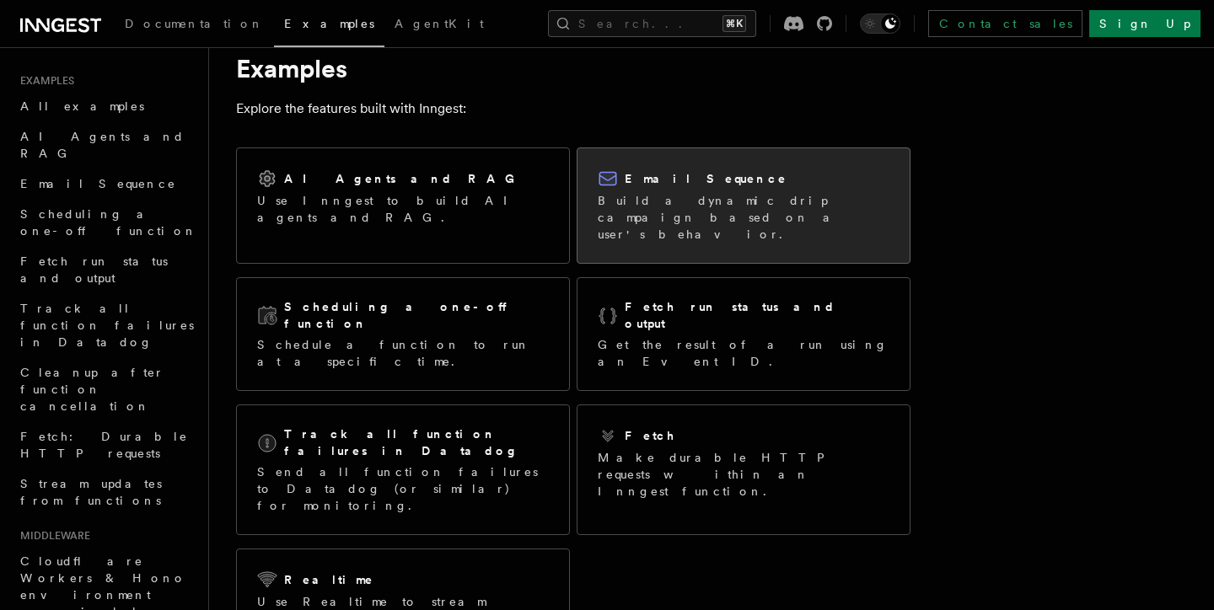
scroll to position [46, 0]
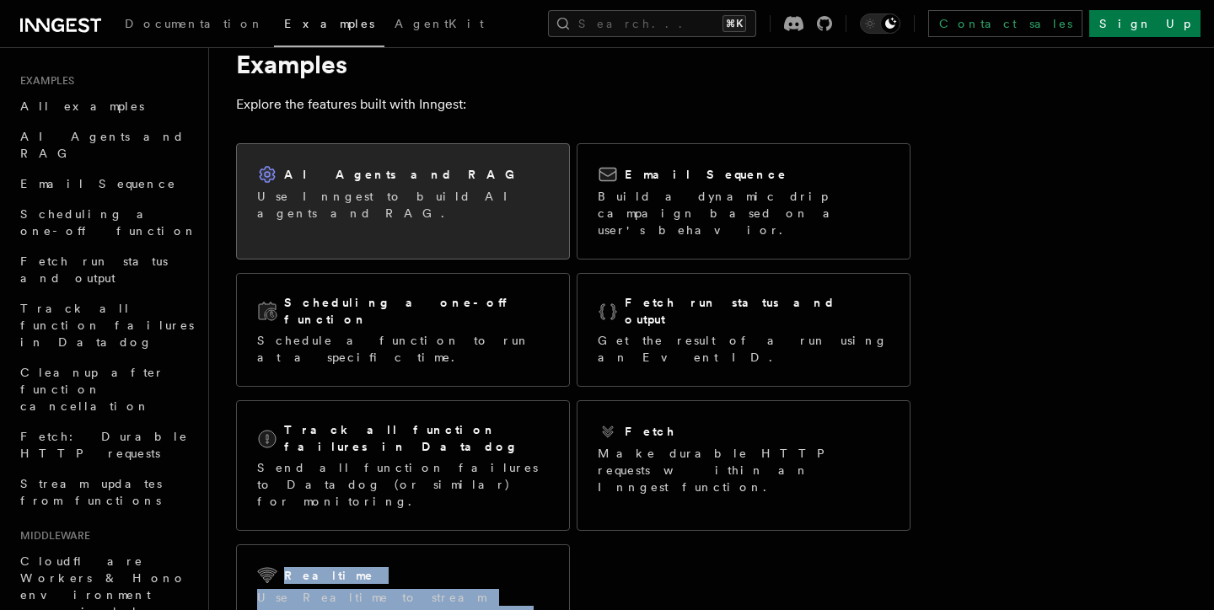
click at [443, 190] on p "Use Inngest to build AI agents and RAG." at bounding box center [403, 205] width 292 height 34
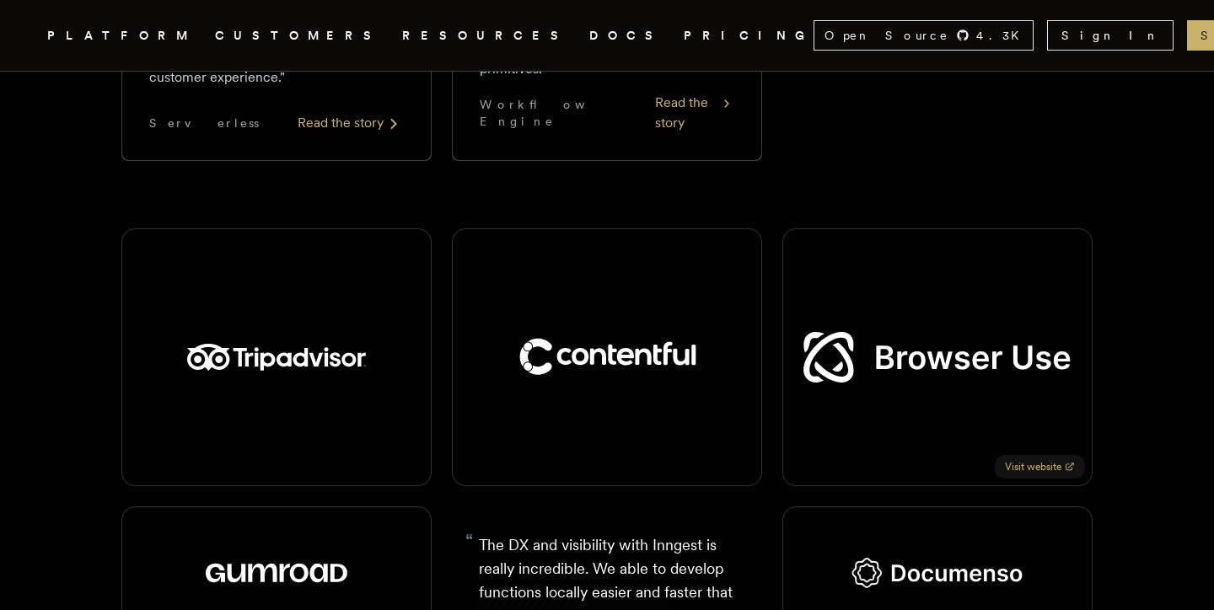
scroll to position [1992, 0]
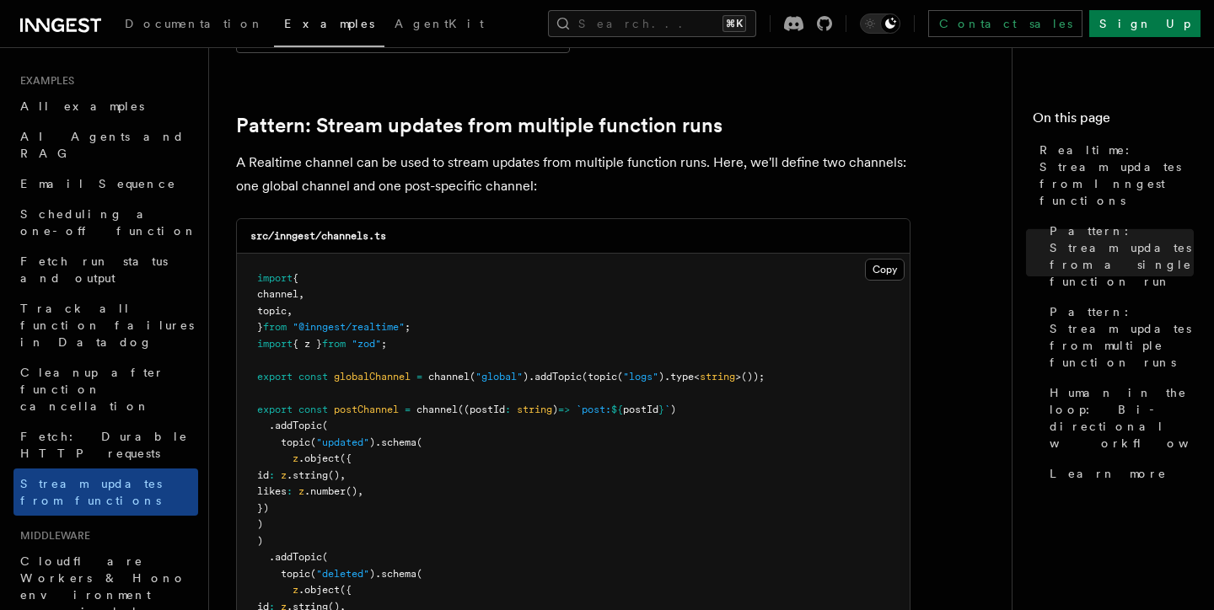
scroll to position [1460, 0]
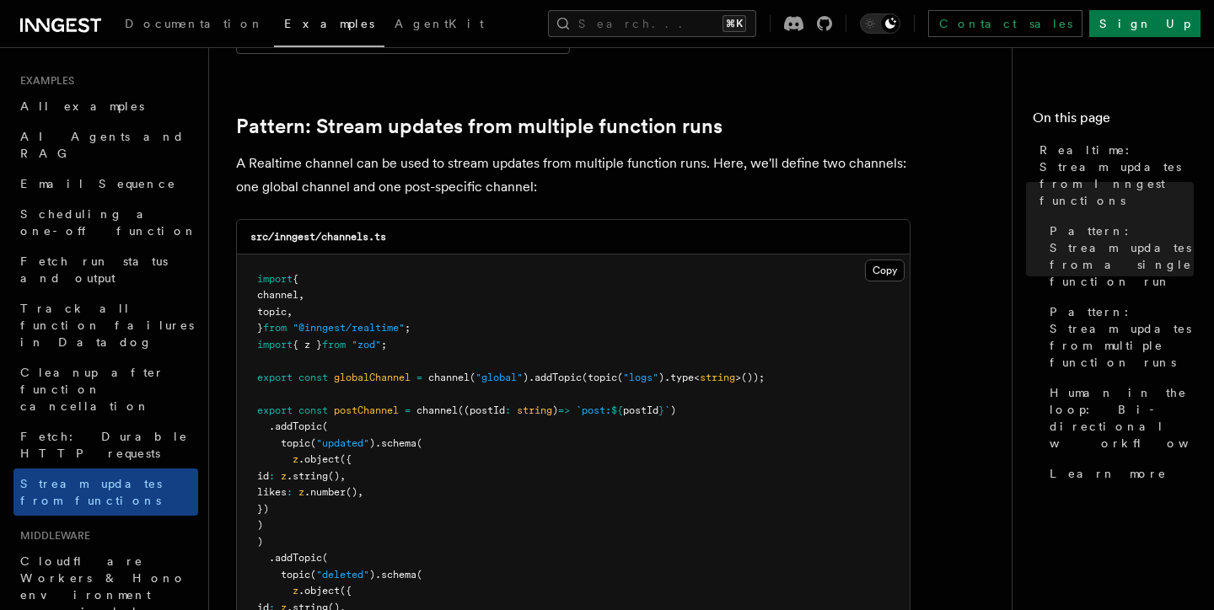
click at [419, 153] on p "A Realtime channel can be used to stream updates from multiple function runs. H…" at bounding box center [573, 175] width 674 height 47
click at [419, 155] on p "A Realtime channel can be used to stream updates from multiple function runs. H…" at bounding box center [573, 175] width 674 height 47
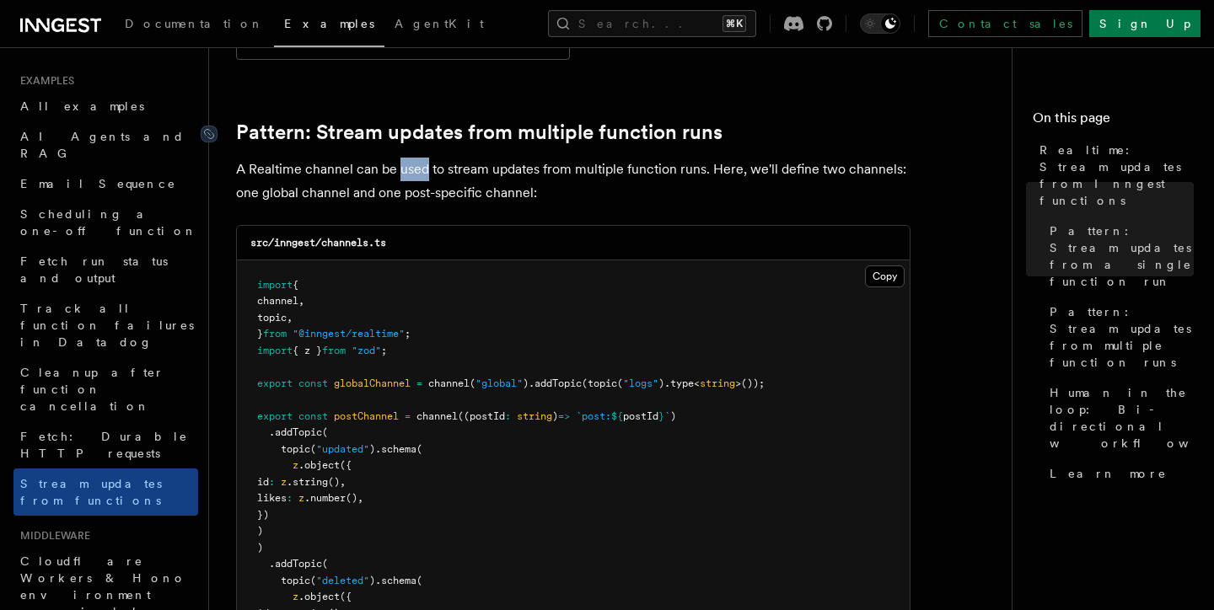
click at [271, 121] on link "Pattern: Stream updates from multiple function runs" at bounding box center [479, 133] width 486 height 24
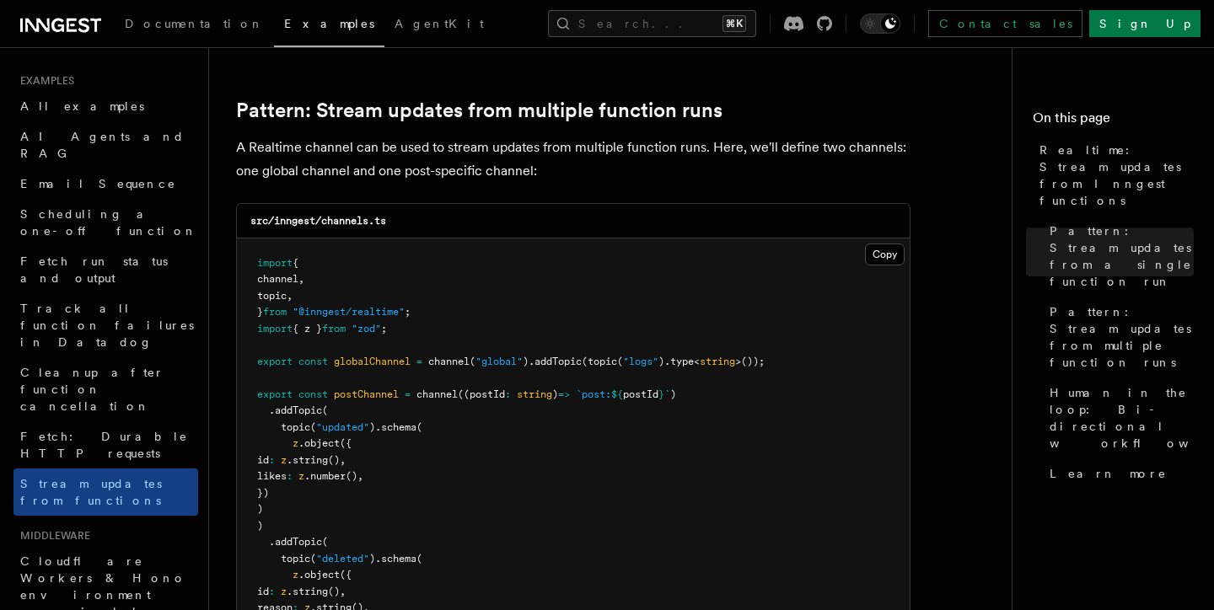
click at [277, 151] on p "A Realtime channel can be used to stream updates from multiple function runs. H…" at bounding box center [573, 159] width 674 height 47
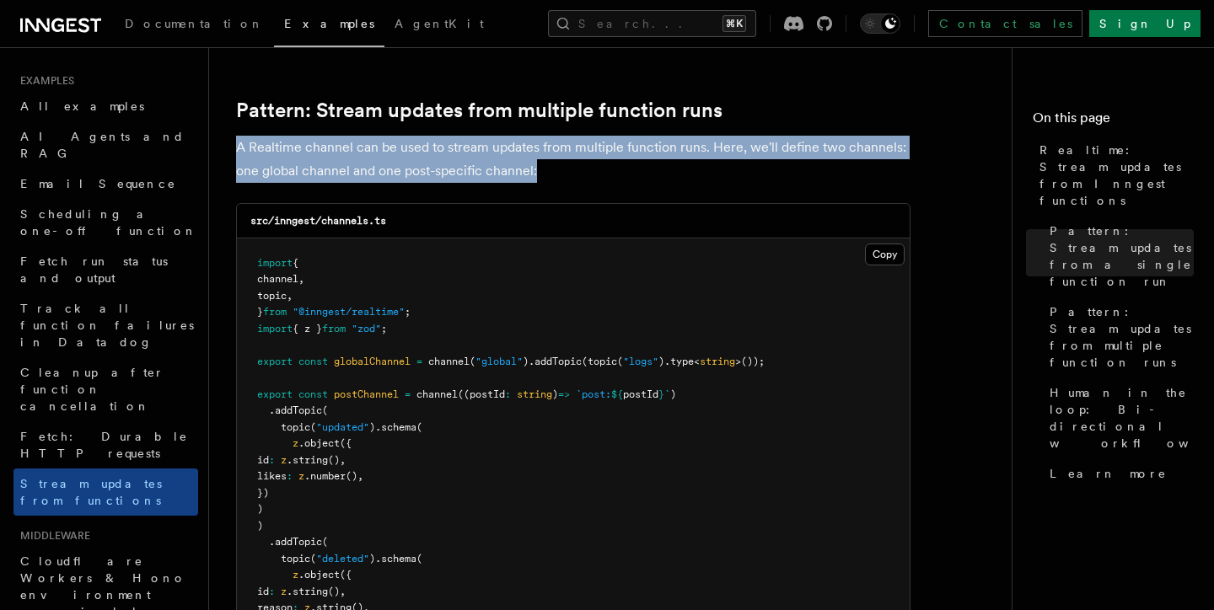
click at [277, 151] on p "A Realtime channel can be used to stream updates from multiple function runs. H…" at bounding box center [573, 159] width 674 height 47
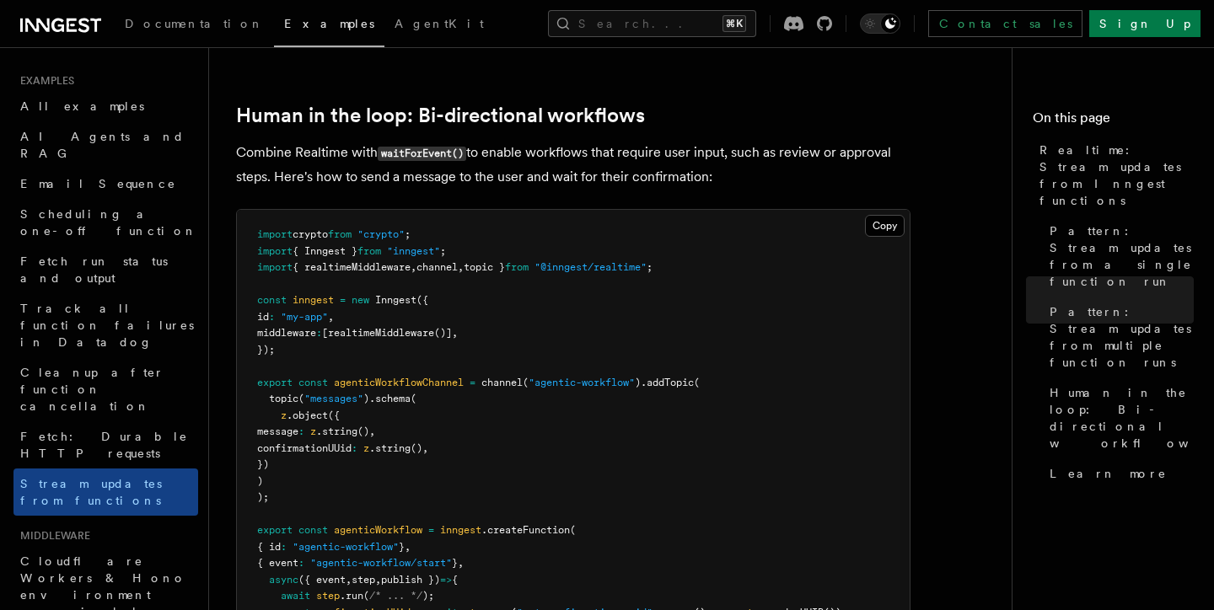
scroll to position [3288, 0]
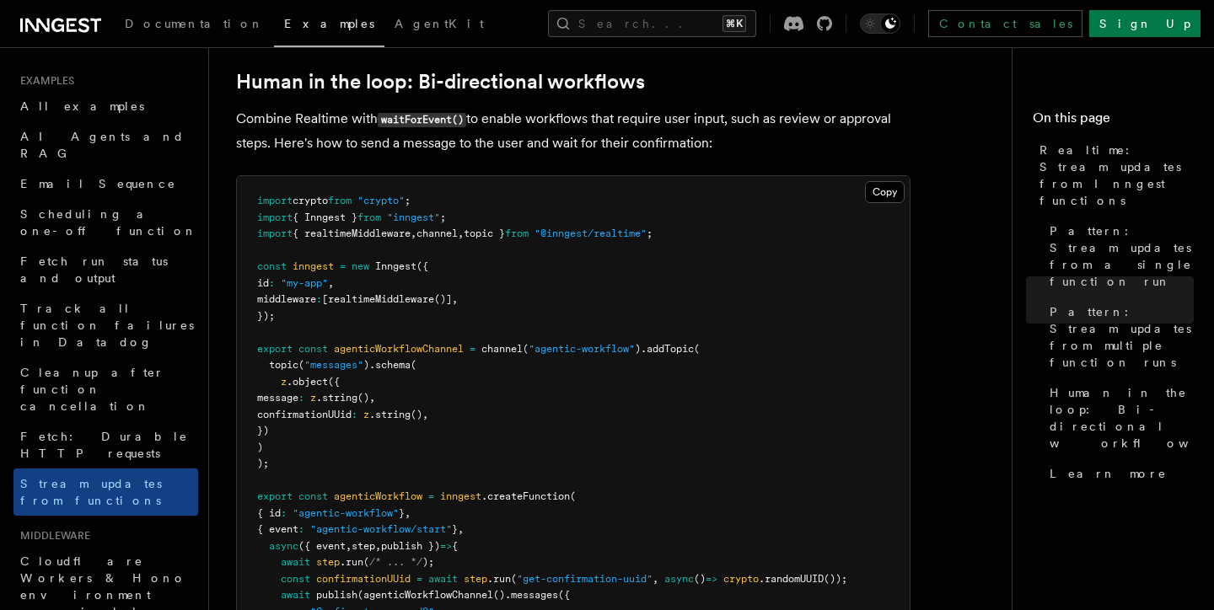
click at [356, 116] on p "Combine Realtime with waitForEvent() to enable workflows that require user inpu…" at bounding box center [573, 131] width 674 height 48
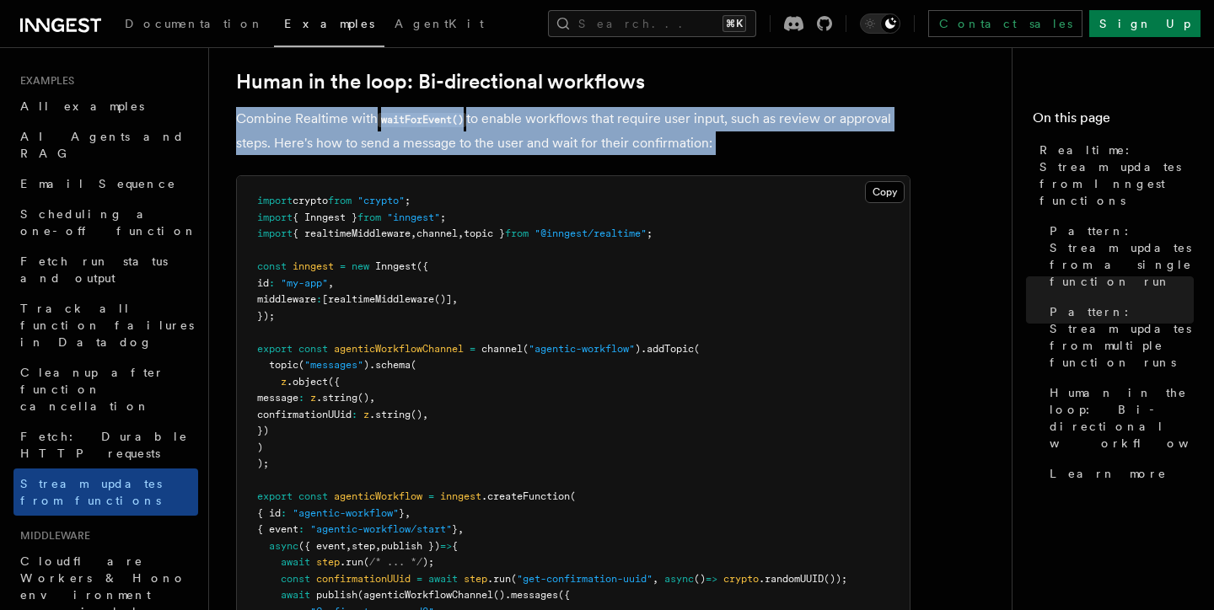
click at [356, 116] on p "Combine Realtime with waitForEvent() to enable workflows that require user inpu…" at bounding box center [573, 131] width 674 height 48
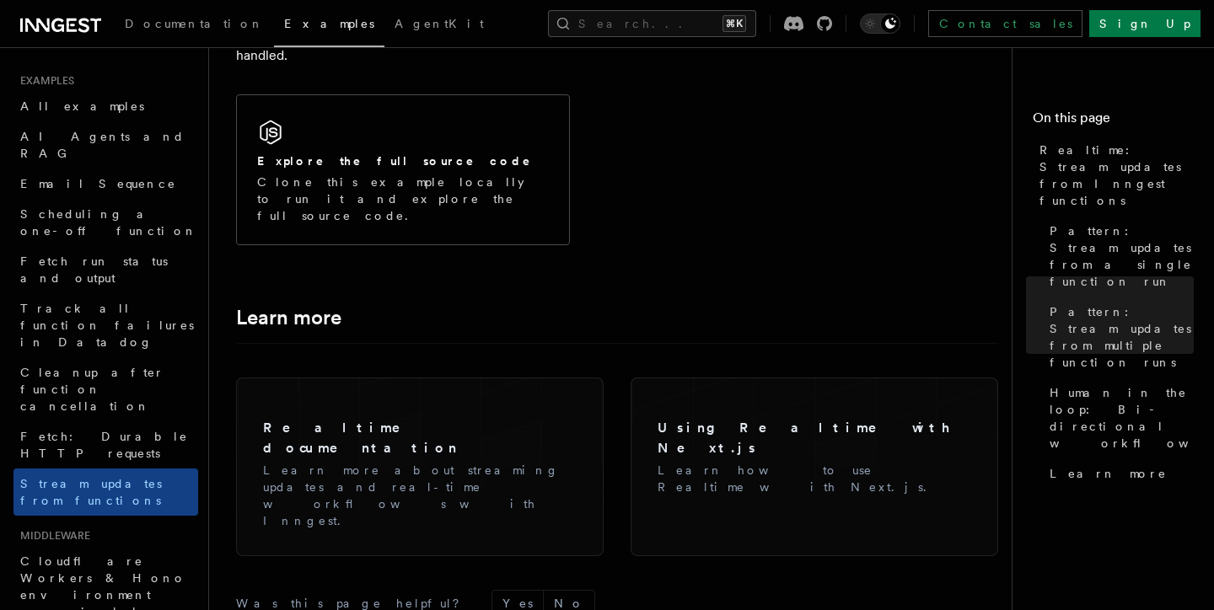
scroll to position [4282, 0]
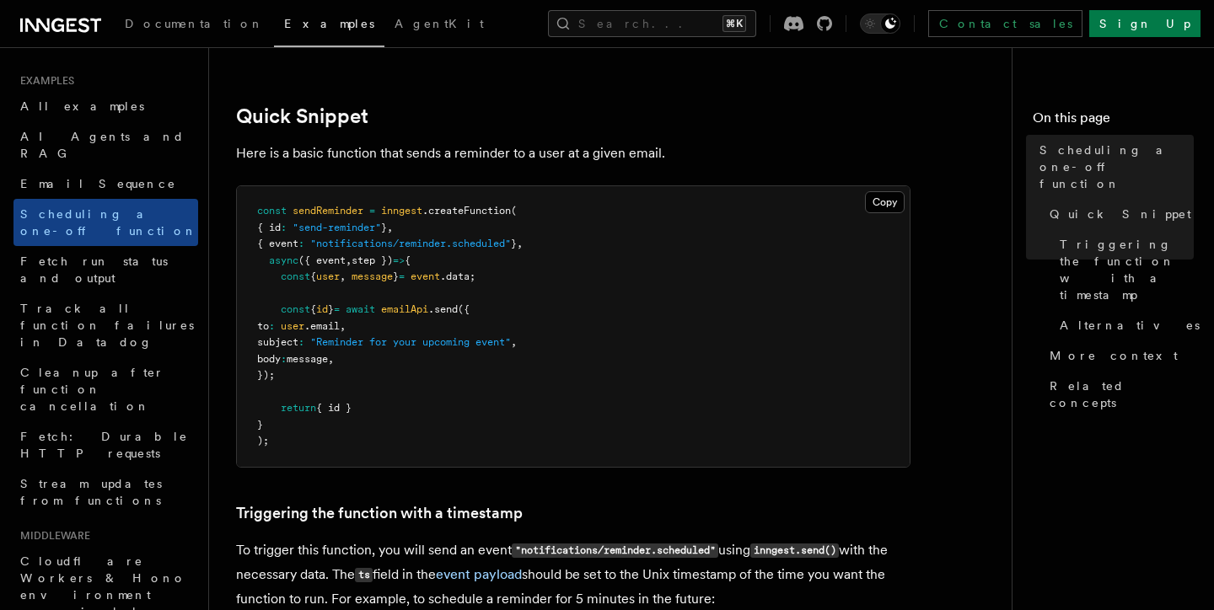
scroll to position [271, 0]
click at [290, 153] on p "Here is a basic function that sends a reminder to a user at a given email." at bounding box center [573, 153] width 674 height 24
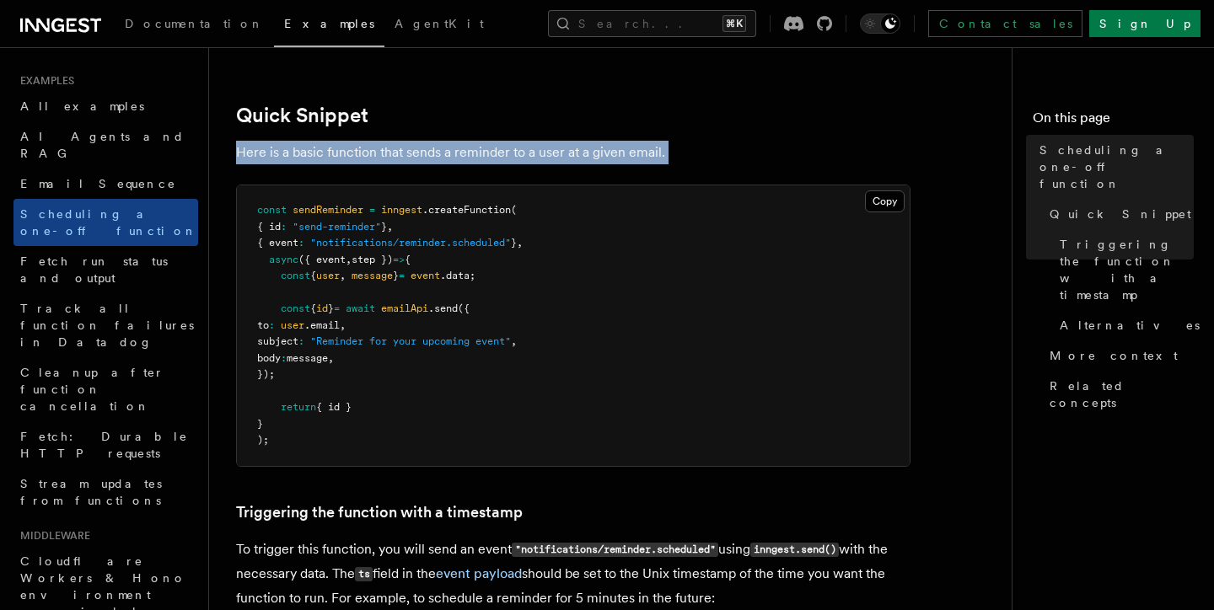
click at [290, 153] on p "Here is a basic function that sends a reminder to a user at a given email." at bounding box center [573, 153] width 674 height 24
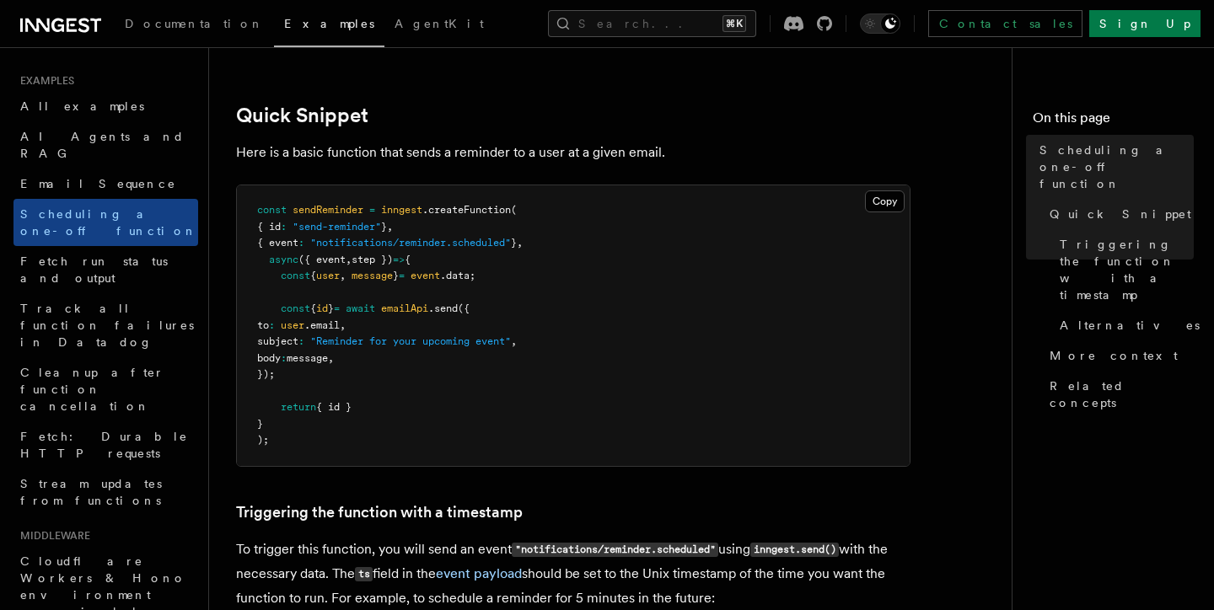
click at [400, 158] on p "Here is a basic function that sends a reminder to a user at a given email." at bounding box center [573, 153] width 674 height 24
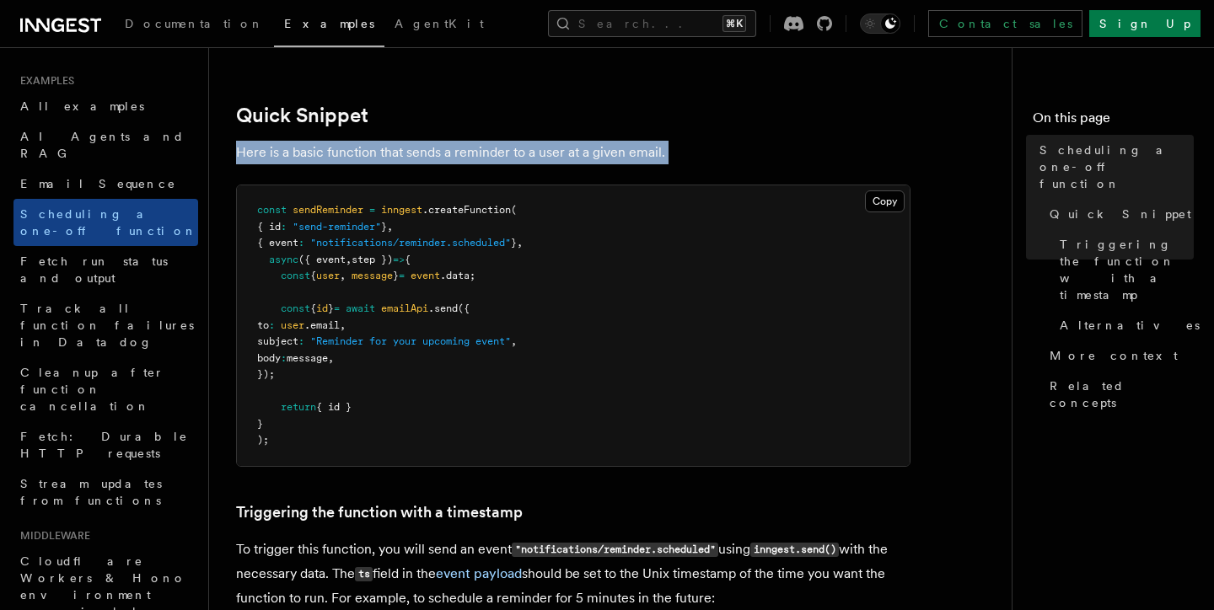
click at [400, 158] on p "Here is a basic function that sends a reminder to a user at a given email." at bounding box center [573, 153] width 674 height 24
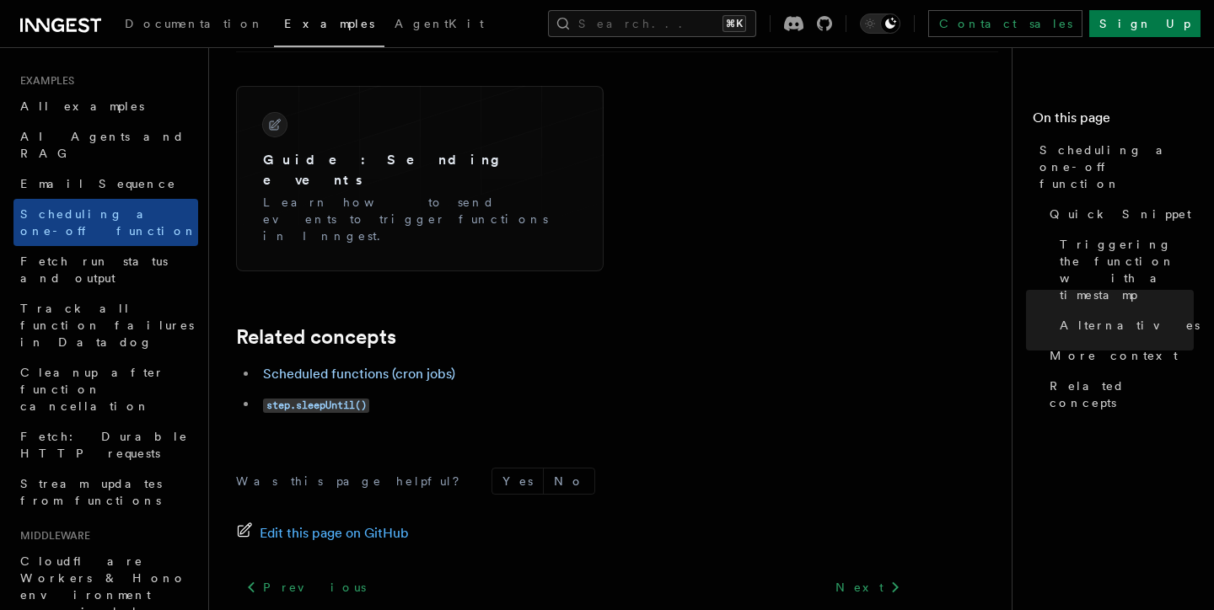
scroll to position [1481, 0]
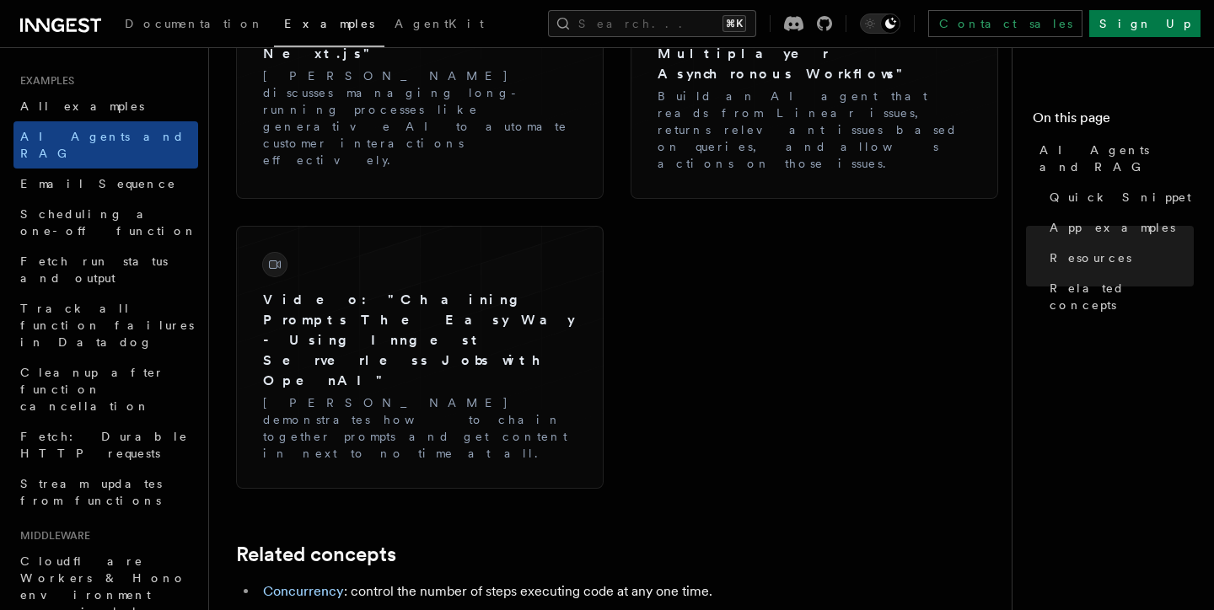
scroll to position [2970, 0]
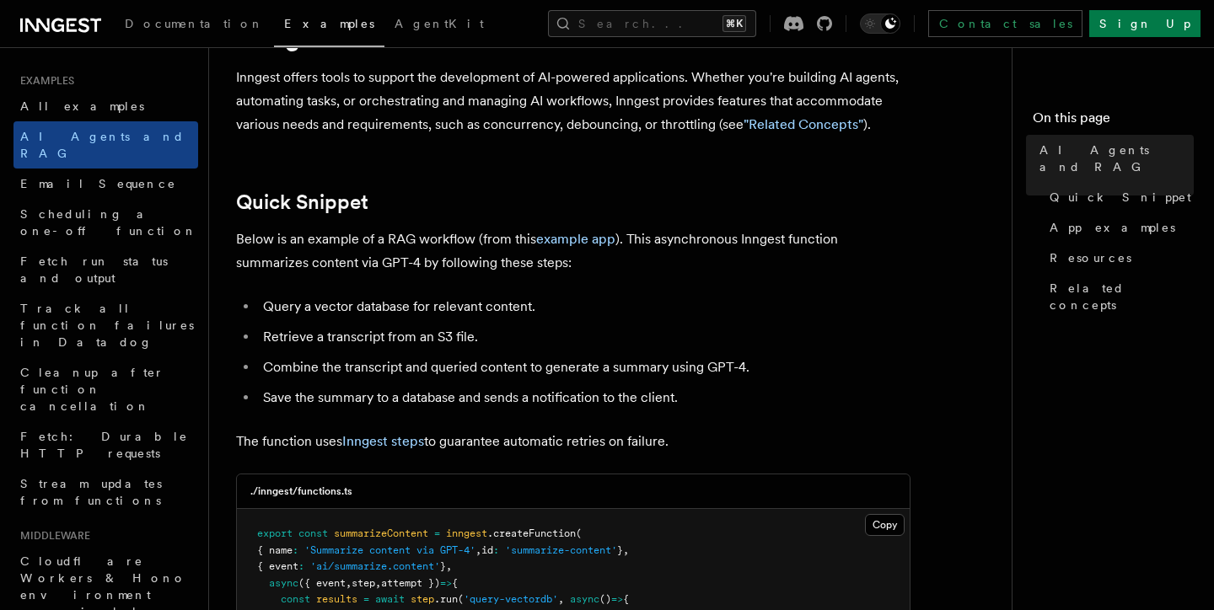
scroll to position [90, 0]
click at [425, 104] on p "Inngest offers tools to support the development of AI-powered applications. Whe…" at bounding box center [573, 100] width 674 height 71
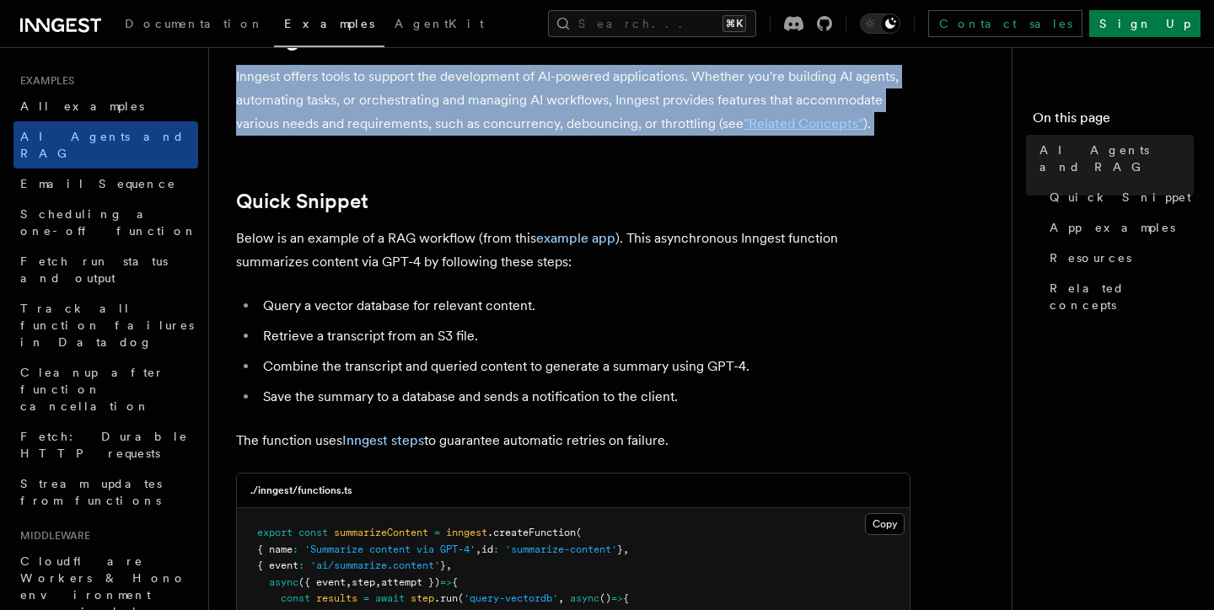
click at [425, 104] on p "Inngest offers tools to support the development of AI-powered applications. Whe…" at bounding box center [573, 100] width 674 height 71
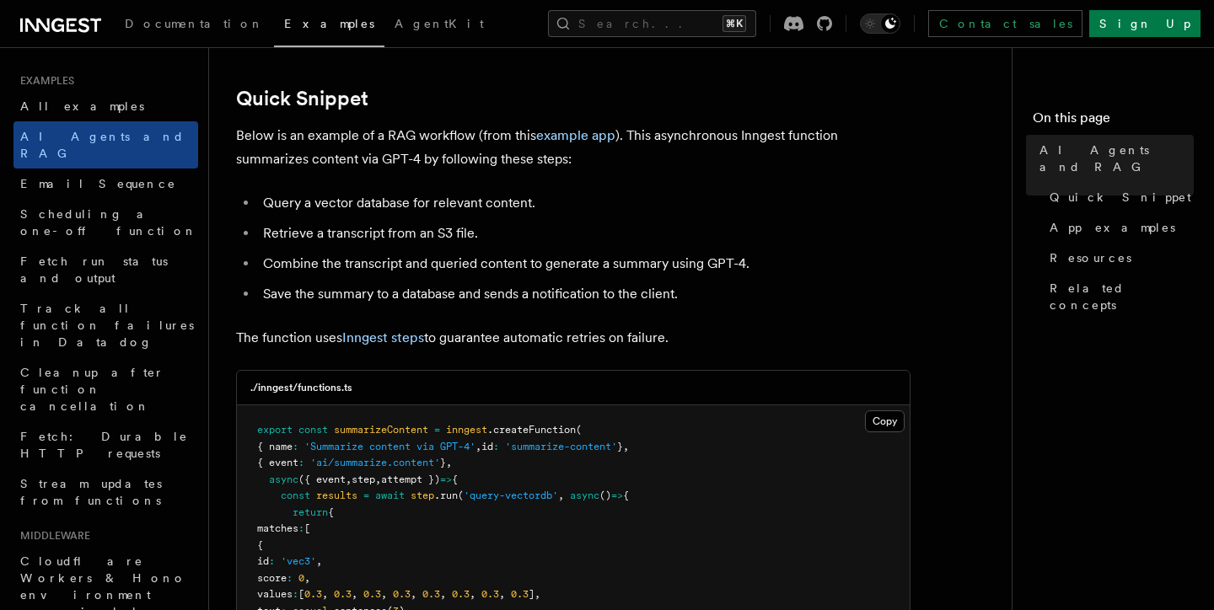
scroll to position [196, 0]
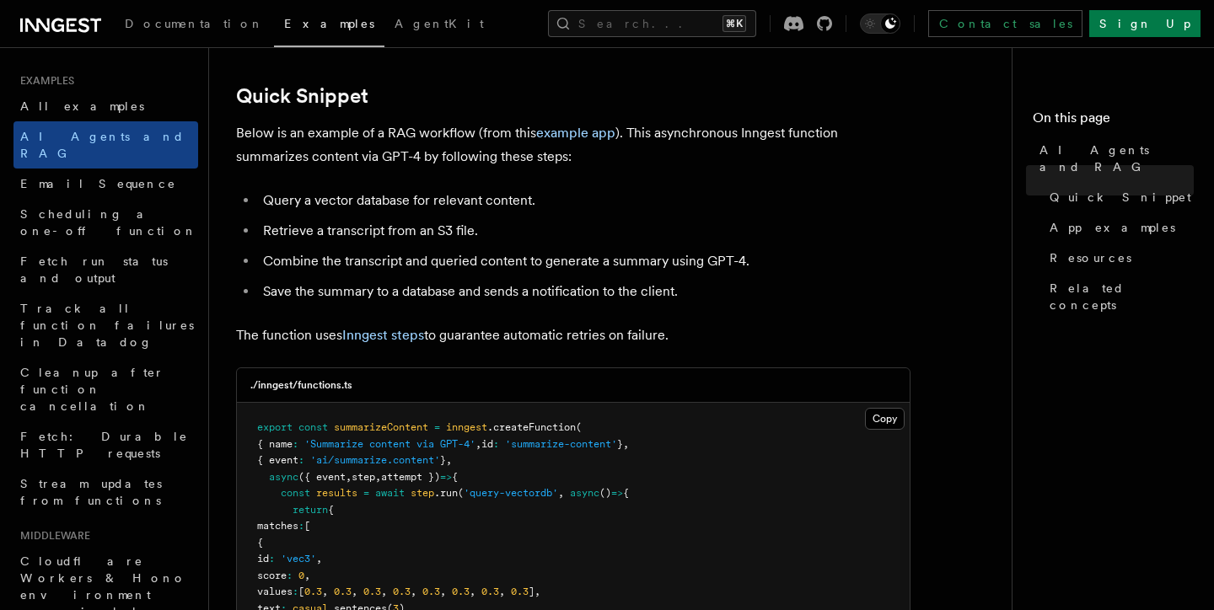
click at [333, 127] on p "Below is an example of a RAG workflow (from this example app ). This asynchrono…" at bounding box center [573, 144] width 674 height 47
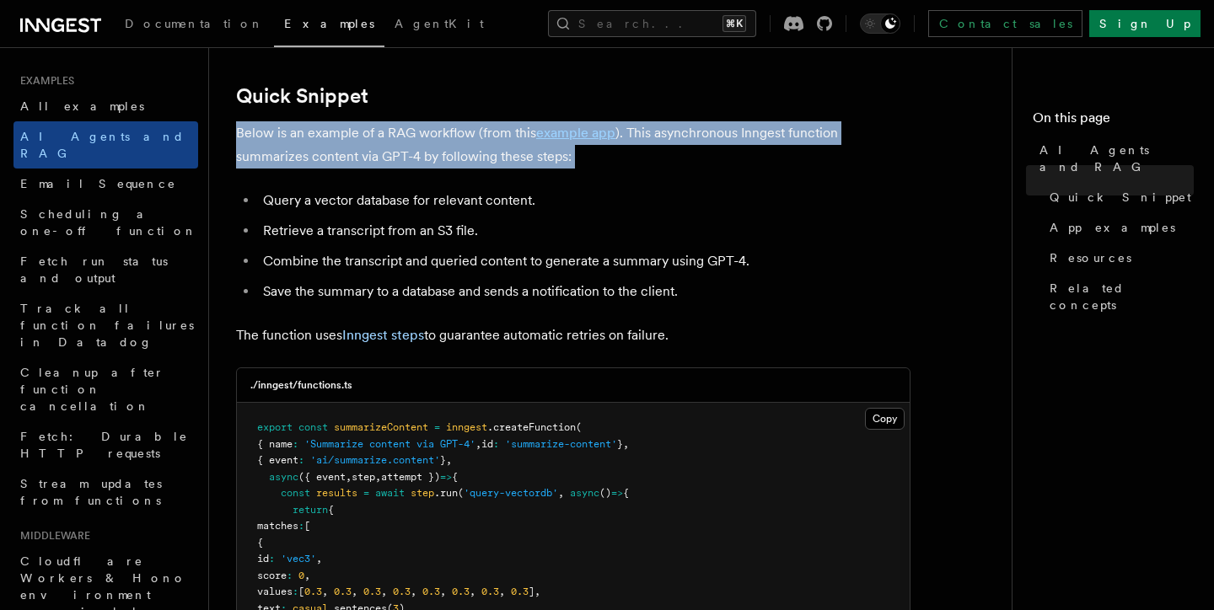
click at [333, 127] on p "Below is an example of a RAG workflow (from this example app ). This asynchrono…" at bounding box center [573, 144] width 674 height 47
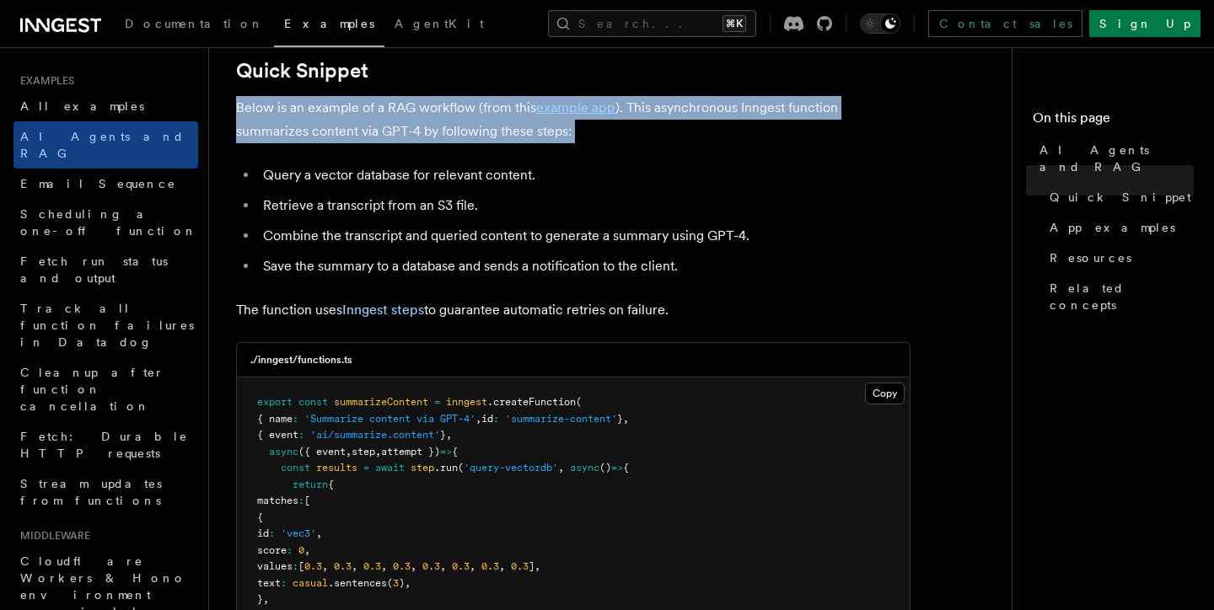
scroll to position [223, 0]
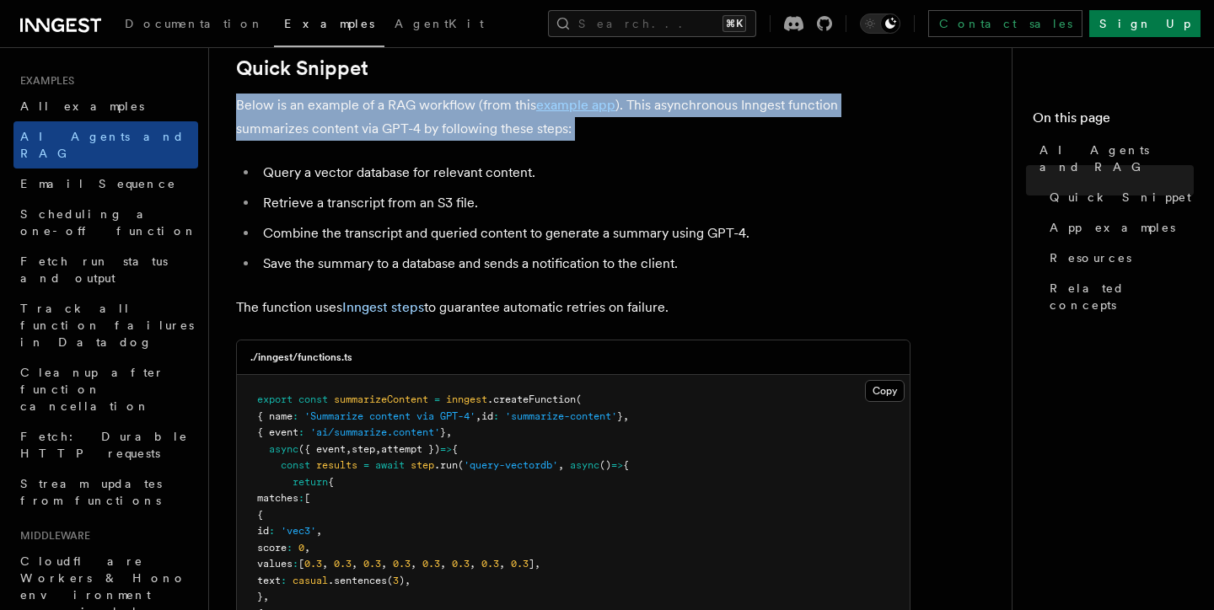
click at [568, 140] on p "Below is an example of a RAG workflow (from this example app ). This asynchrono…" at bounding box center [573, 117] width 674 height 47
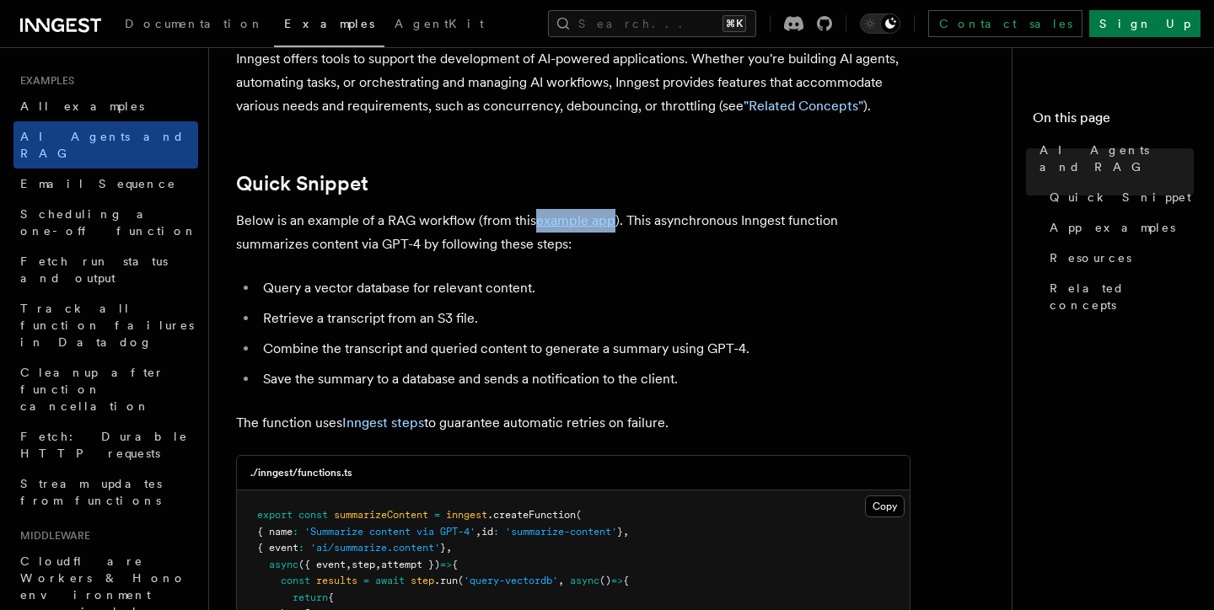
scroll to position [0, 0]
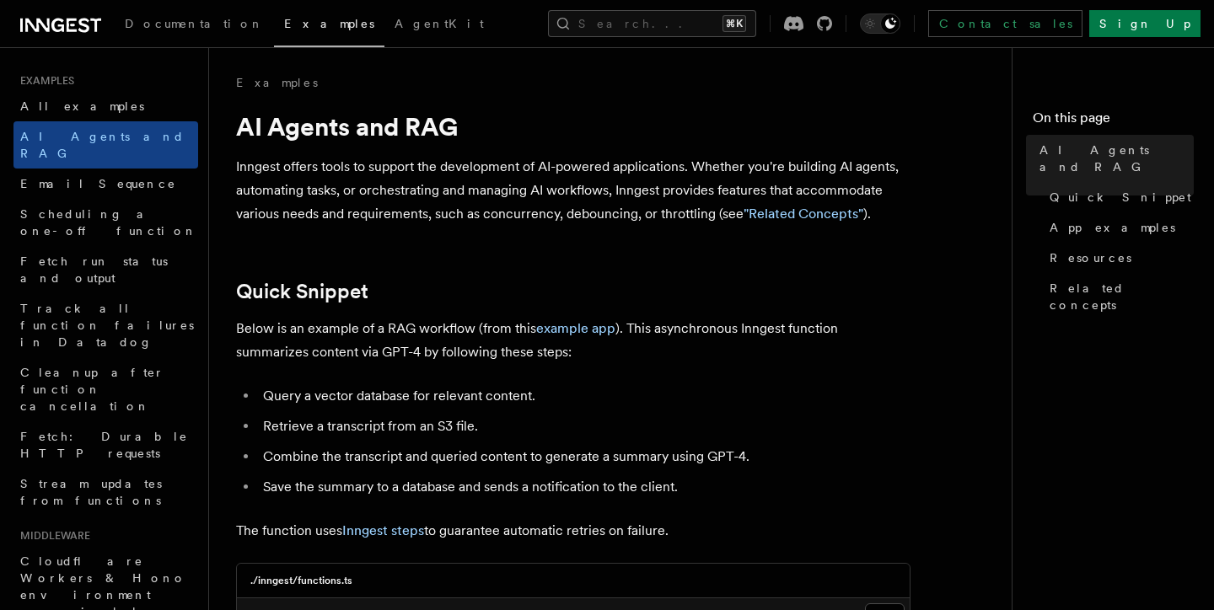
click at [419, 210] on p "Inngest offers tools to support the development of AI-powered applications. Whe…" at bounding box center [573, 190] width 674 height 71
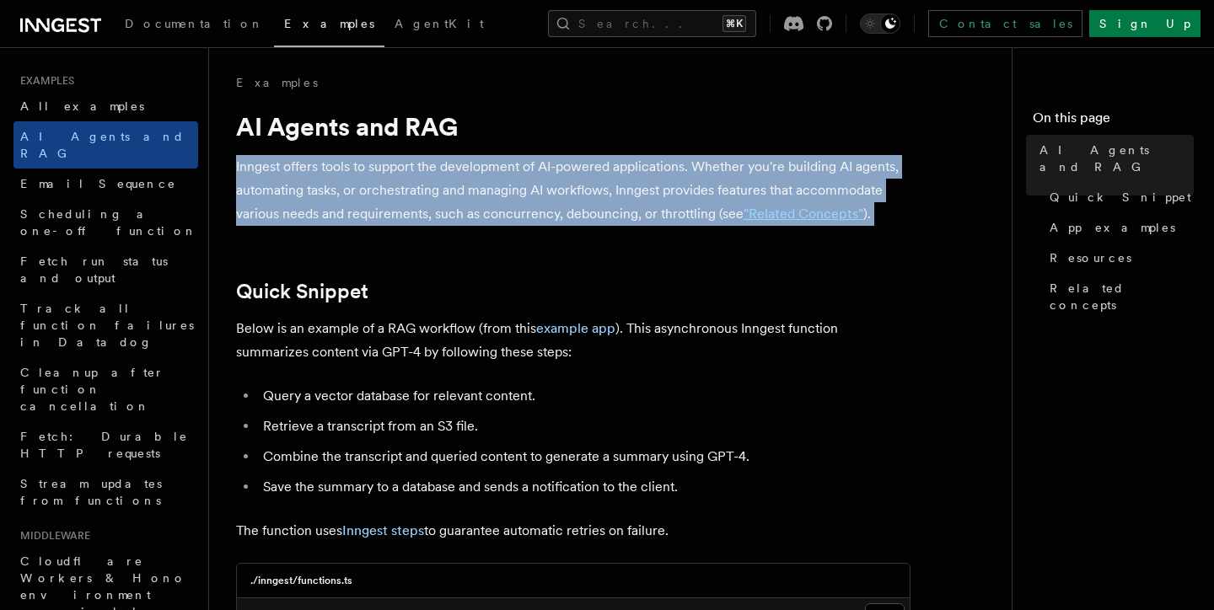
click at [419, 210] on p "Inngest offers tools to support the development of AI-powered applications. Whe…" at bounding box center [573, 190] width 674 height 71
click at [350, 191] on p "Inngest offers tools to support the development of AI-powered applications. Whe…" at bounding box center [573, 190] width 674 height 71
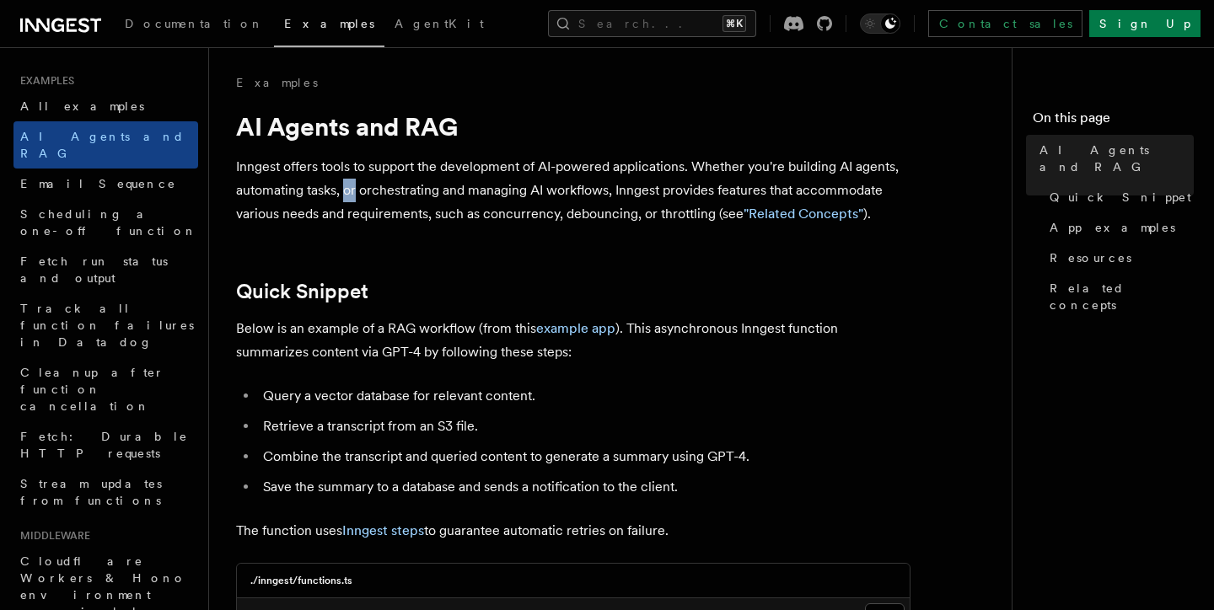
click at [350, 191] on p "Inngest offers tools to support the development of AI-powered applications. Whe…" at bounding box center [573, 190] width 674 height 71
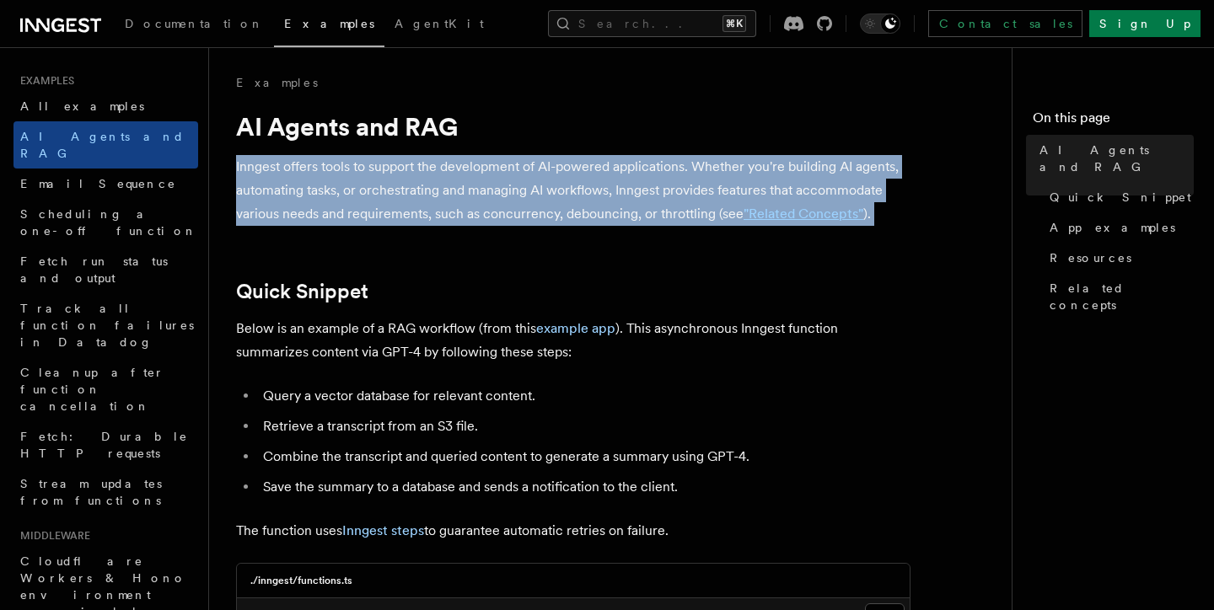
click at [350, 191] on p "Inngest offers tools to support the development of AI-powered applications. Whe…" at bounding box center [573, 190] width 674 height 71
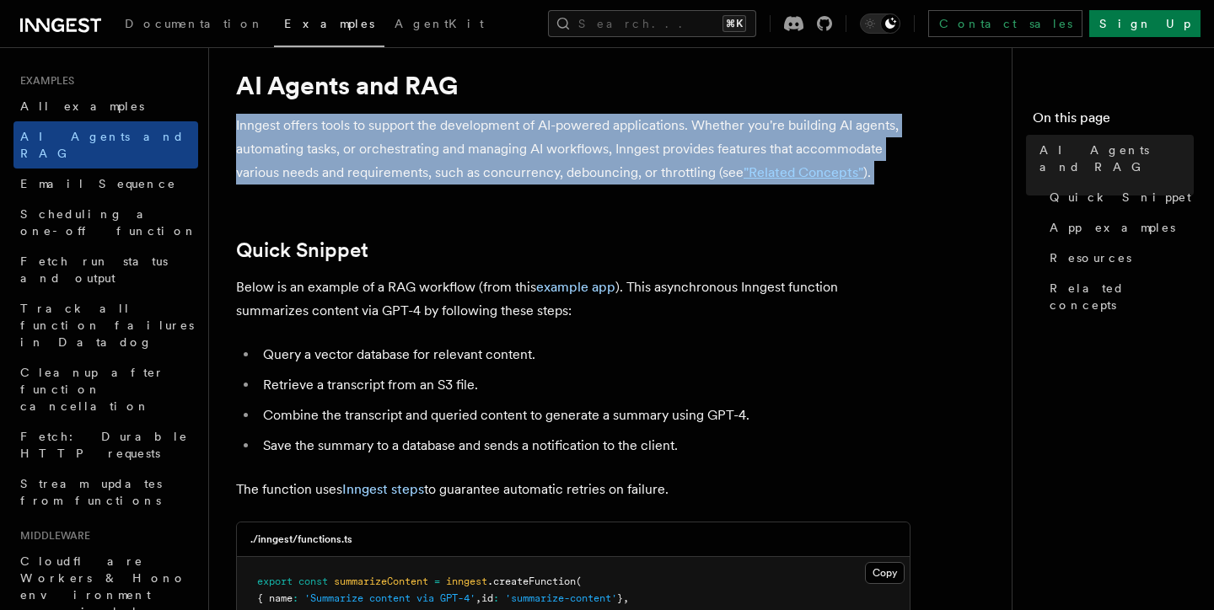
scroll to position [44, 0]
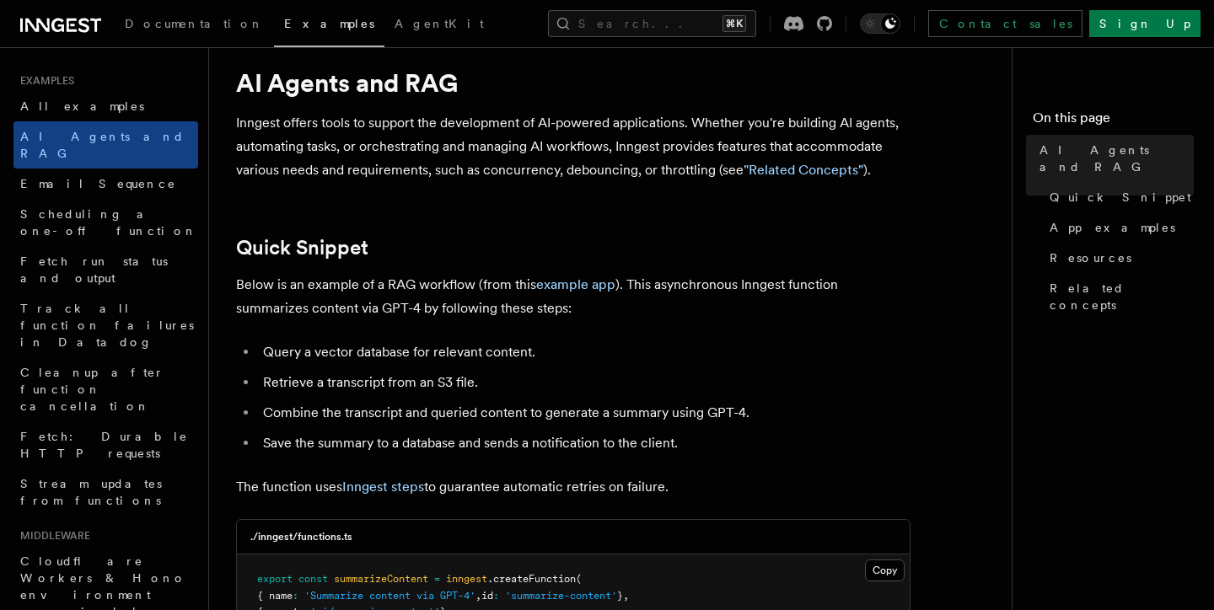
click at [452, 238] on h2 "Quick Snippet" at bounding box center [573, 248] width 674 height 24
click at [438, 146] on p "Inngest offers tools to support the development of AI-powered applications. Whe…" at bounding box center [573, 146] width 674 height 71
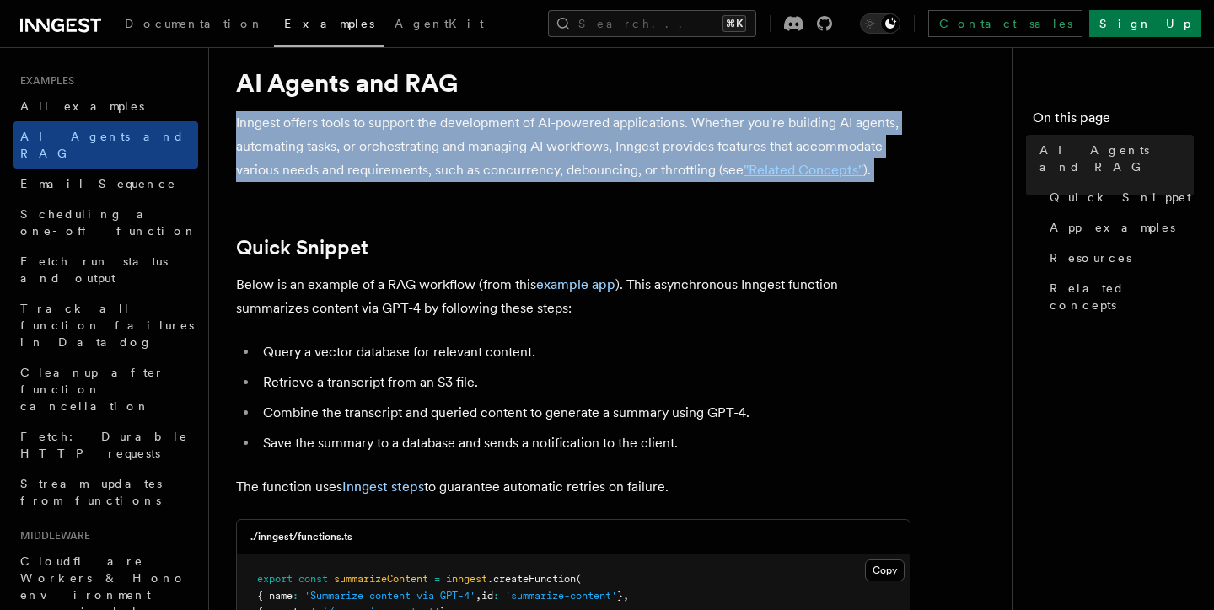
click at [438, 146] on p "Inngest offers tools to support the development of AI-powered applications. Whe…" at bounding box center [573, 146] width 674 height 71
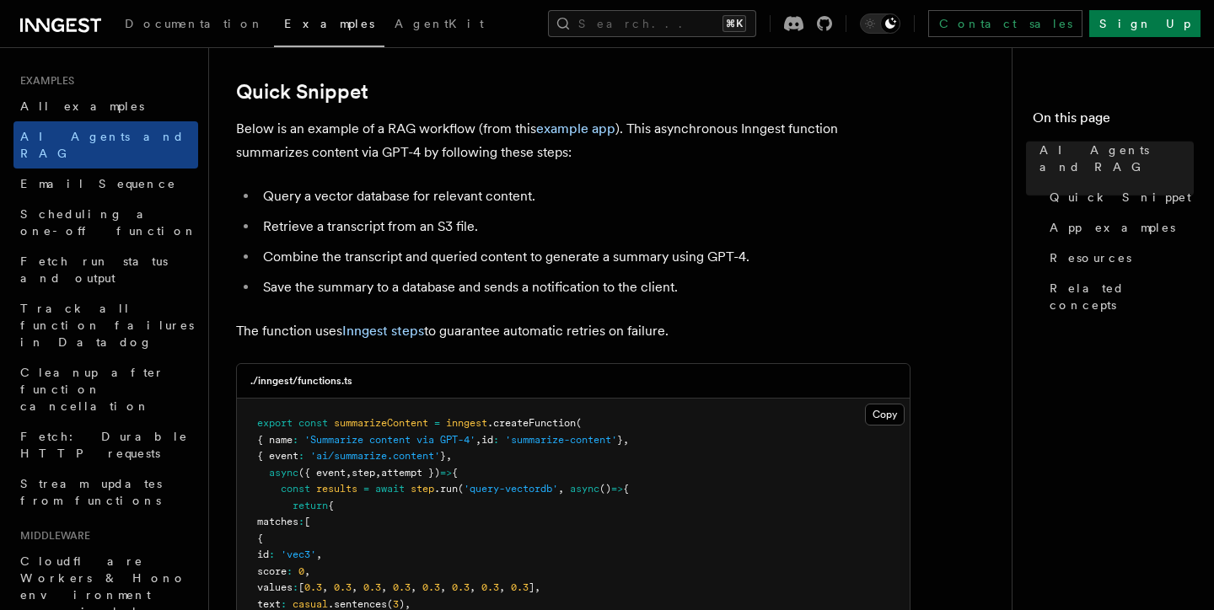
scroll to position [215, 0]
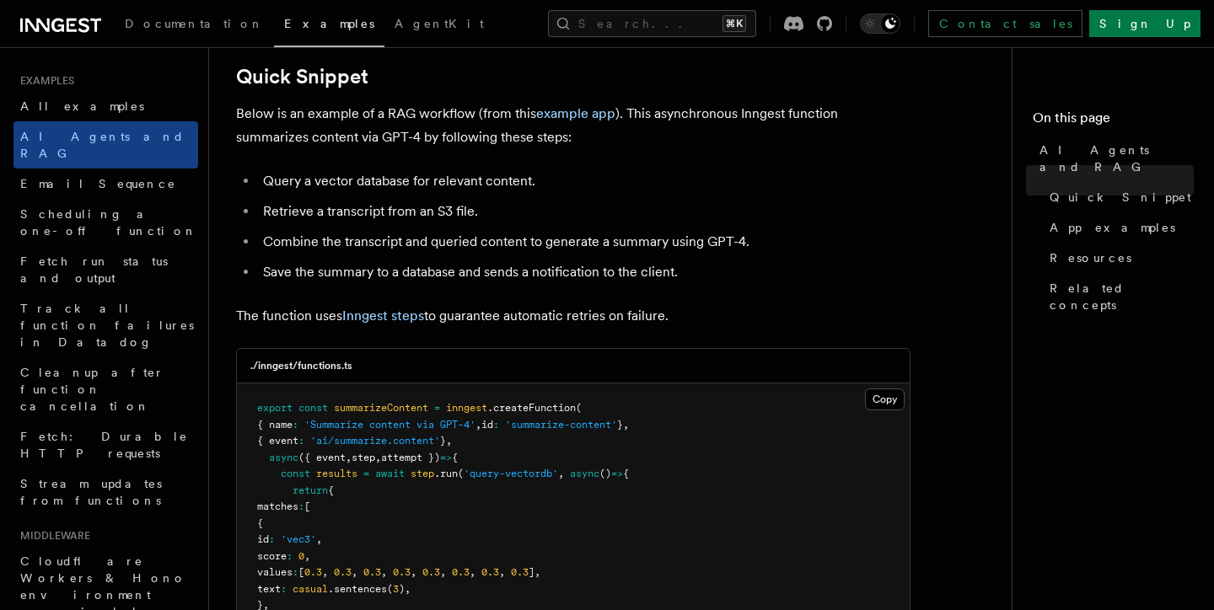
click at [685, 113] on p "Below is an example of a RAG workflow (from this example app ). This asynchrono…" at bounding box center [573, 125] width 674 height 47
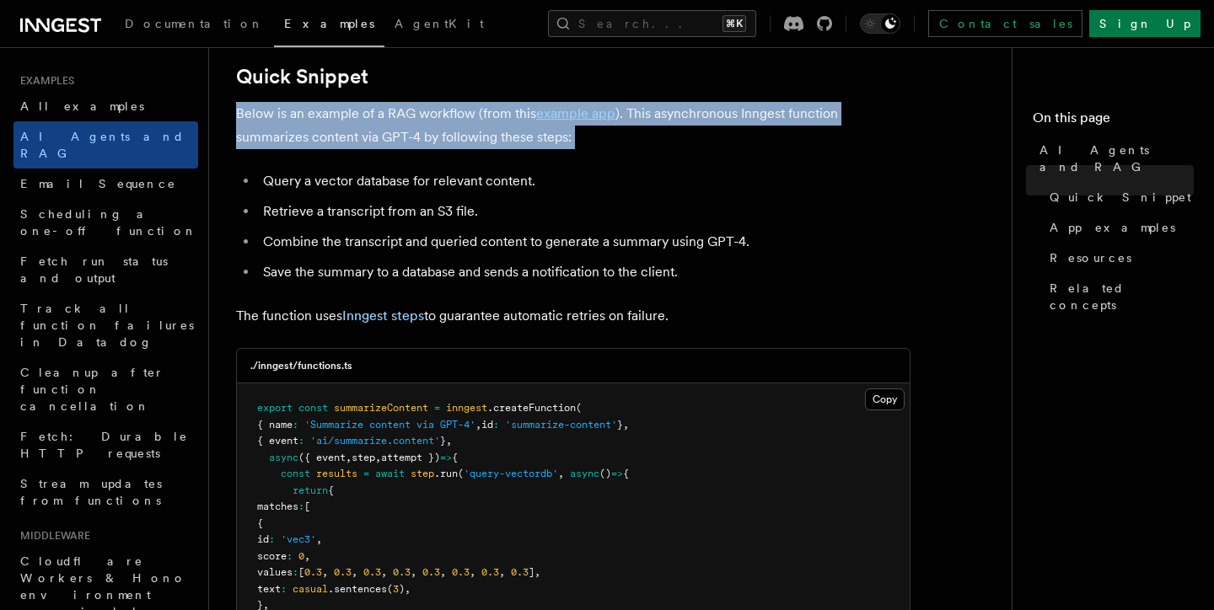
click at [685, 113] on p "Below is an example of a RAG workflow (from this example app ). This asynchrono…" at bounding box center [573, 125] width 674 height 47
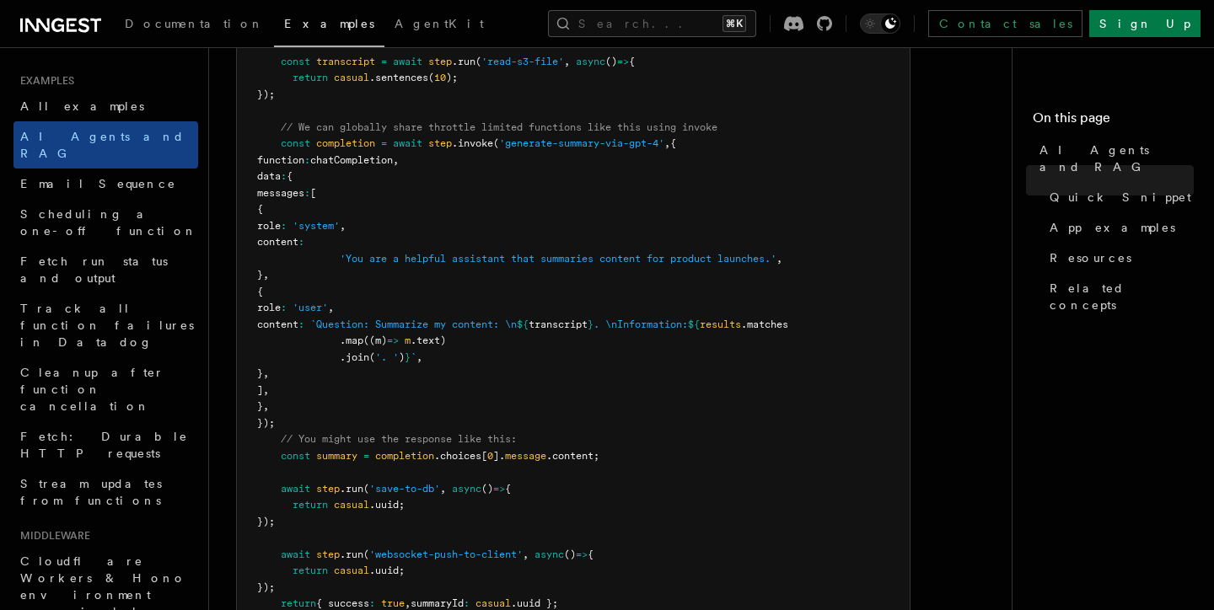
scroll to position [1076, 0]
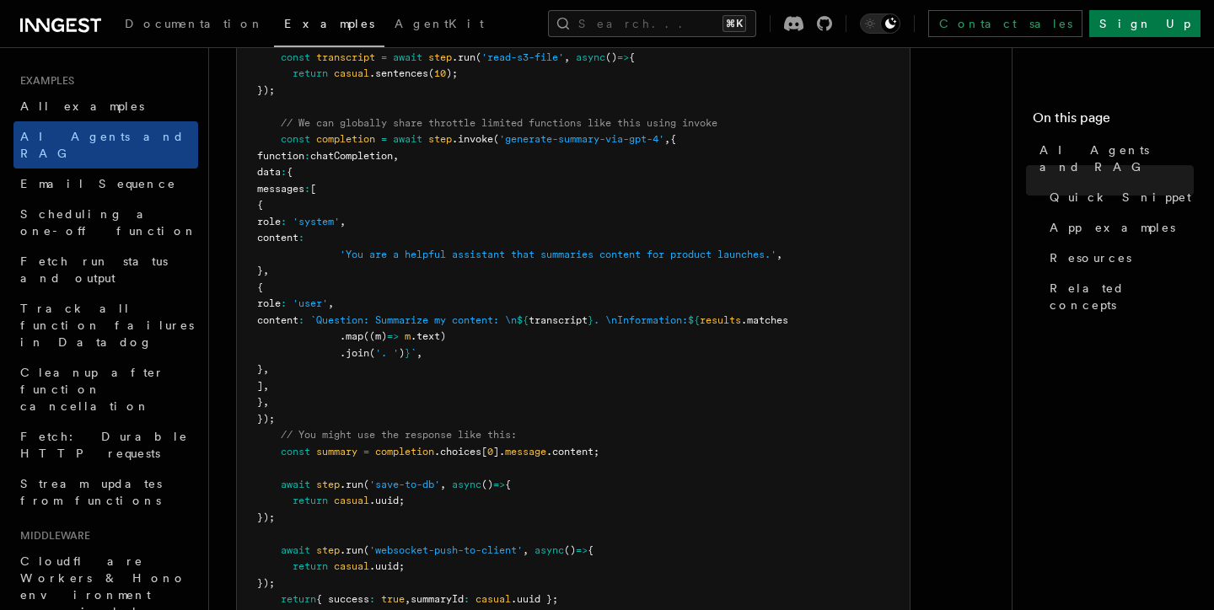
click at [476, 313] on pre "export const summarizeContent = inngest .createFunction ( { name : 'Summarize c…" at bounding box center [573, 91] width 673 height 1136
click at [475, 325] on span "`Question: Summarize my content: \n" at bounding box center [413, 320] width 207 height 12
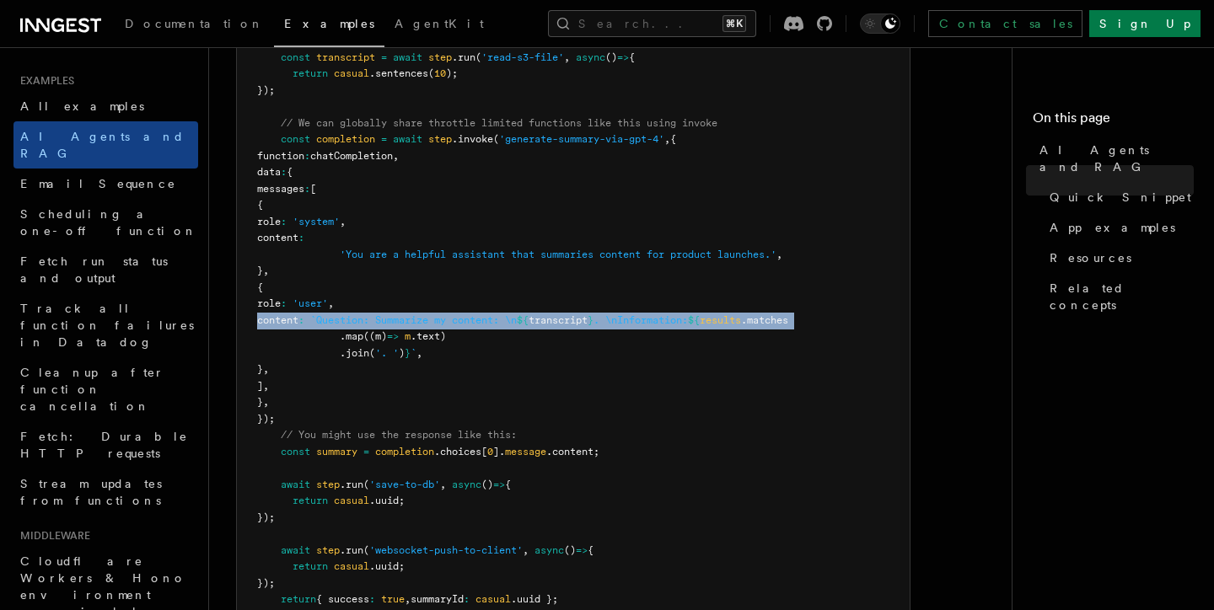
click at [475, 325] on span "`Question: Summarize my content: \n" at bounding box center [413, 320] width 207 height 12
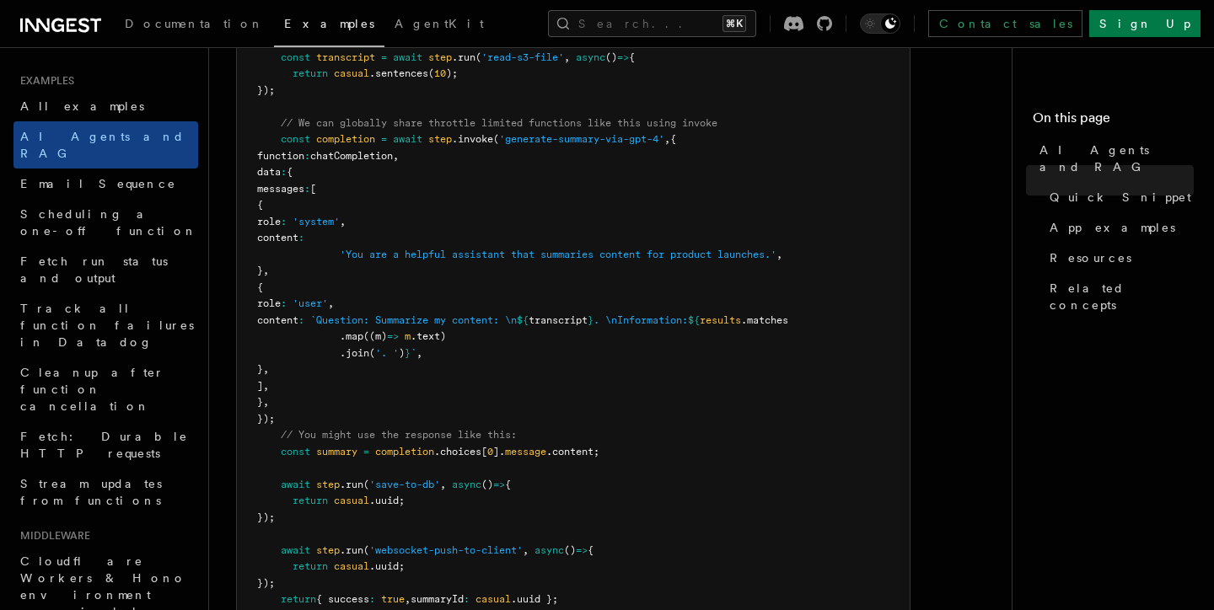
click at [513, 349] on pre "export const summarizeContent = inngest .createFunction ( { name : 'Summarize c…" at bounding box center [573, 91] width 673 height 1136
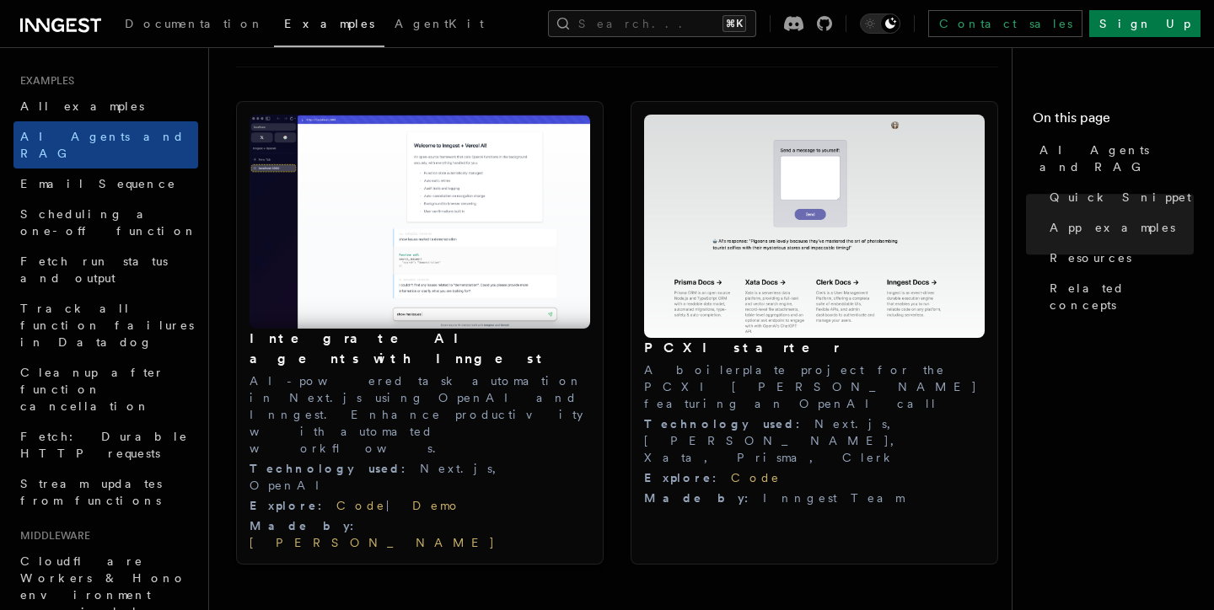
scroll to position [1824, 0]
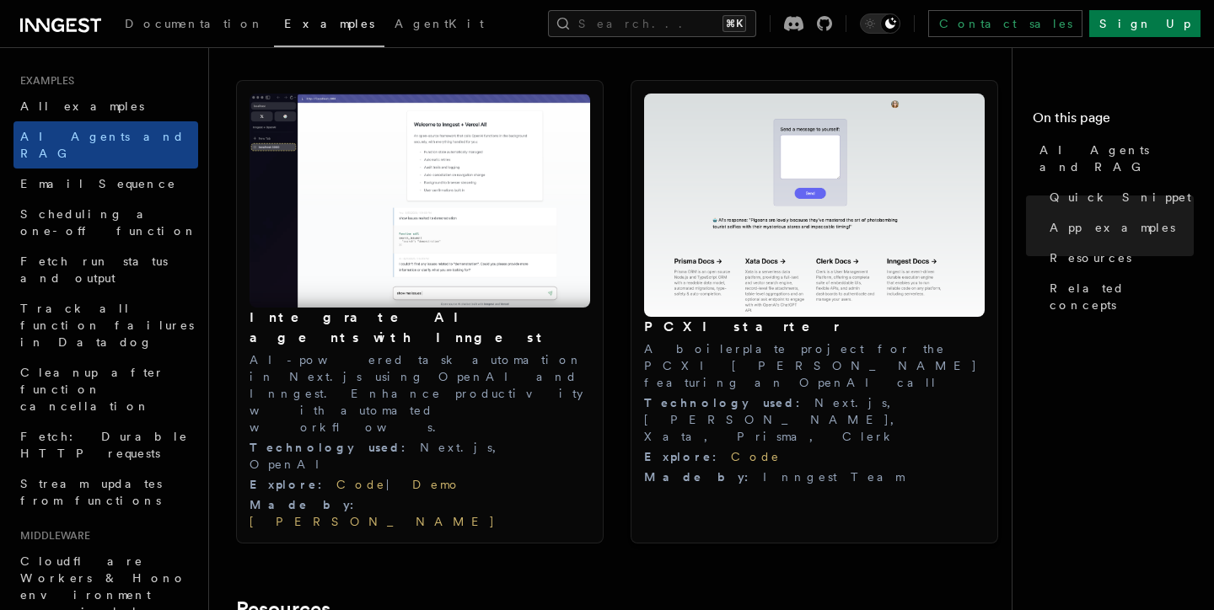
click at [712, 245] on img at bounding box center [814, 206] width 341 height 224
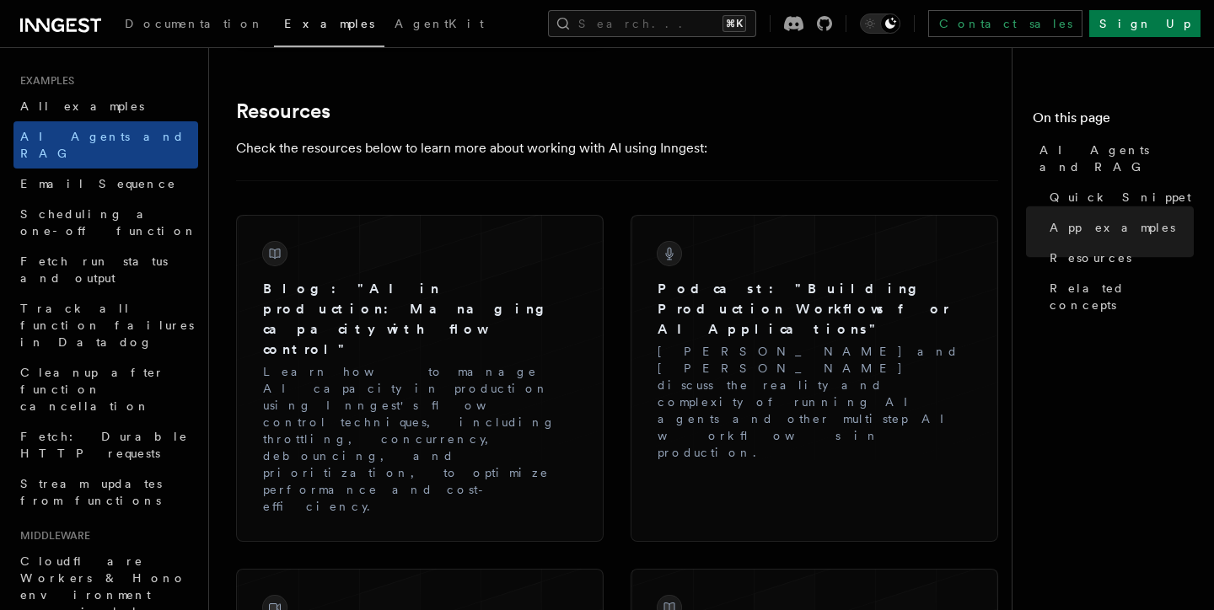
scroll to position [2705, 0]
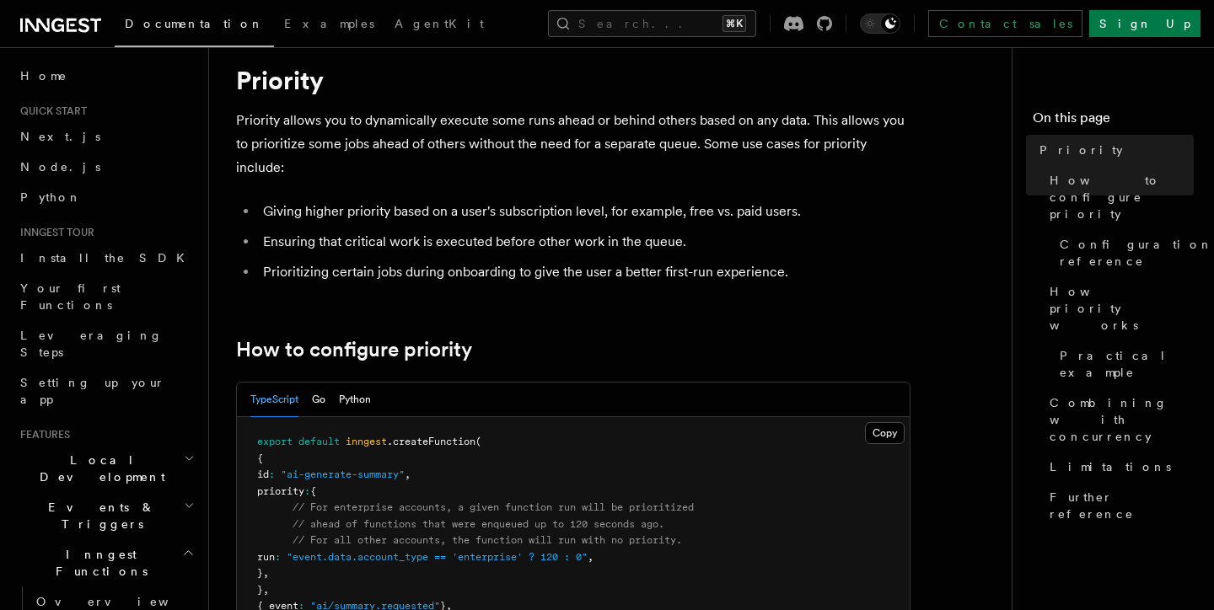
scroll to position [40, 0]
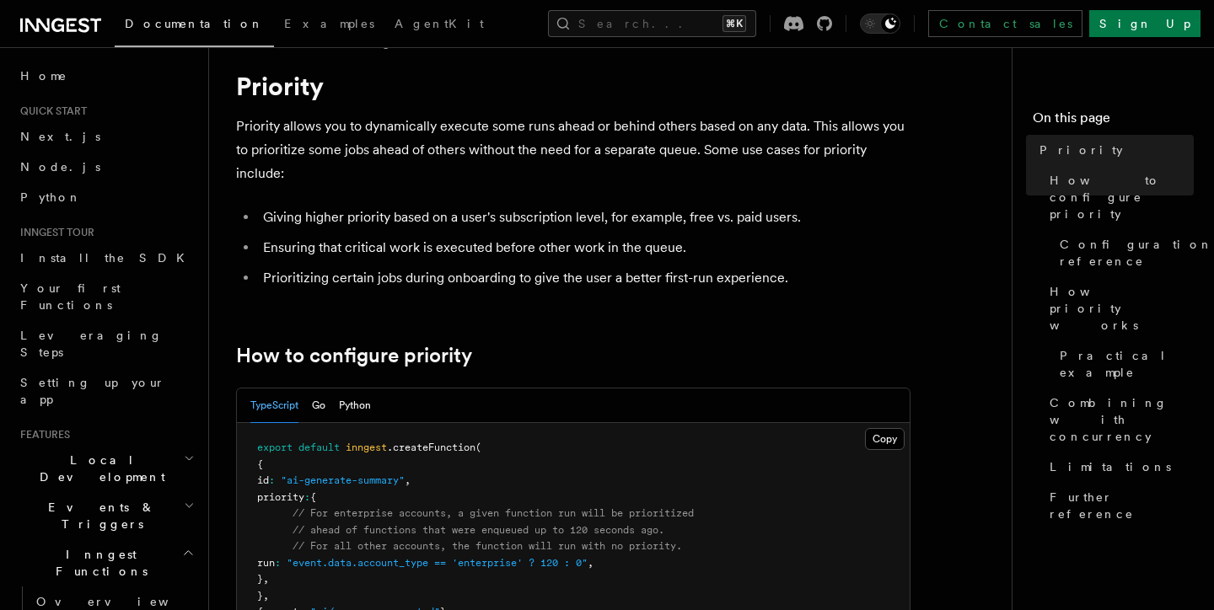
click at [437, 125] on p "Priority allows you to dynamically execute some runs ahead or behind others bas…" at bounding box center [573, 150] width 674 height 71
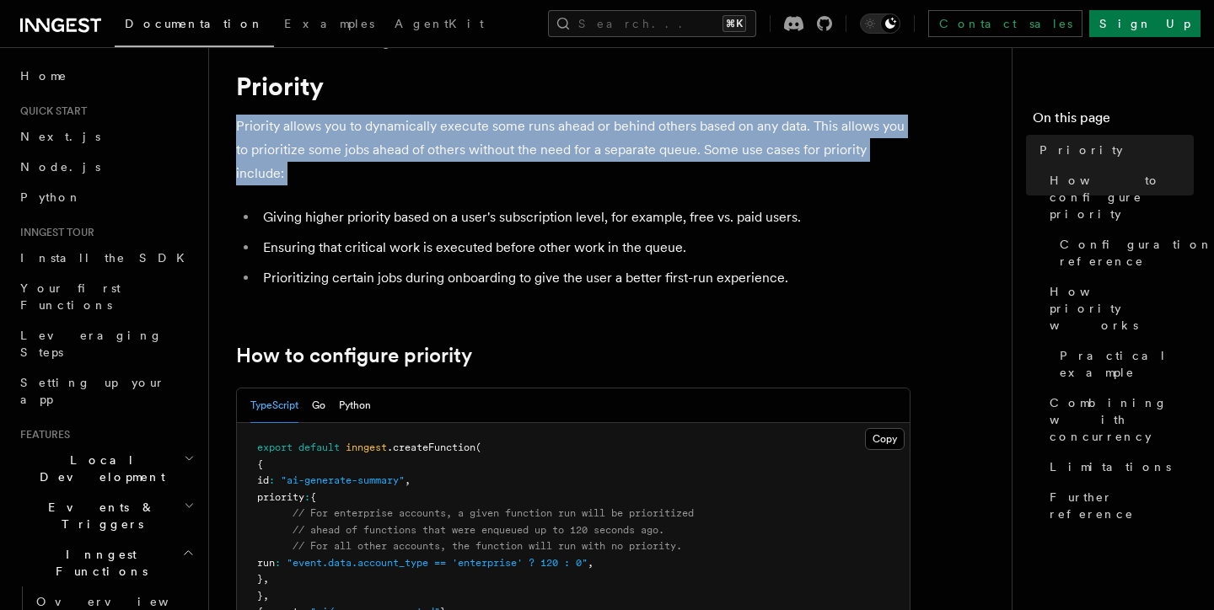
click at [437, 125] on p "Priority allows you to dynamically execute some runs ahead or behind others bas…" at bounding box center [573, 150] width 674 height 71
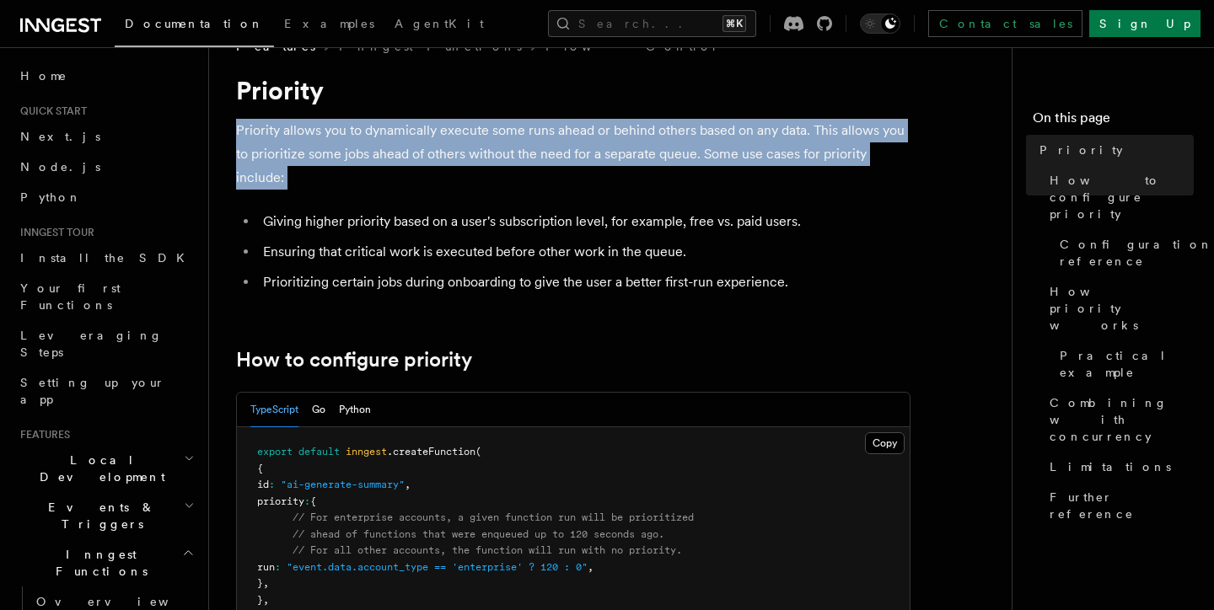
scroll to position [42, 0]
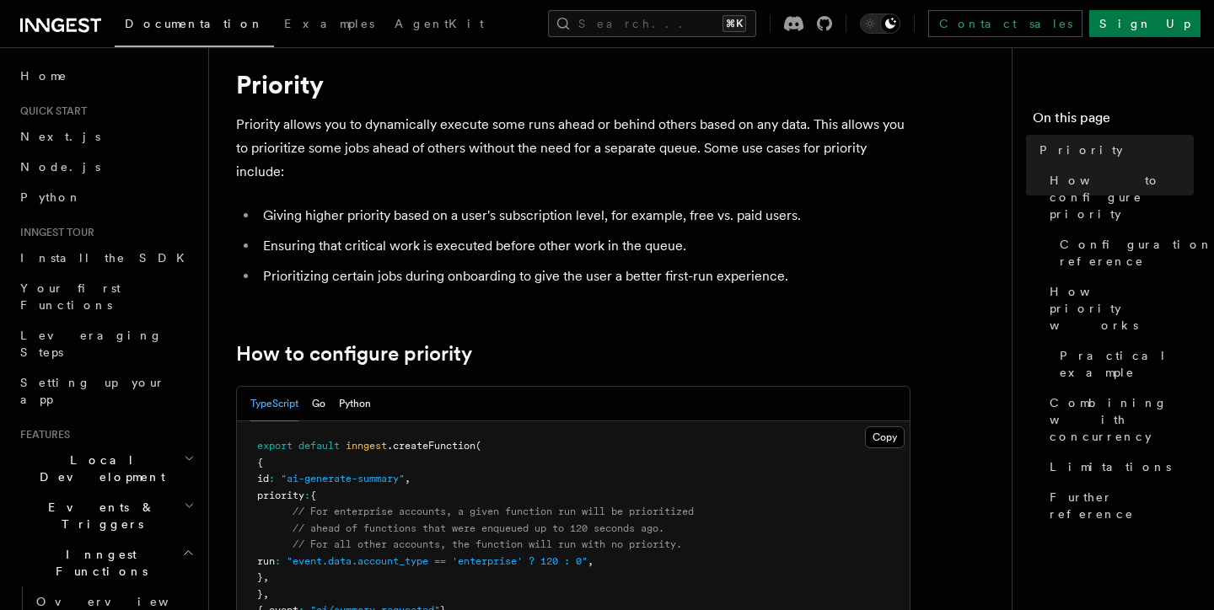
click at [556, 232] on ul "Giving higher priority based on a user's subscription level, for example, free …" at bounding box center [573, 246] width 674 height 84
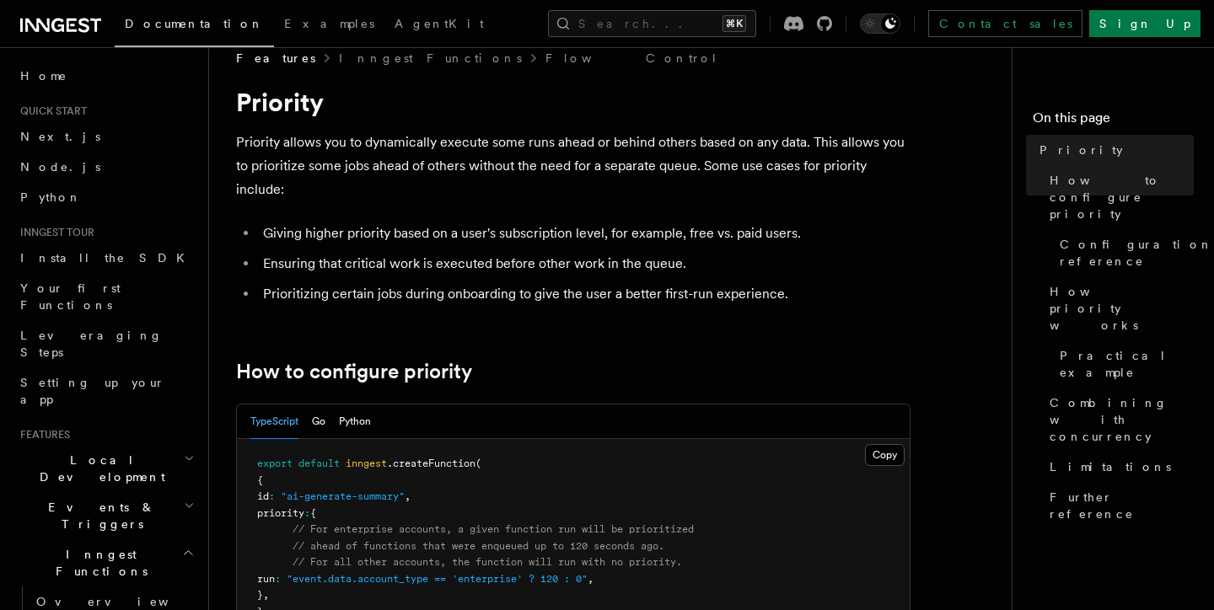
scroll to position [0, 0]
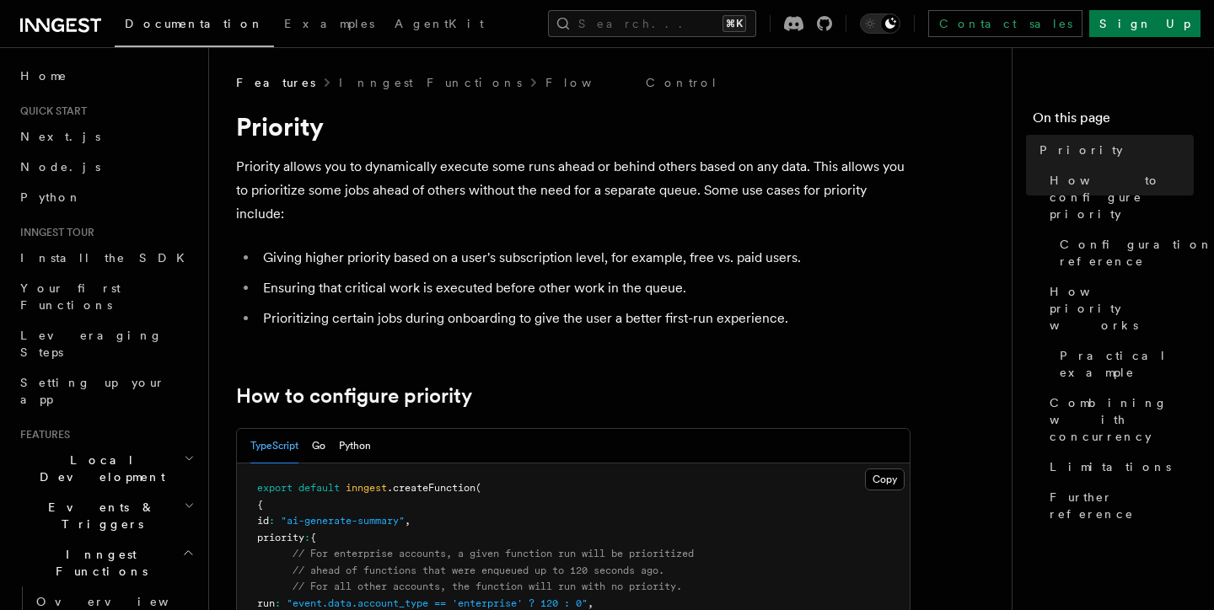
click at [325, 164] on p "Priority allows you to dynamically execute some runs ahead or behind others bas…" at bounding box center [573, 190] width 674 height 71
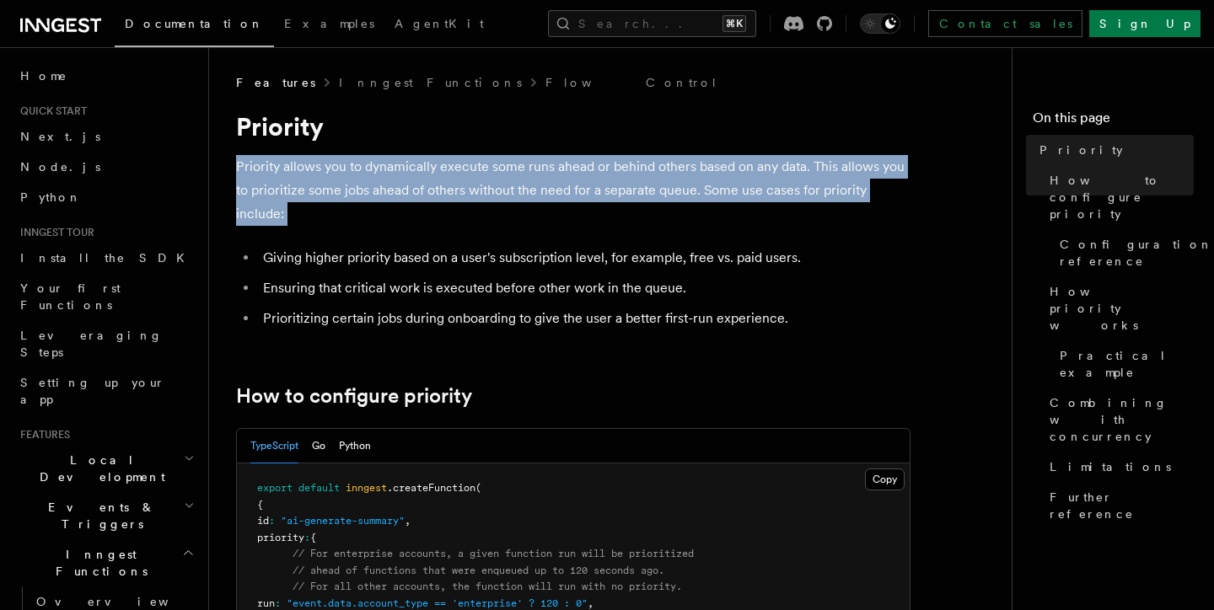
click at [325, 164] on p "Priority allows you to dynamically execute some runs ahead or behind others bas…" at bounding box center [573, 190] width 674 height 71
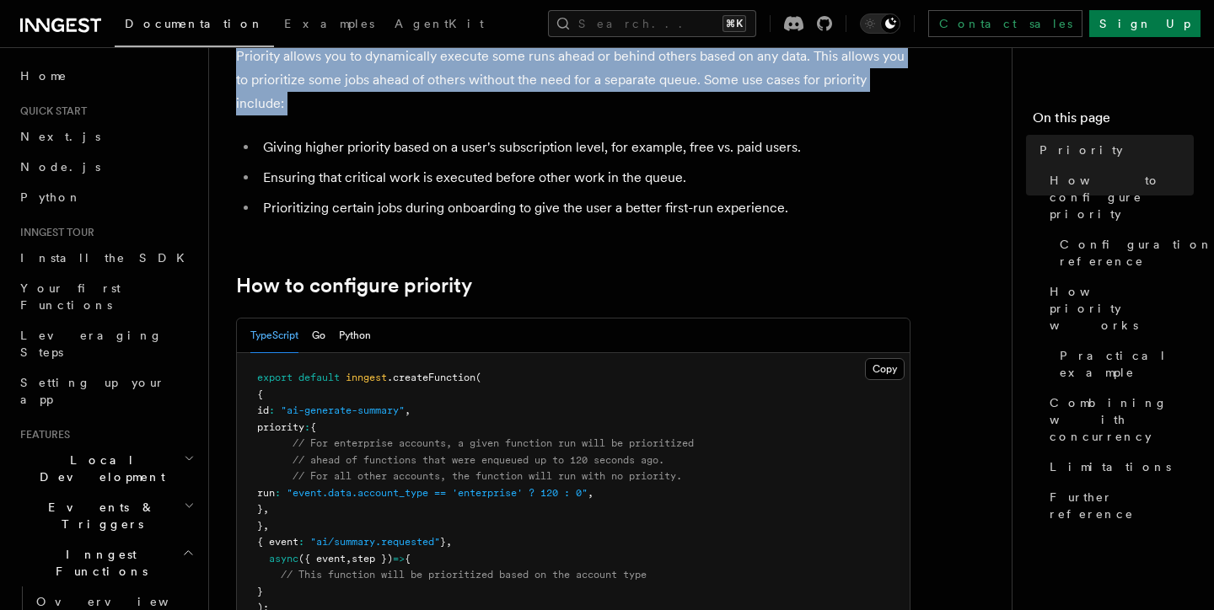
scroll to position [111, 0]
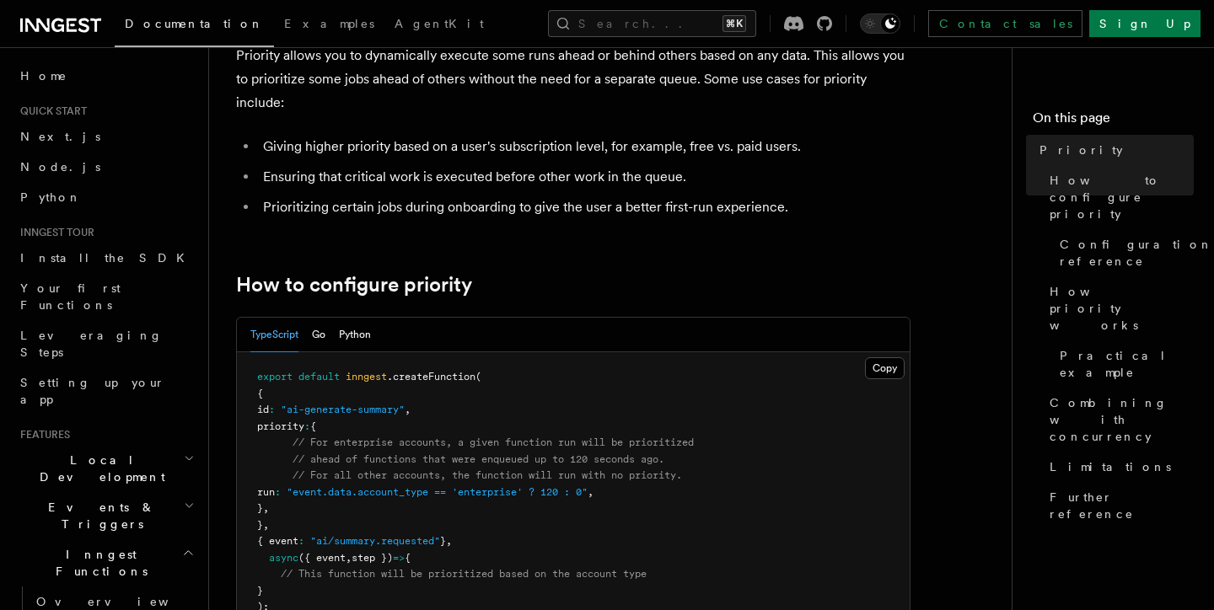
click at [349, 149] on li "Giving higher priority based on a user's subscription level, for example, free …" at bounding box center [584, 147] width 653 height 24
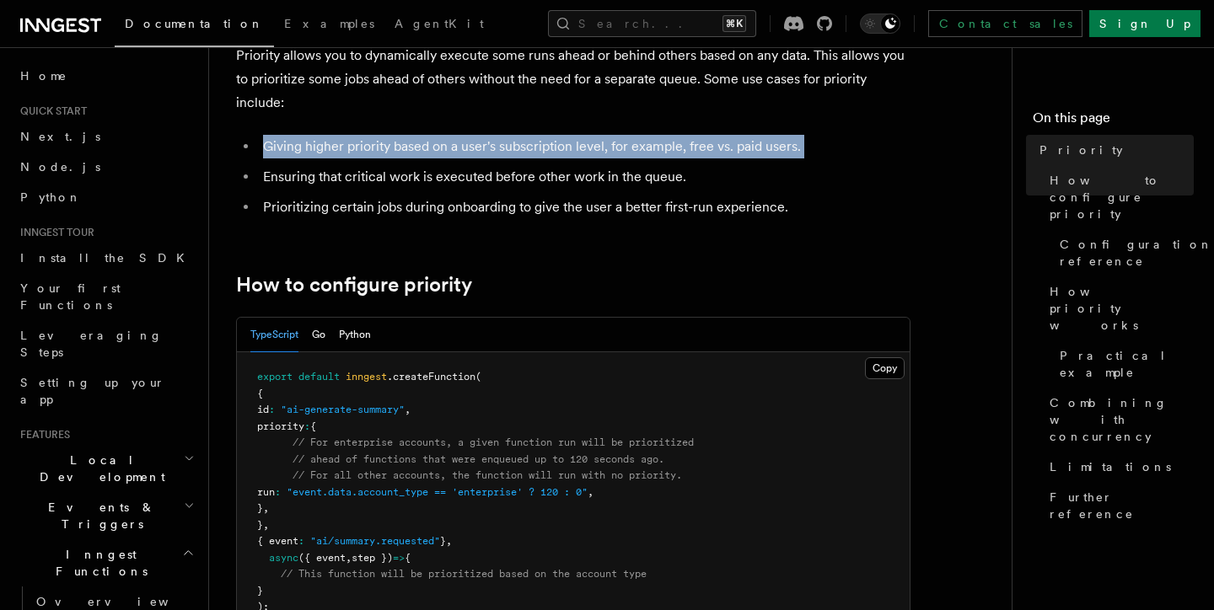
click at [349, 149] on li "Giving higher priority based on a user's subscription level, for example, free …" at bounding box center [584, 147] width 653 height 24
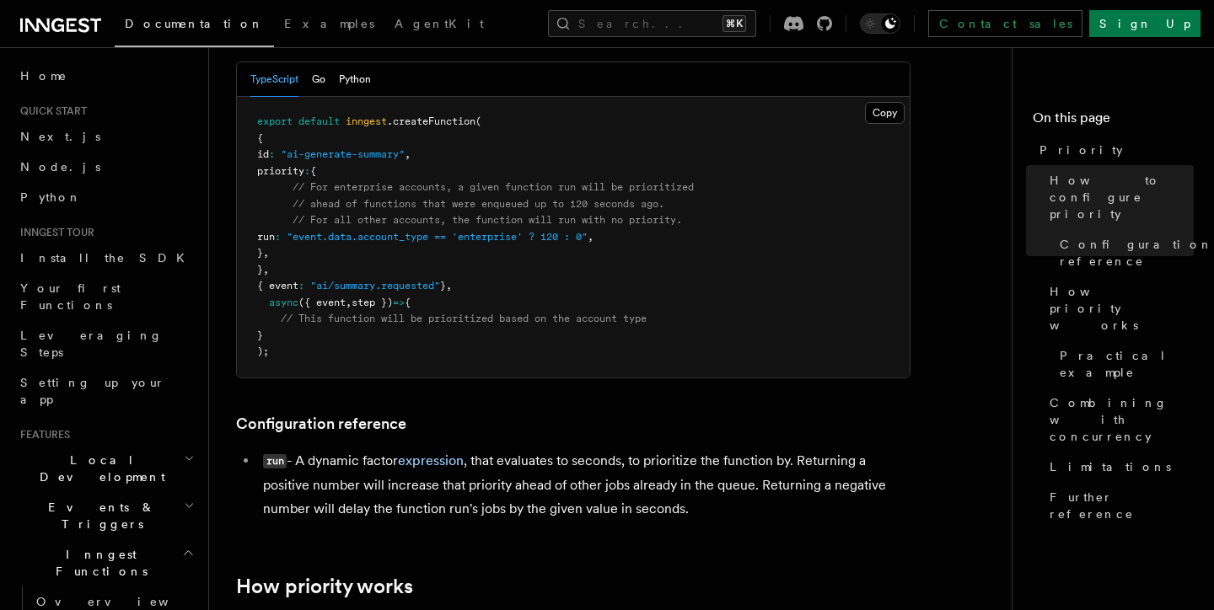
scroll to position [368, 0]
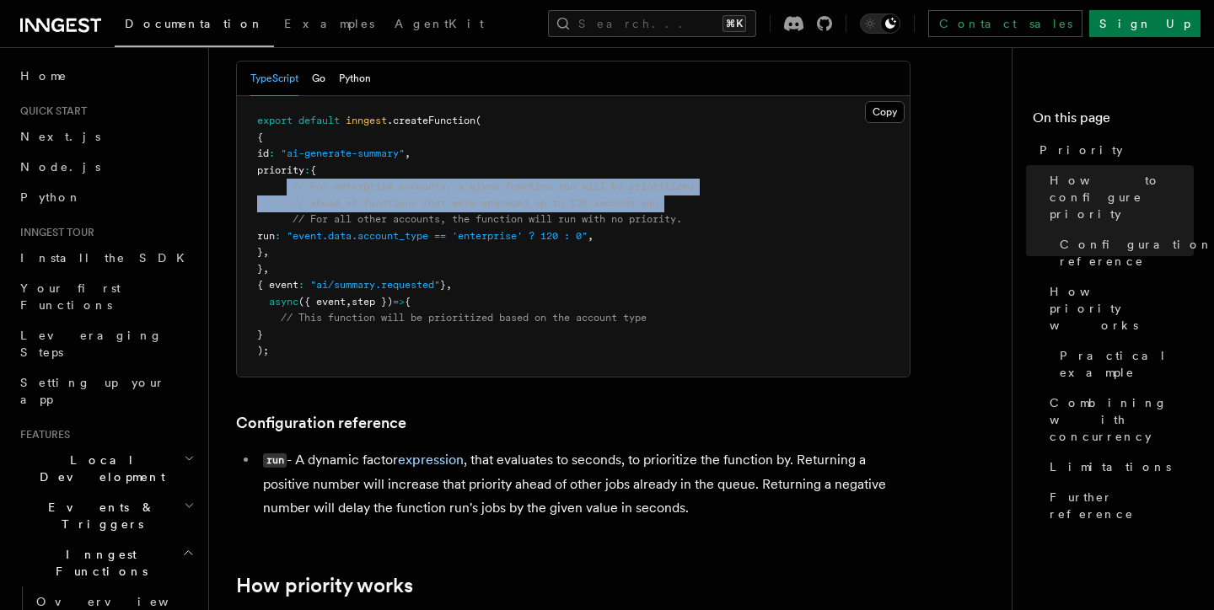
drag, startPoint x: 286, startPoint y: 188, endPoint x: 720, endPoint y: 205, distance: 434.5
click at [720, 205] on pre "export default inngest .createFunction ( { id : "ai-generate-summary" , priorit…" at bounding box center [573, 236] width 673 height 281
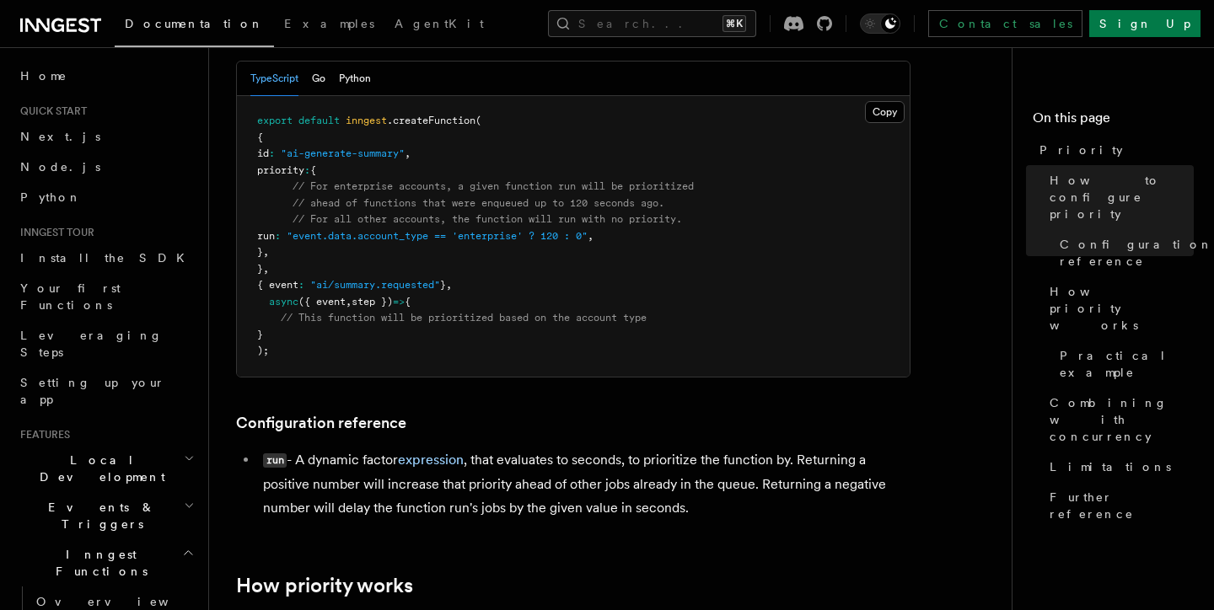
click at [691, 236] on pre "export default inngest .createFunction ( { id : "ai-generate-summary" , priorit…" at bounding box center [573, 236] width 673 height 281
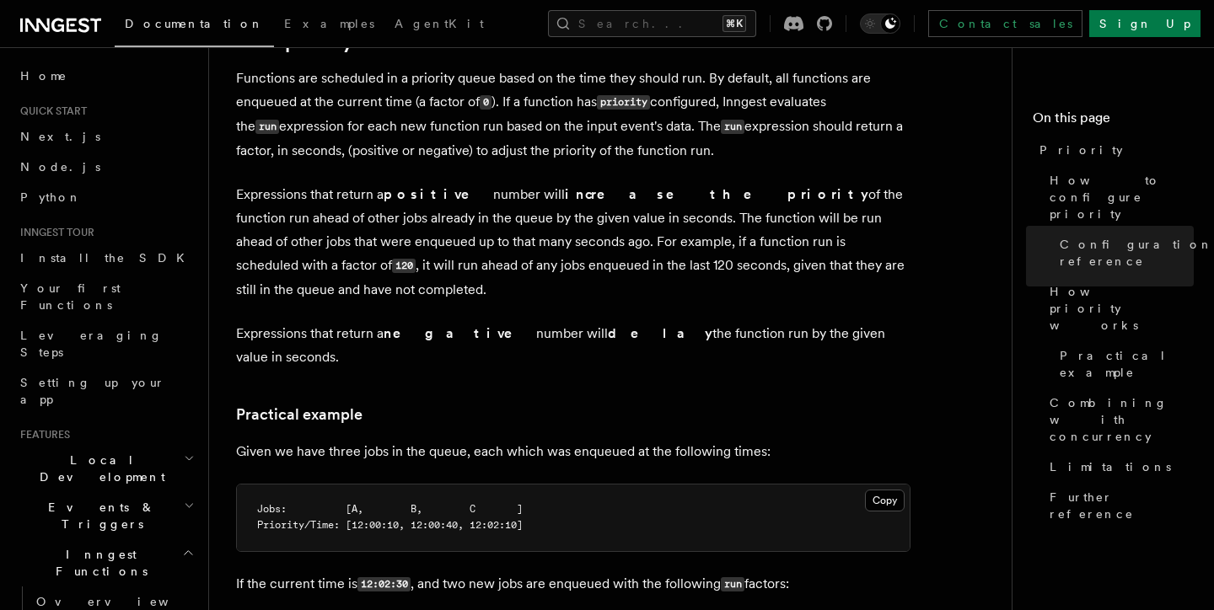
scroll to position [918, 0]
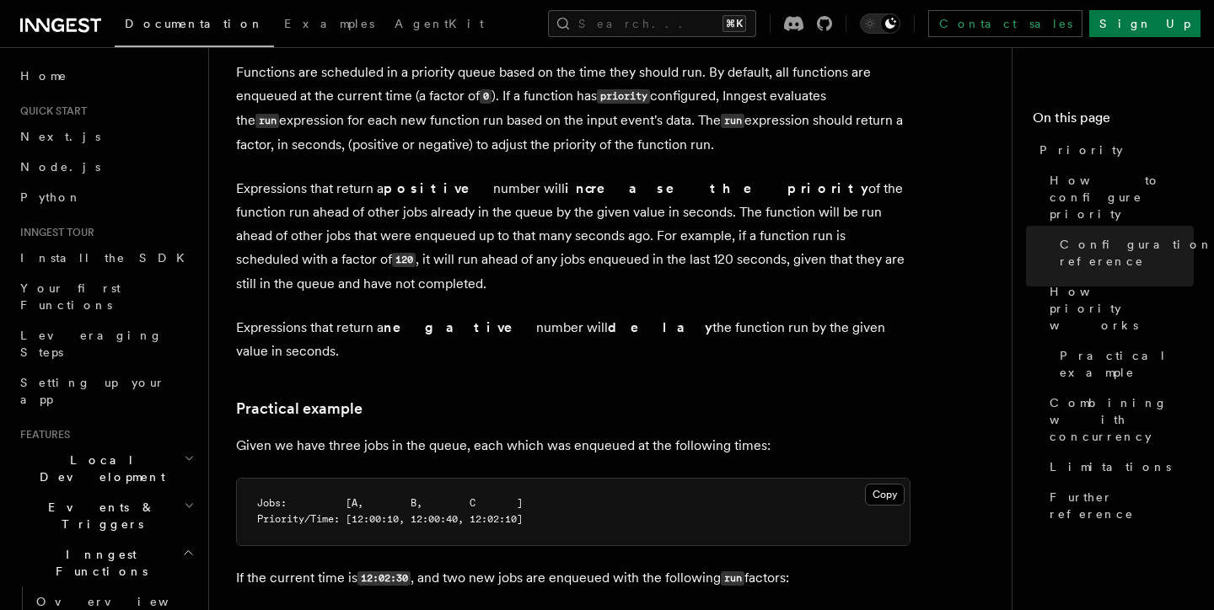
click at [379, 93] on p "Functions are scheduled in a priority queue based on the time they should run. …" at bounding box center [573, 109] width 674 height 96
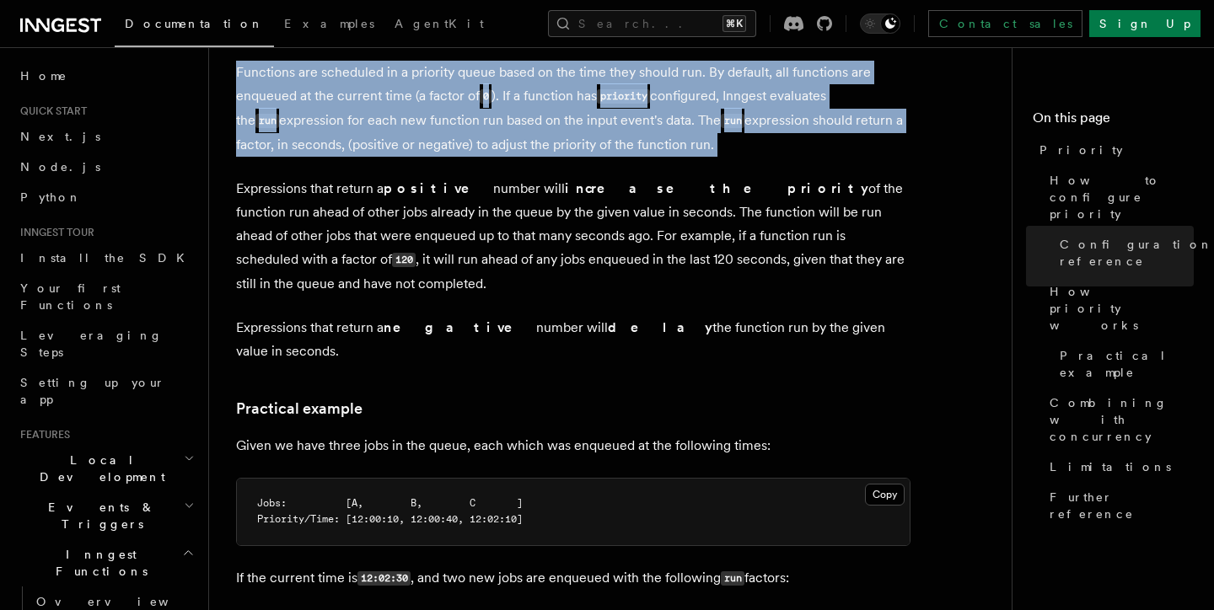
click at [379, 93] on p "Functions are scheduled in a priority queue based on the time they should run. …" at bounding box center [573, 109] width 674 height 96
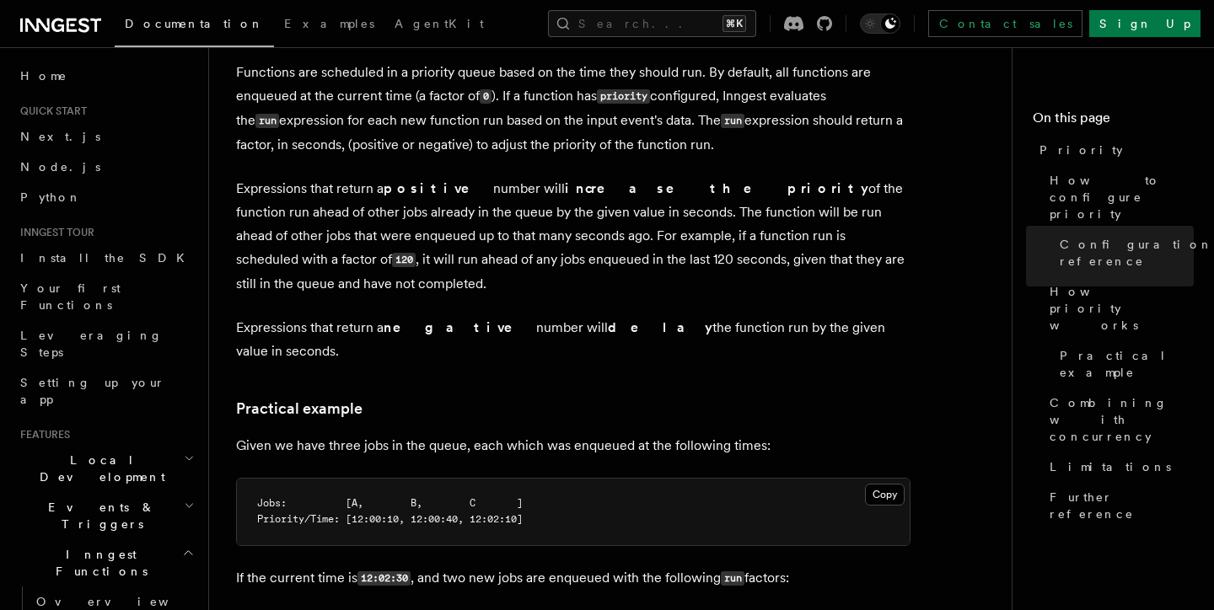
click at [378, 105] on p "Functions are scheduled in a priority queue based on the time they should run. …" at bounding box center [573, 109] width 674 height 96
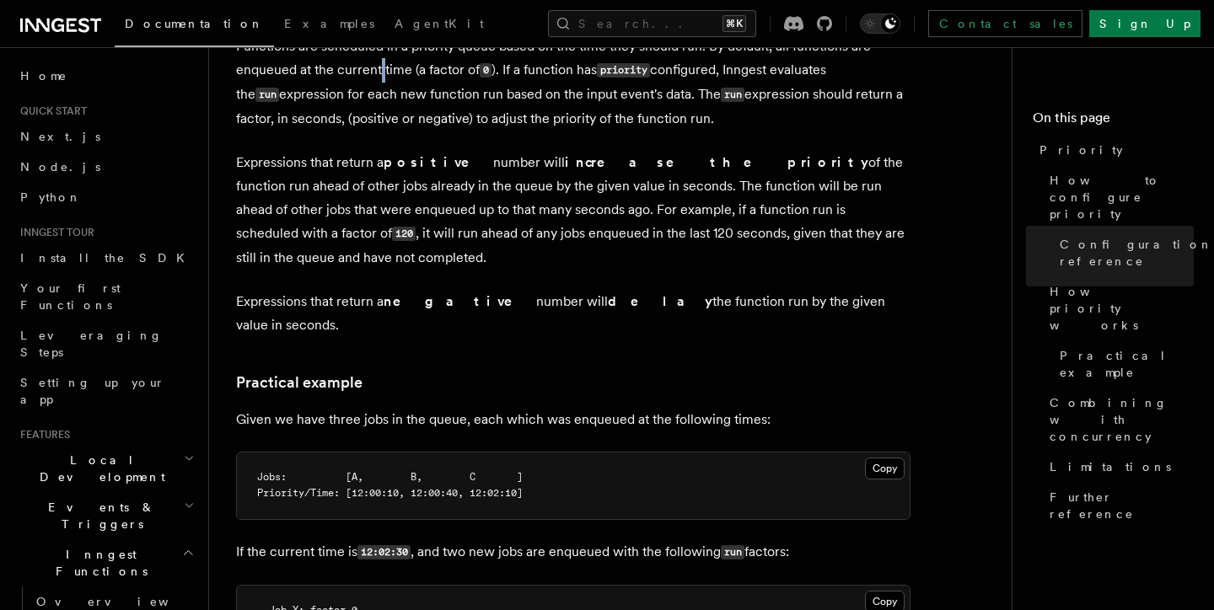
scroll to position [932, 0]
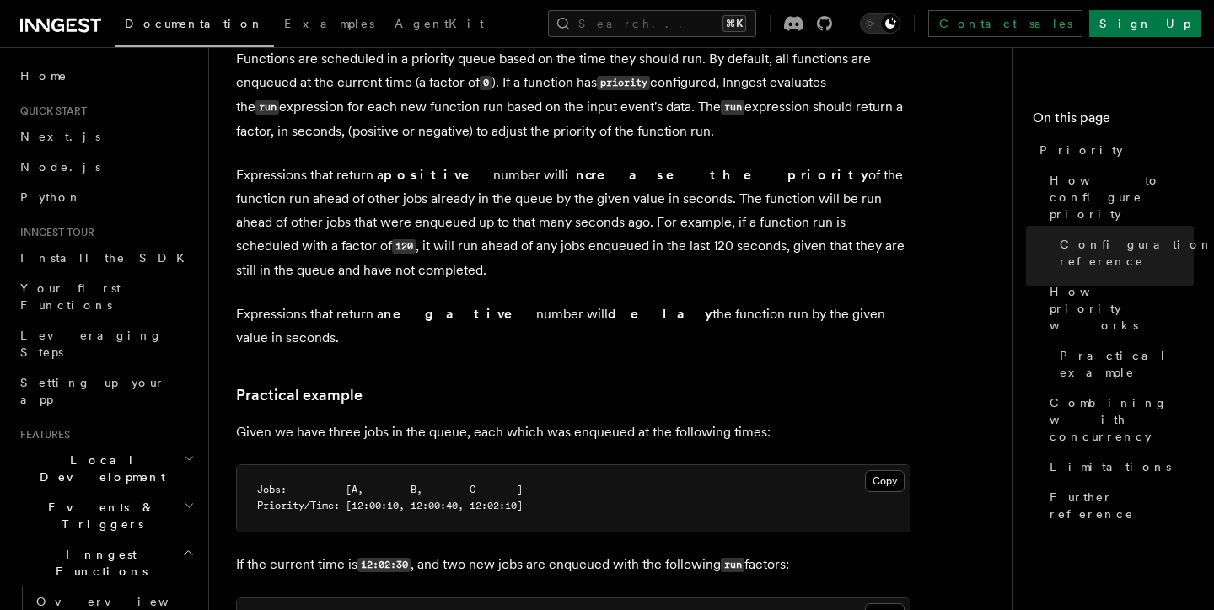
click at [364, 116] on p "Functions are scheduled in a priority queue based on the time they should run. …" at bounding box center [573, 95] width 674 height 96
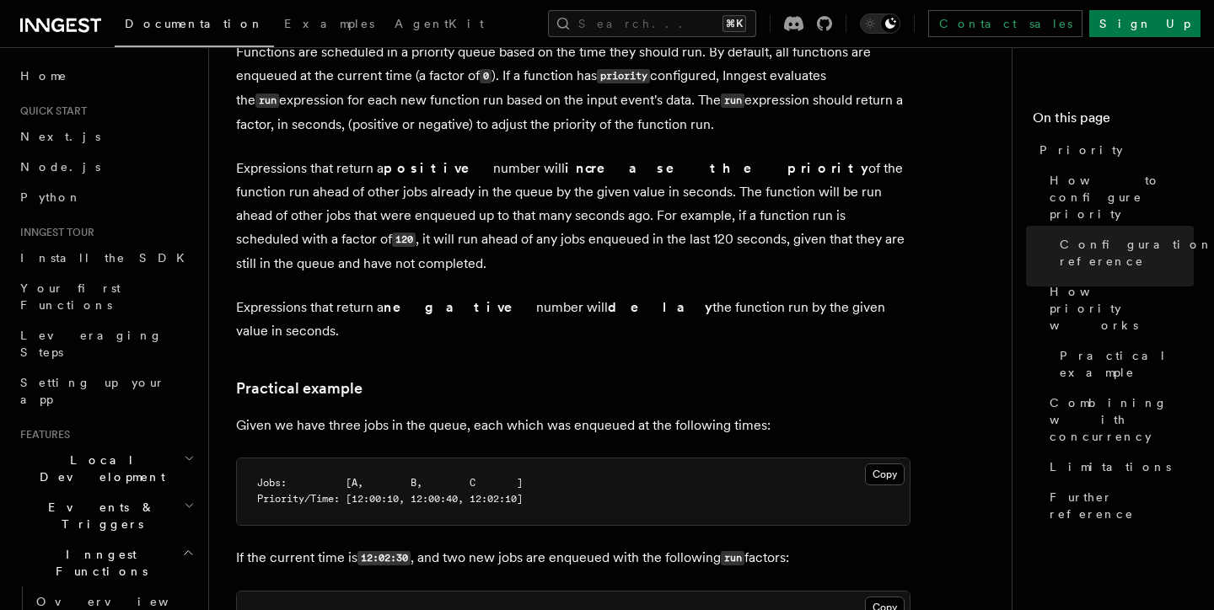
click at [324, 167] on p "Expressions that return a positive number will increase the priority of the fun…" at bounding box center [573, 216] width 674 height 119
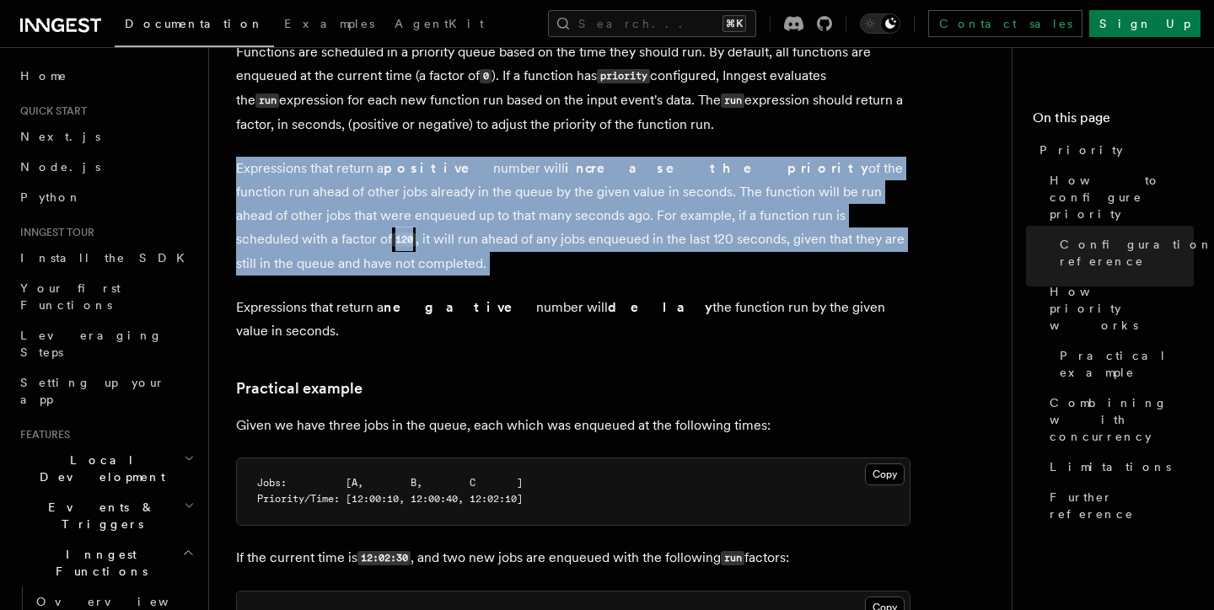
click at [324, 167] on p "Expressions that return a positive number will increase the priority of the fun…" at bounding box center [573, 216] width 674 height 119
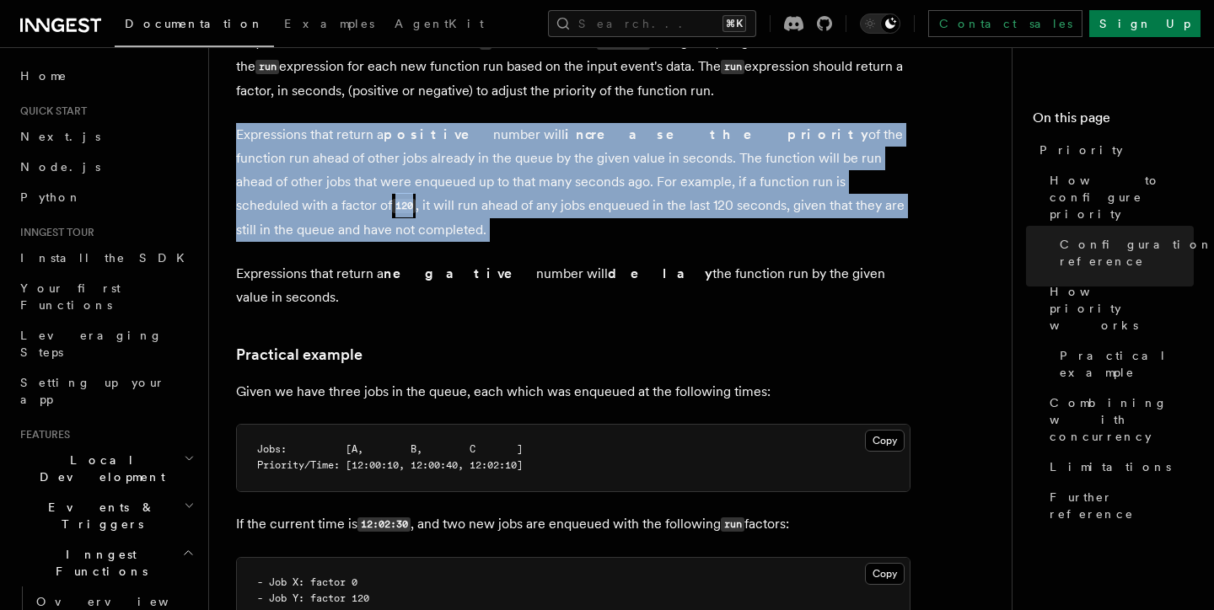
scroll to position [976, 0]
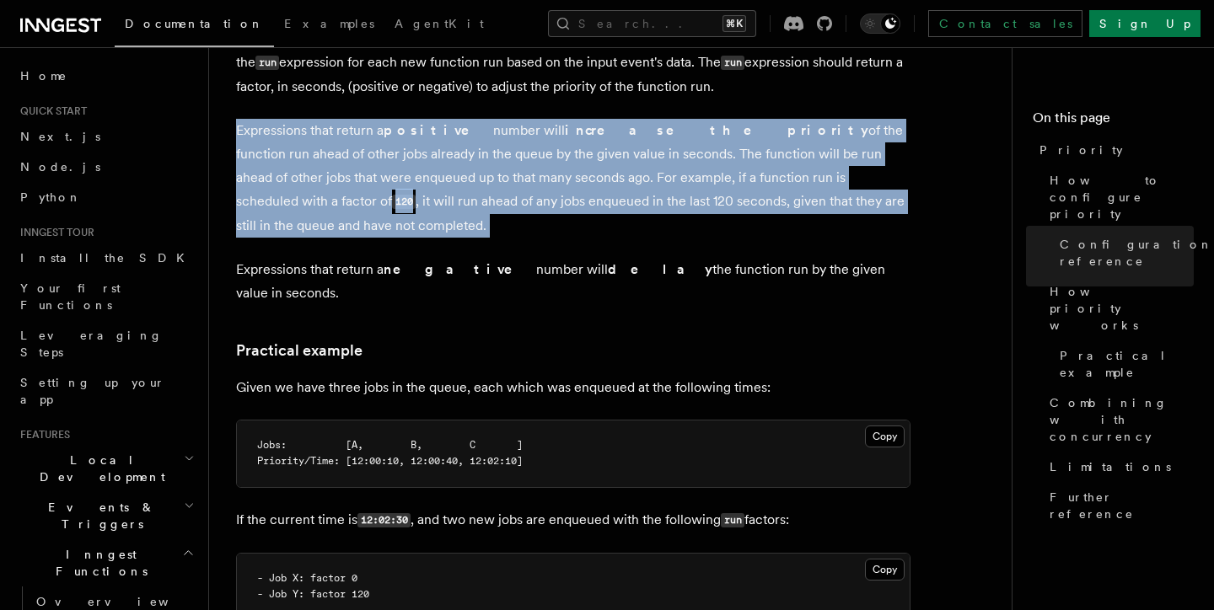
click at [402, 177] on p "Expressions that return a positive number will increase the priority of the fun…" at bounding box center [573, 178] width 674 height 119
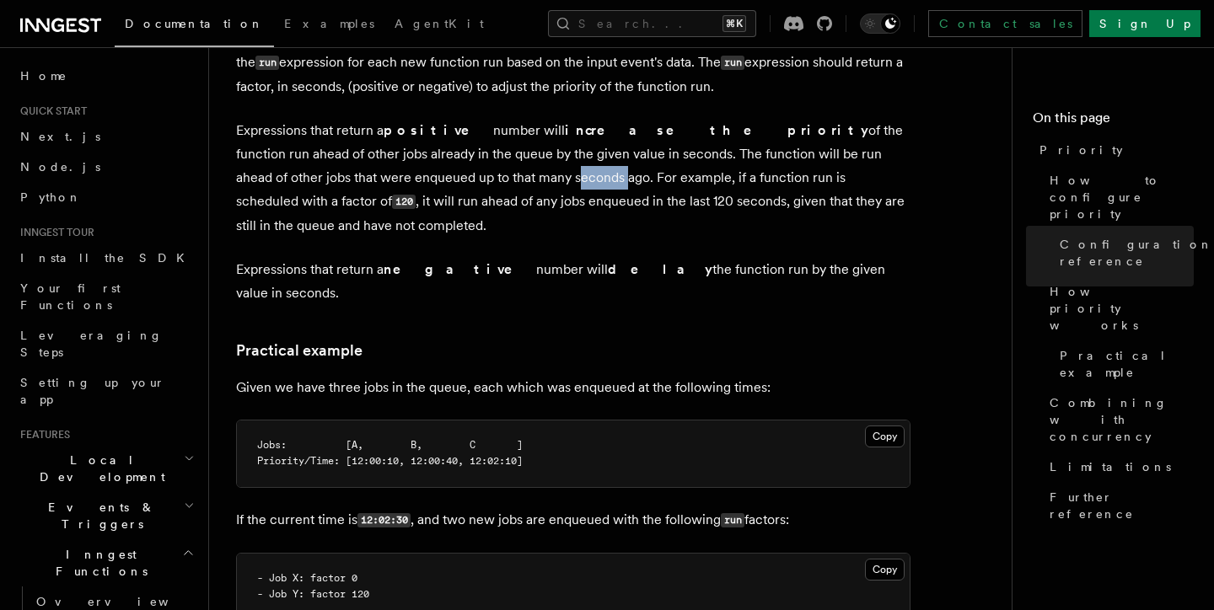
click at [402, 177] on p "Expressions that return a positive number will increase the priority of the fun…" at bounding box center [573, 178] width 674 height 119
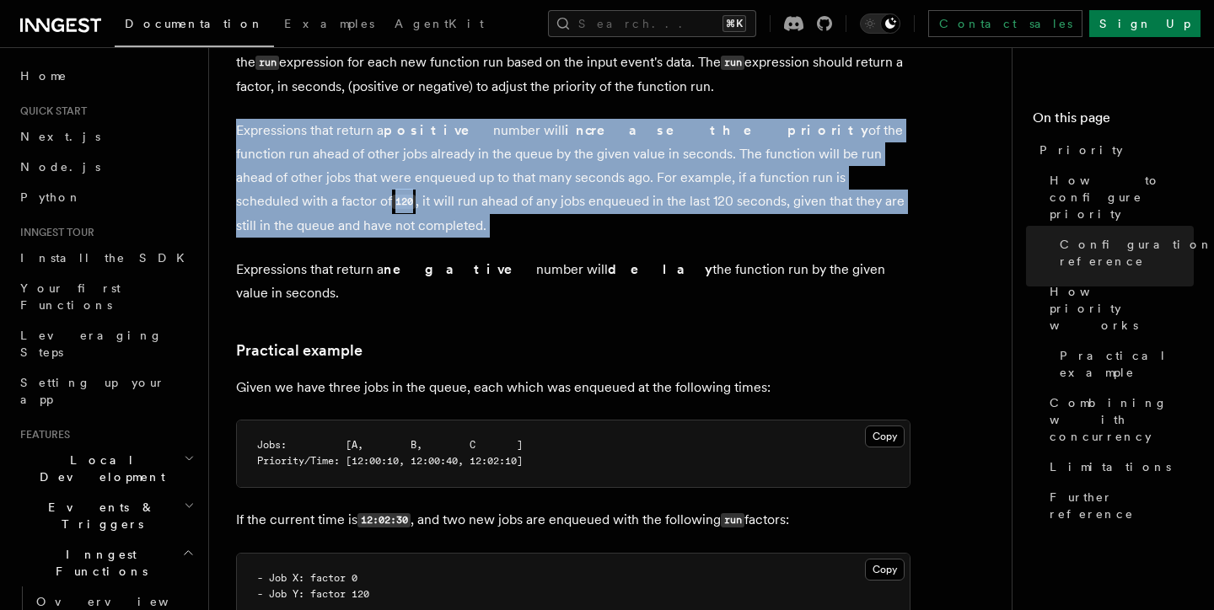
click at [402, 177] on p "Expressions that return a positive number will increase the priority of the fun…" at bounding box center [573, 178] width 674 height 119
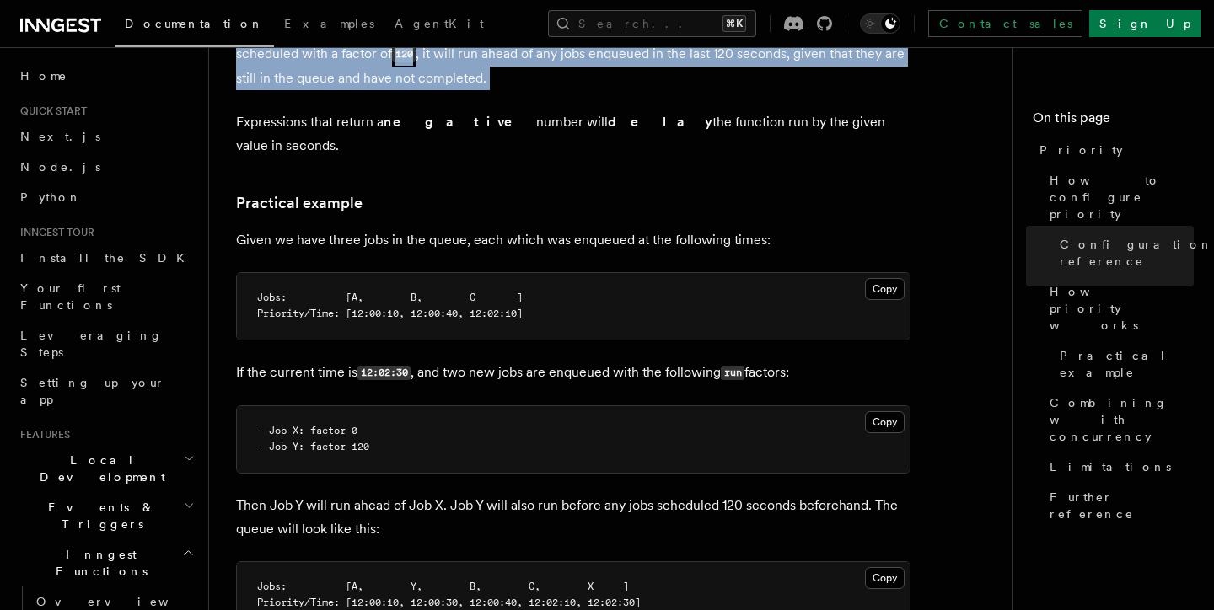
scroll to position [1130, 0]
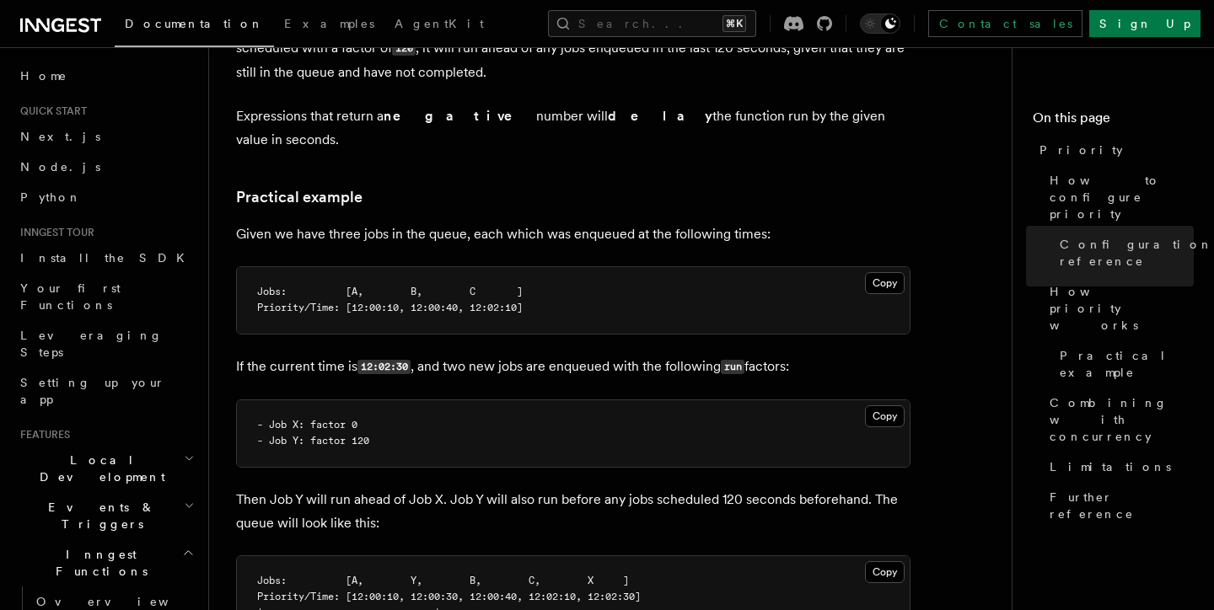
click at [439, 223] on p "Given we have three jobs in the queue, each which was enqueued at the following…" at bounding box center [573, 235] width 674 height 24
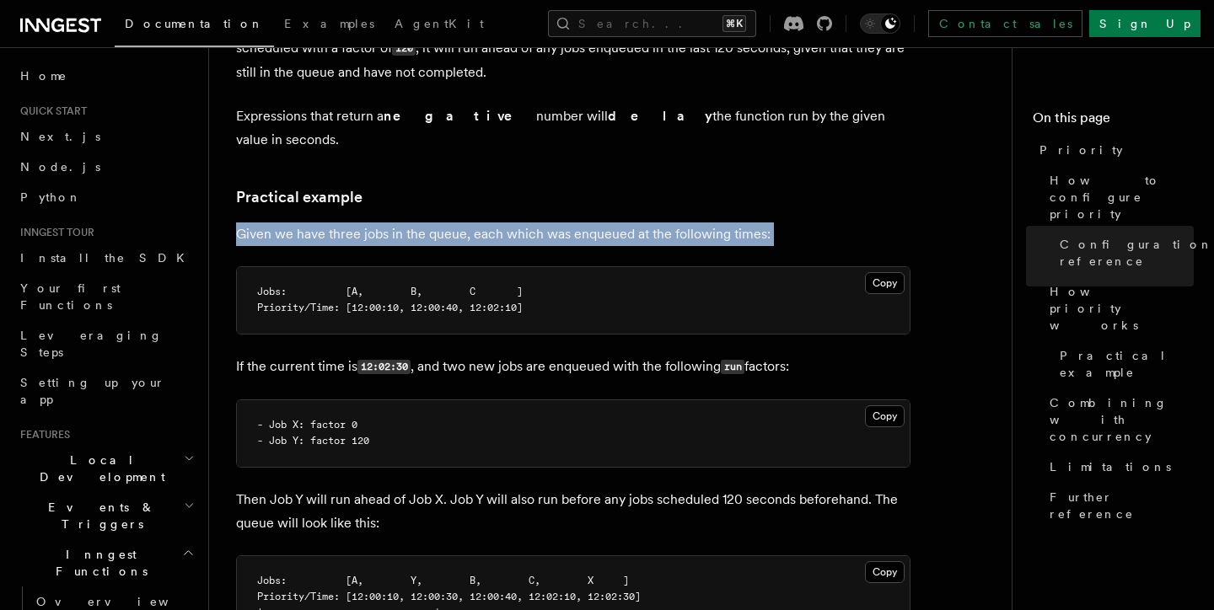
click at [439, 223] on p "Given we have three jobs in the queue, each which was enqueued at the following…" at bounding box center [573, 235] width 674 height 24
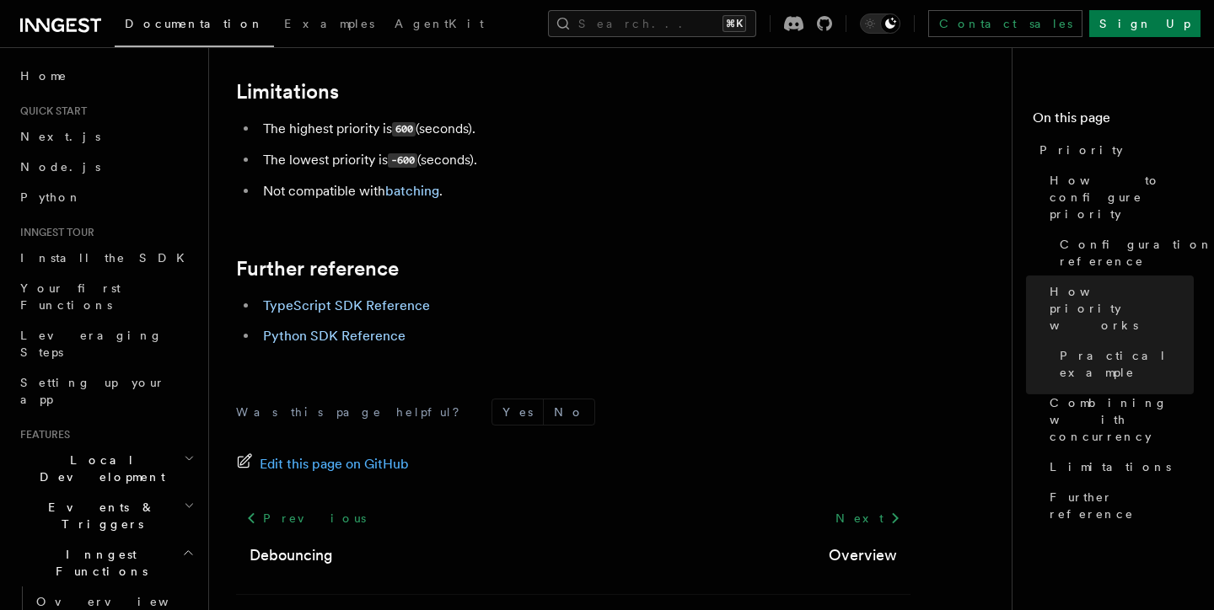
scroll to position [2015, 0]
